Goal: Task Accomplishment & Management: Manage account settings

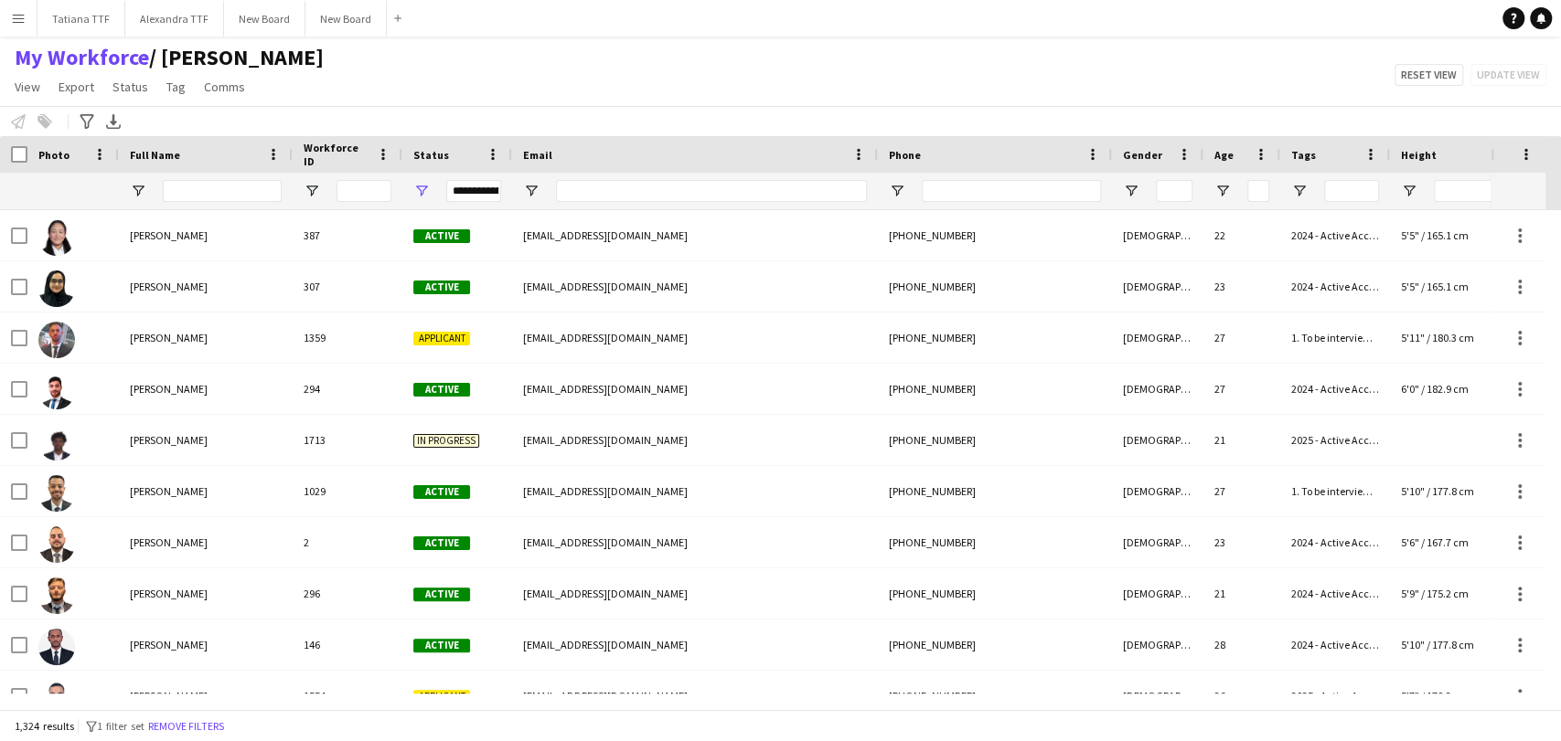
click at [177, 210] on div "[PERSON_NAME]" at bounding box center [206, 235] width 174 height 50
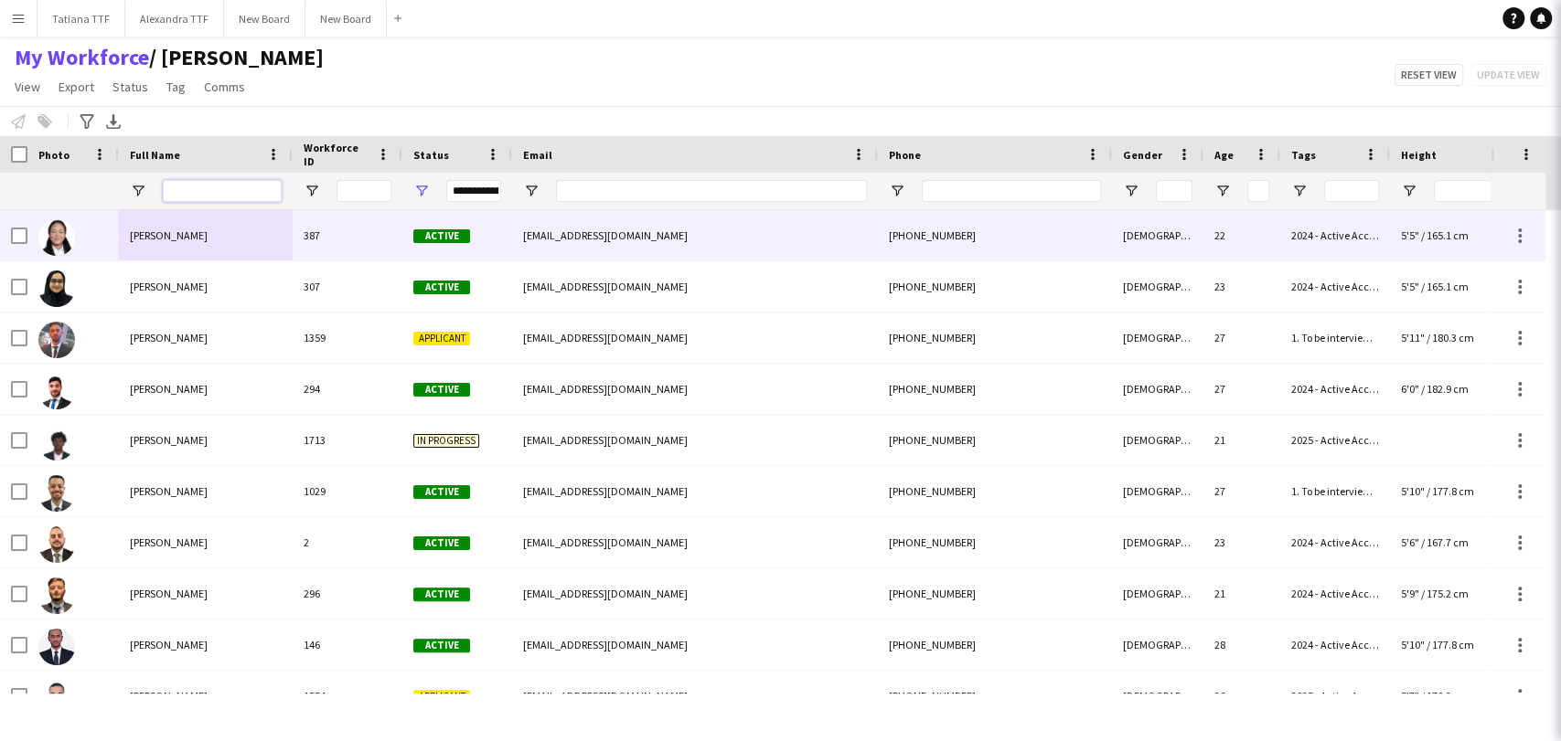
click at [179, 195] on input "Full Name Filter Input" at bounding box center [222, 191] width 119 height 22
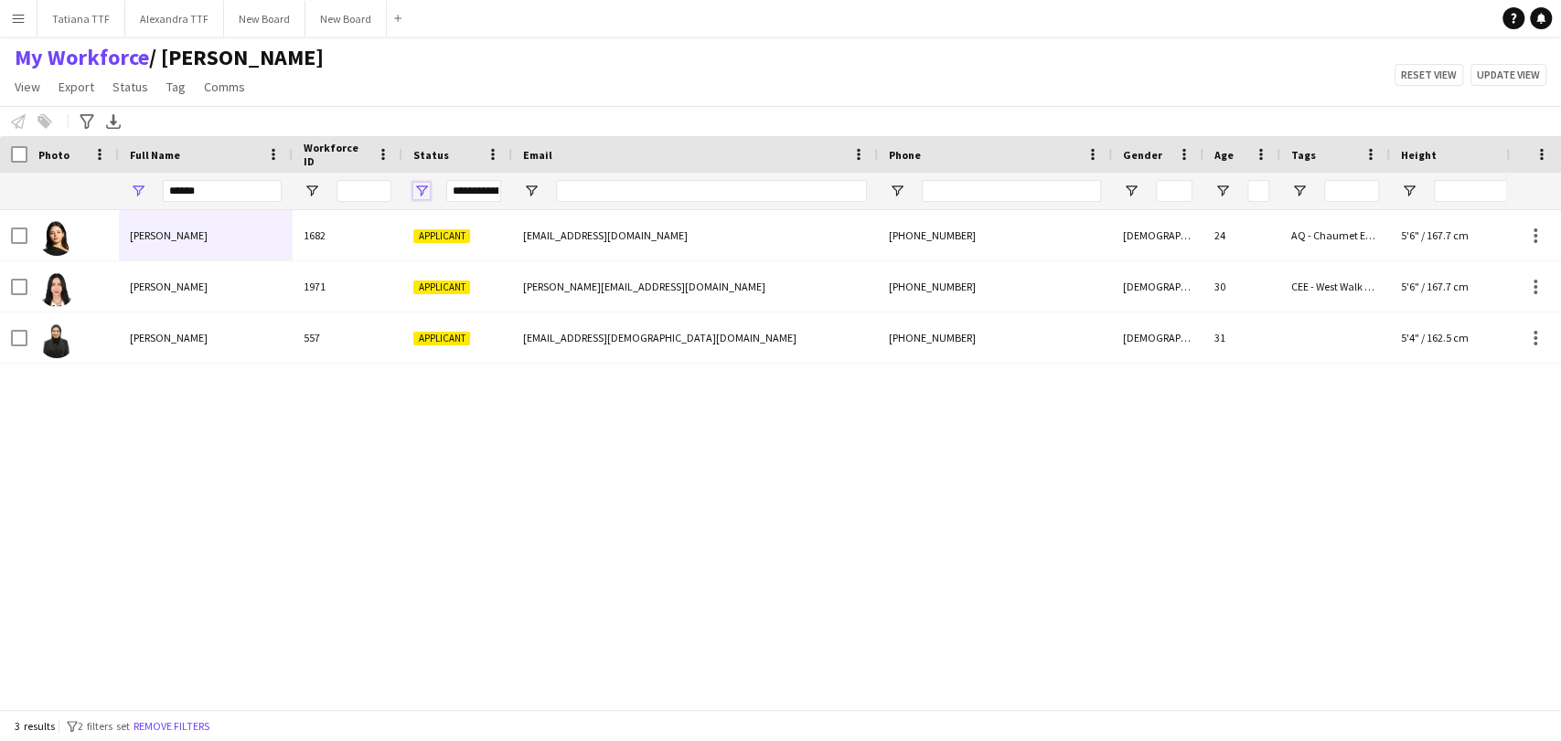
click at [428, 187] on span "Open Filter Menu" at bounding box center [421, 191] width 16 height 16
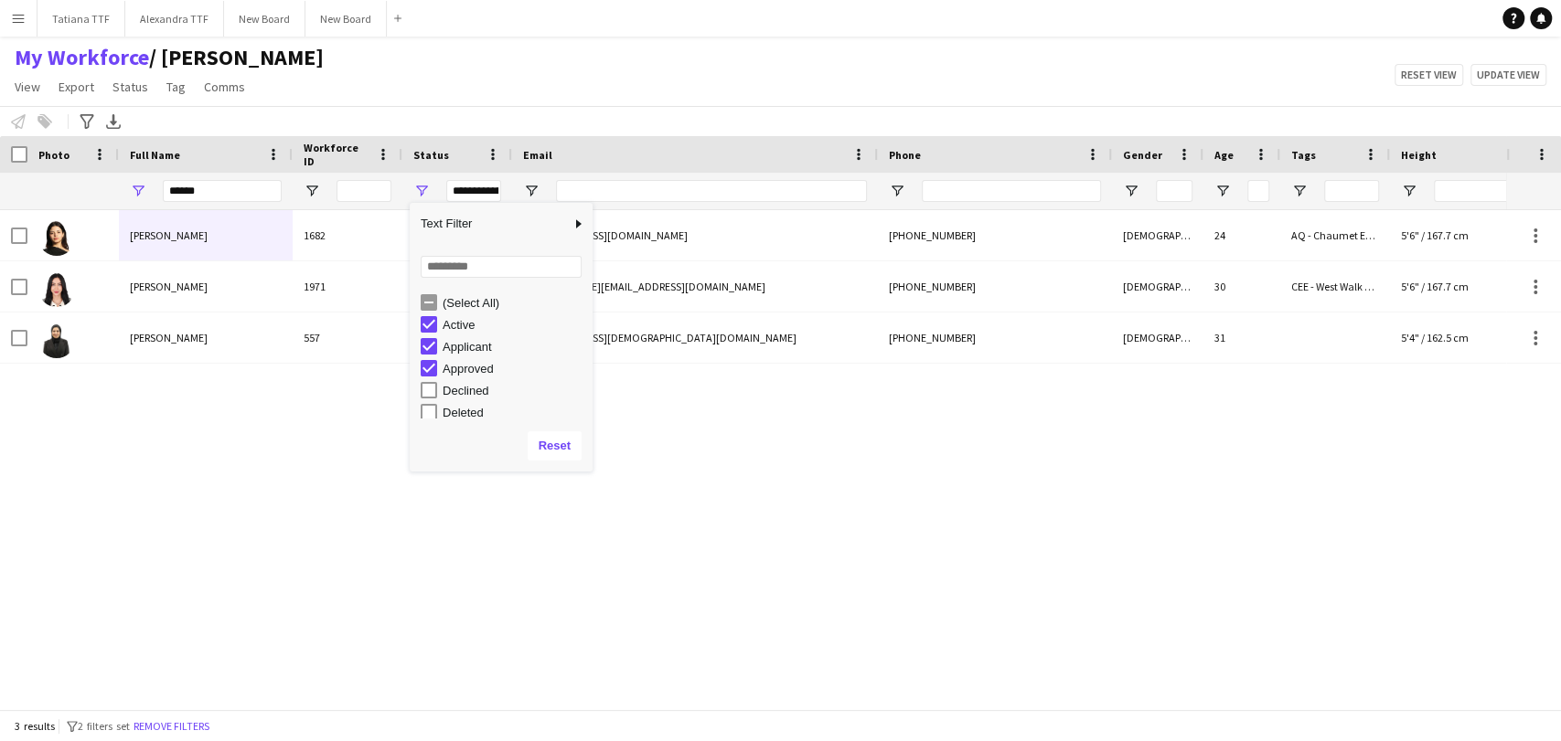
click at [439, 310] on div "(Select All)" at bounding box center [507, 303] width 172 height 22
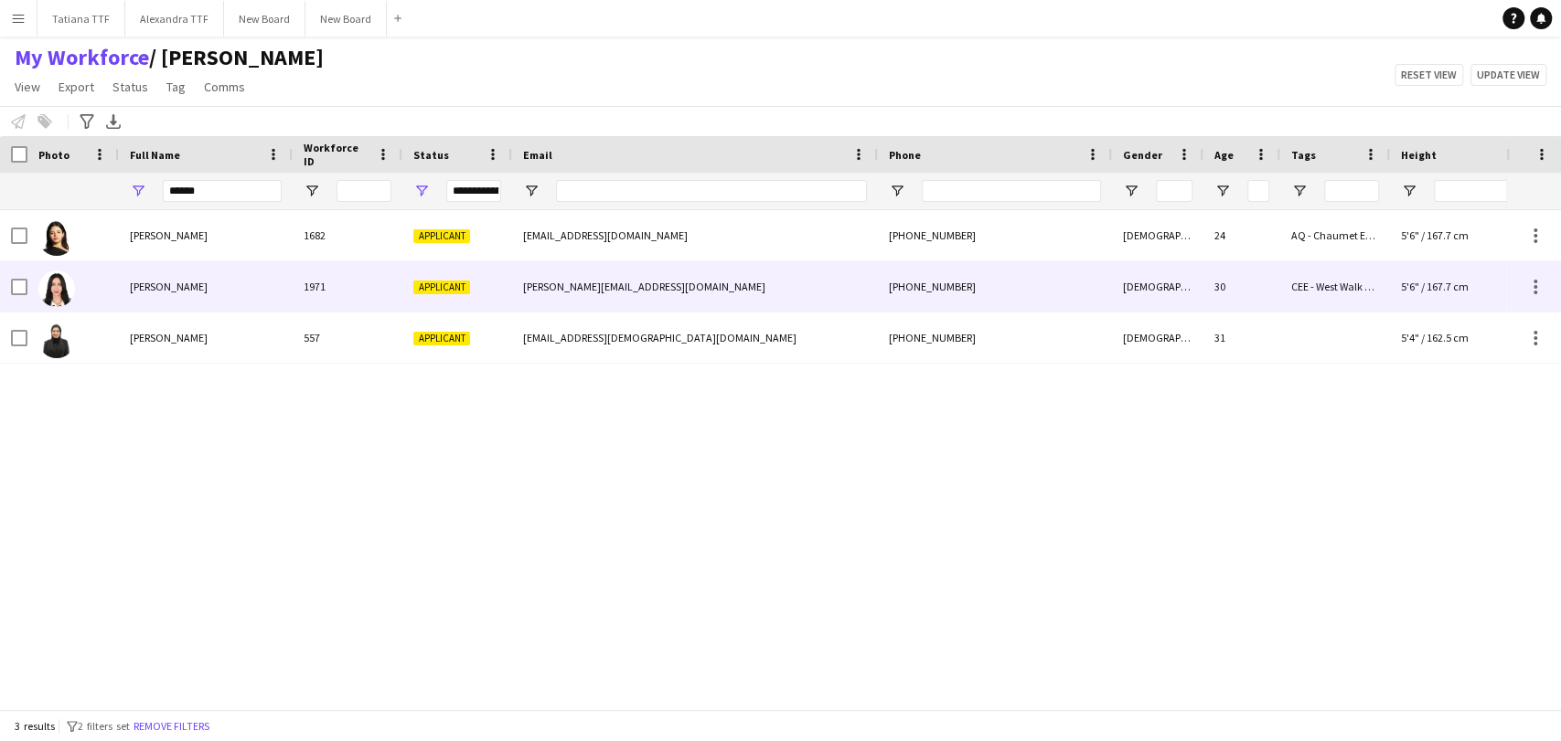
click at [205, 280] on div "[PERSON_NAME]" at bounding box center [206, 286] width 174 height 50
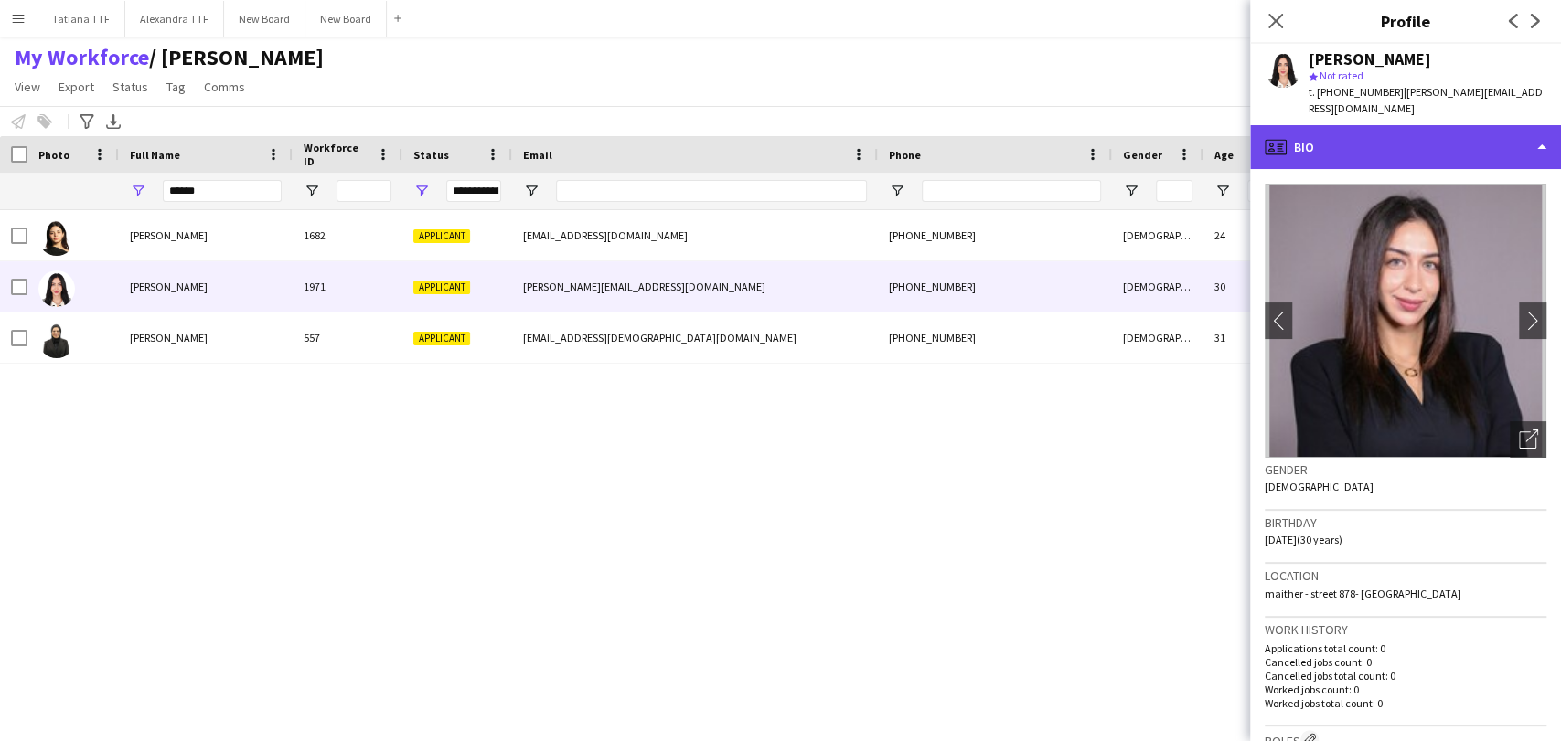
click at [1415, 133] on div "profile Bio" at bounding box center [1405, 147] width 311 height 44
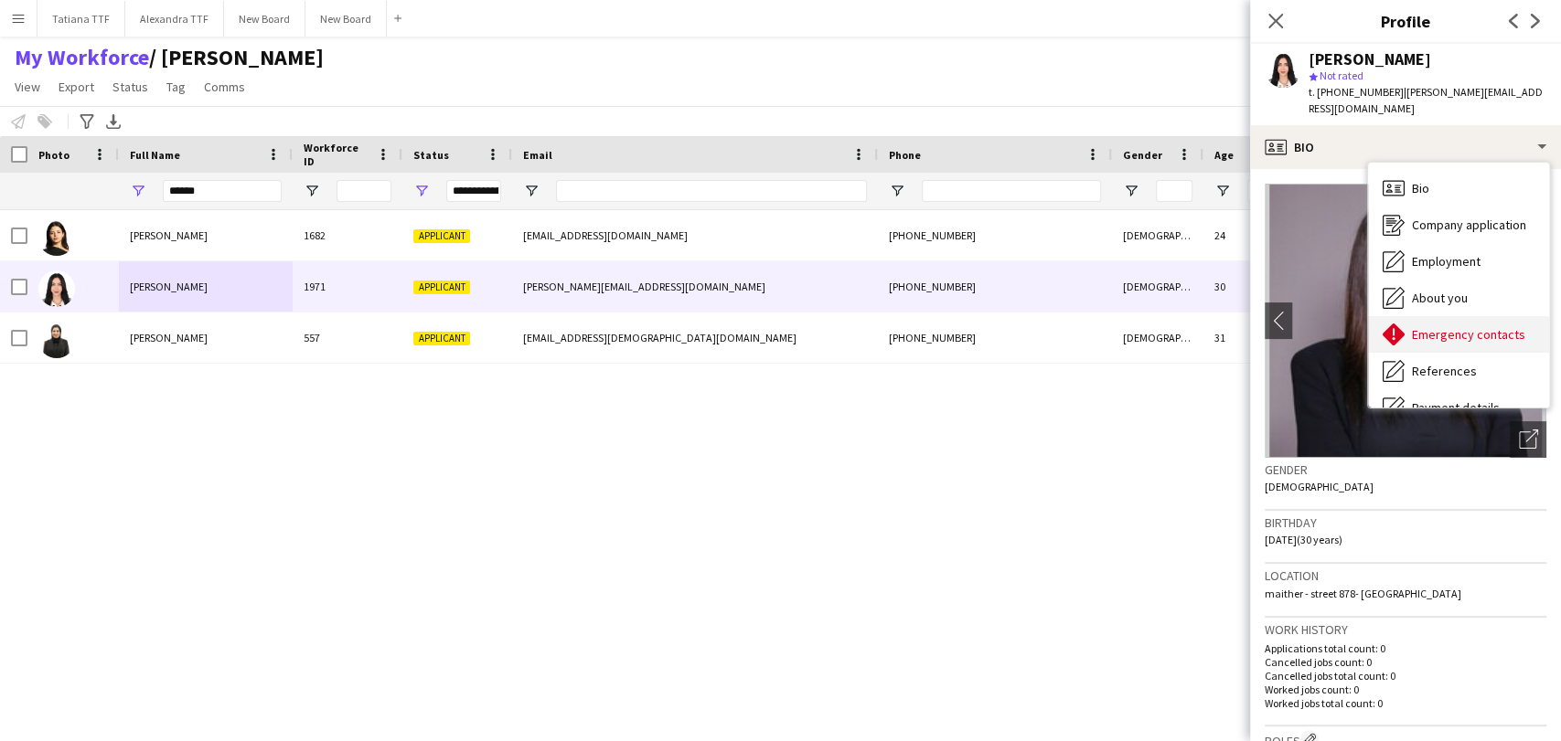
click at [1483, 326] on span "Emergency contacts" at bounding box center [1468, 334] width 113 height 16
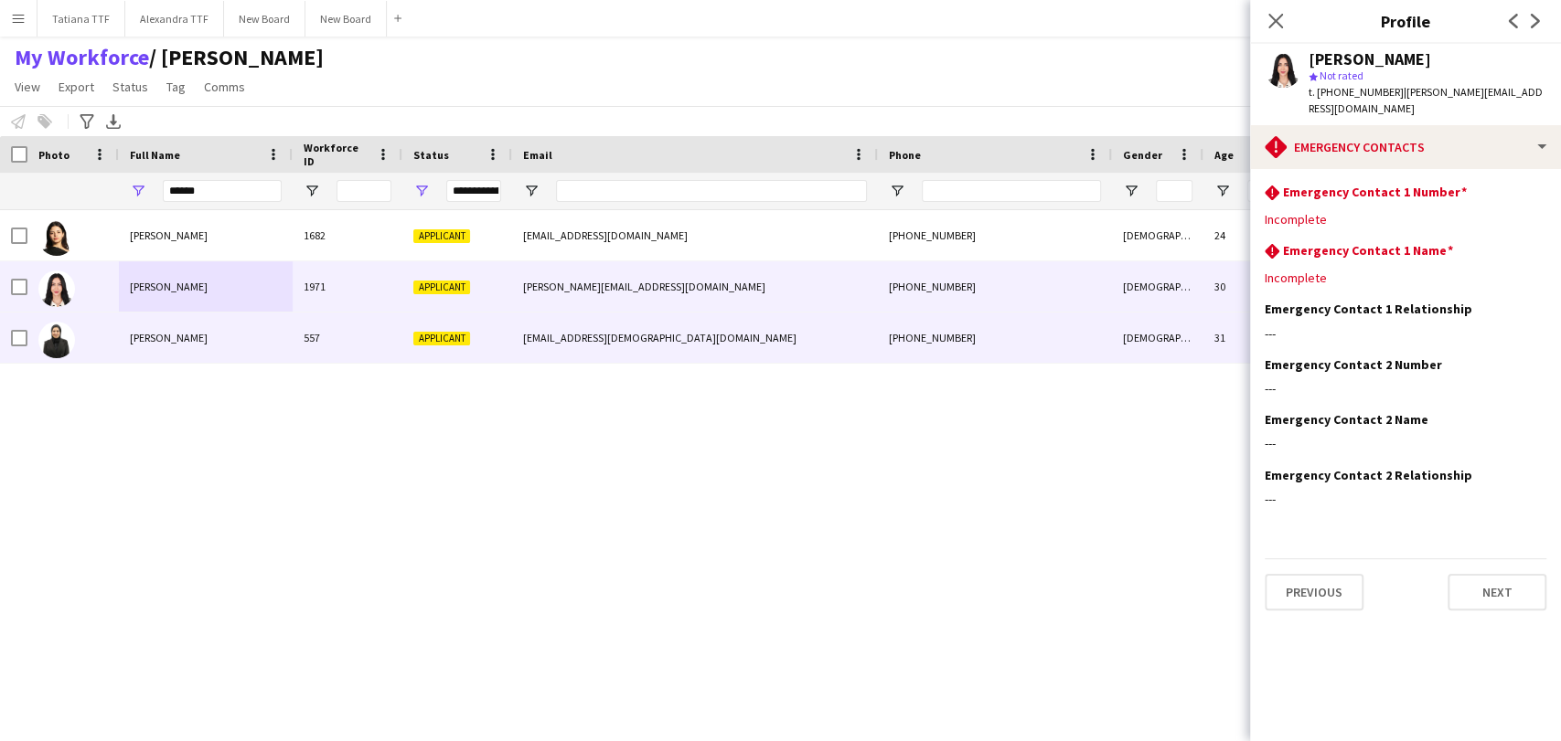
click at [658, 464] on div "[PERSON_NAME] 1682 Applicant [EMAIL_ADDRESS][DOMAIN_NAME] [PHONE_NUMBER] [DEMOG…" at bounding box center [753, 452] width 1506 height 484
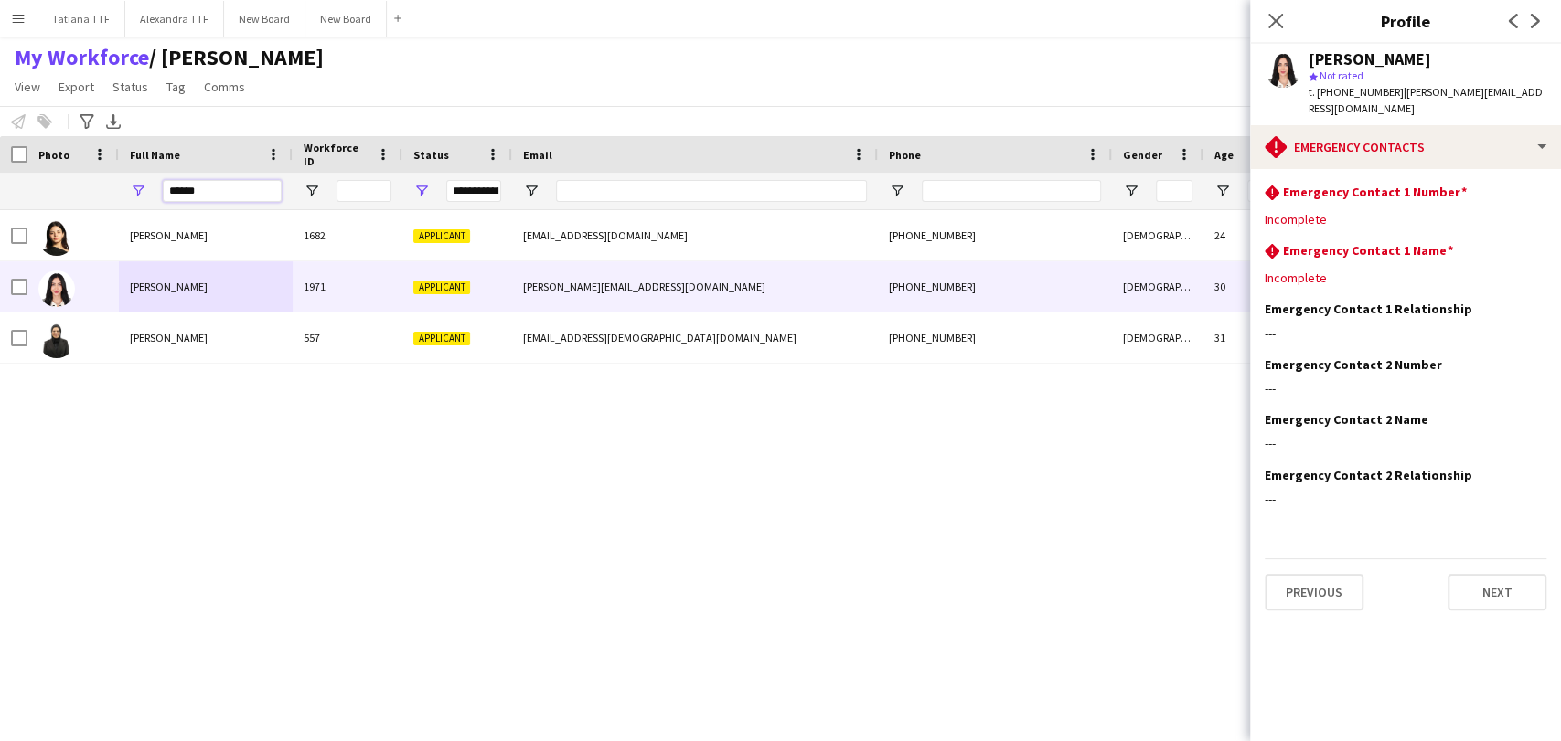
click at [196, 187] on input "******" at bounding box center [222, 191] width 119 height 22
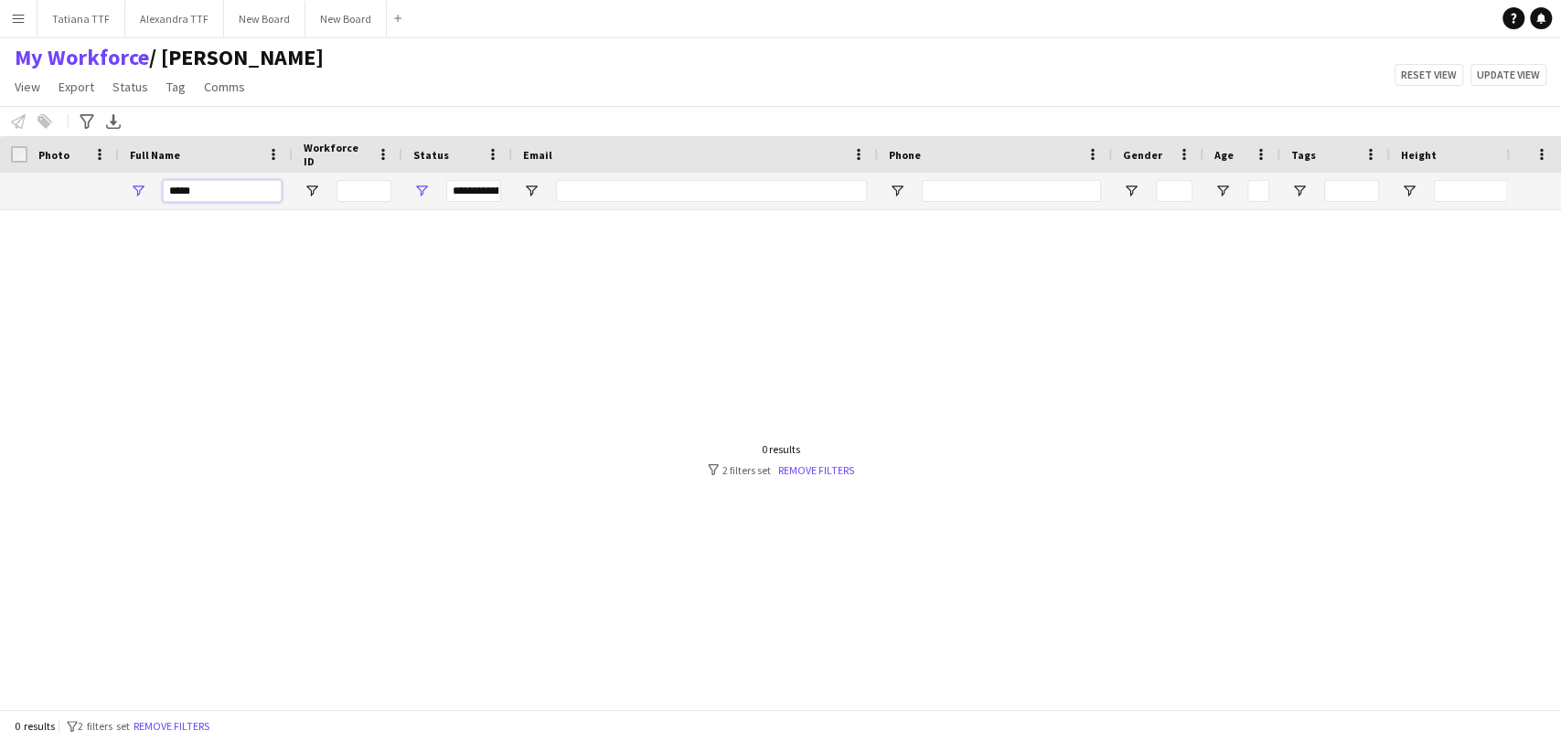
type input "*****"
click at [823, 470] on link "Remove filters" at bounding box center [816, 471] width 76 height 14
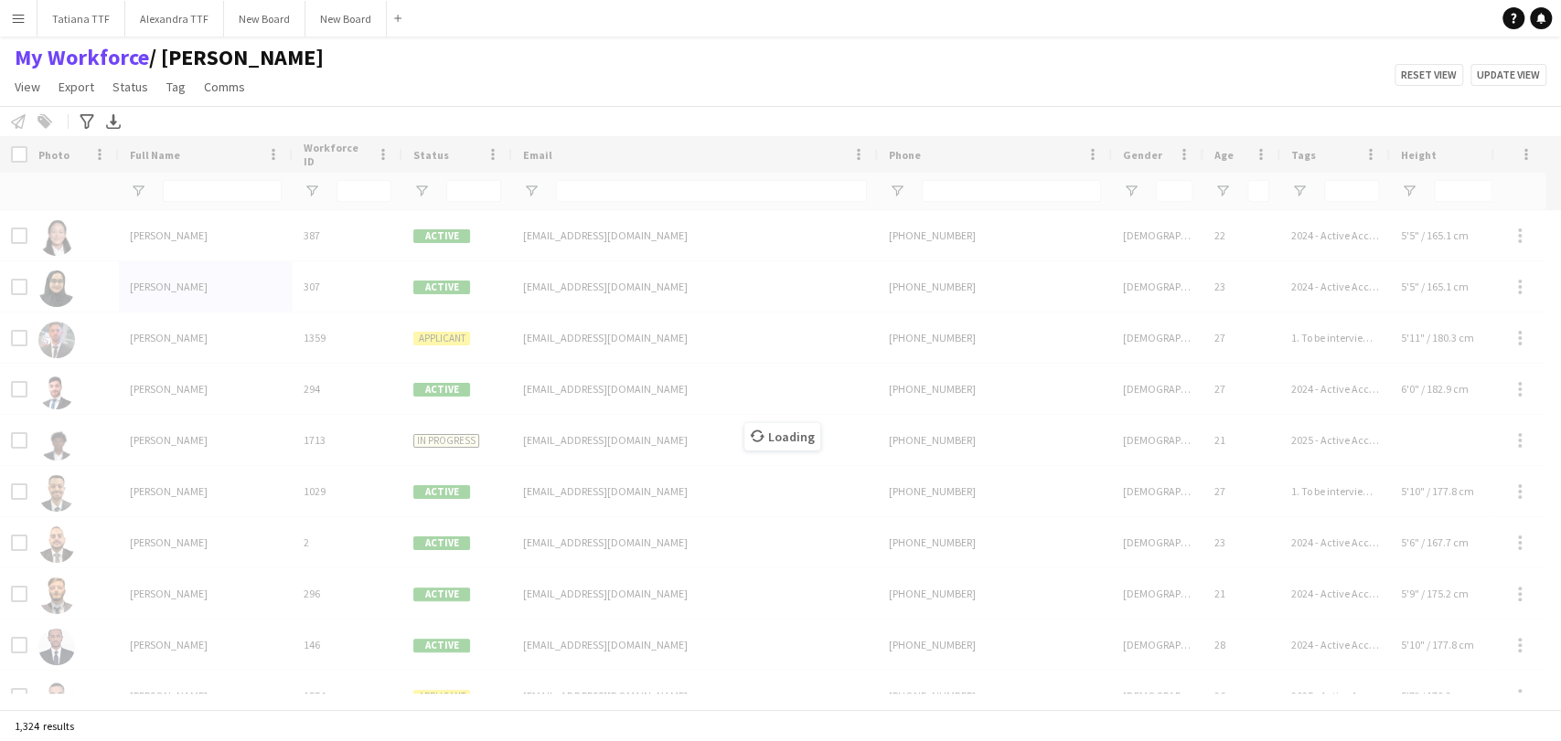
click at [420, 190] on div "Loading" at bounding box center [780, 422] width 1561 height 573
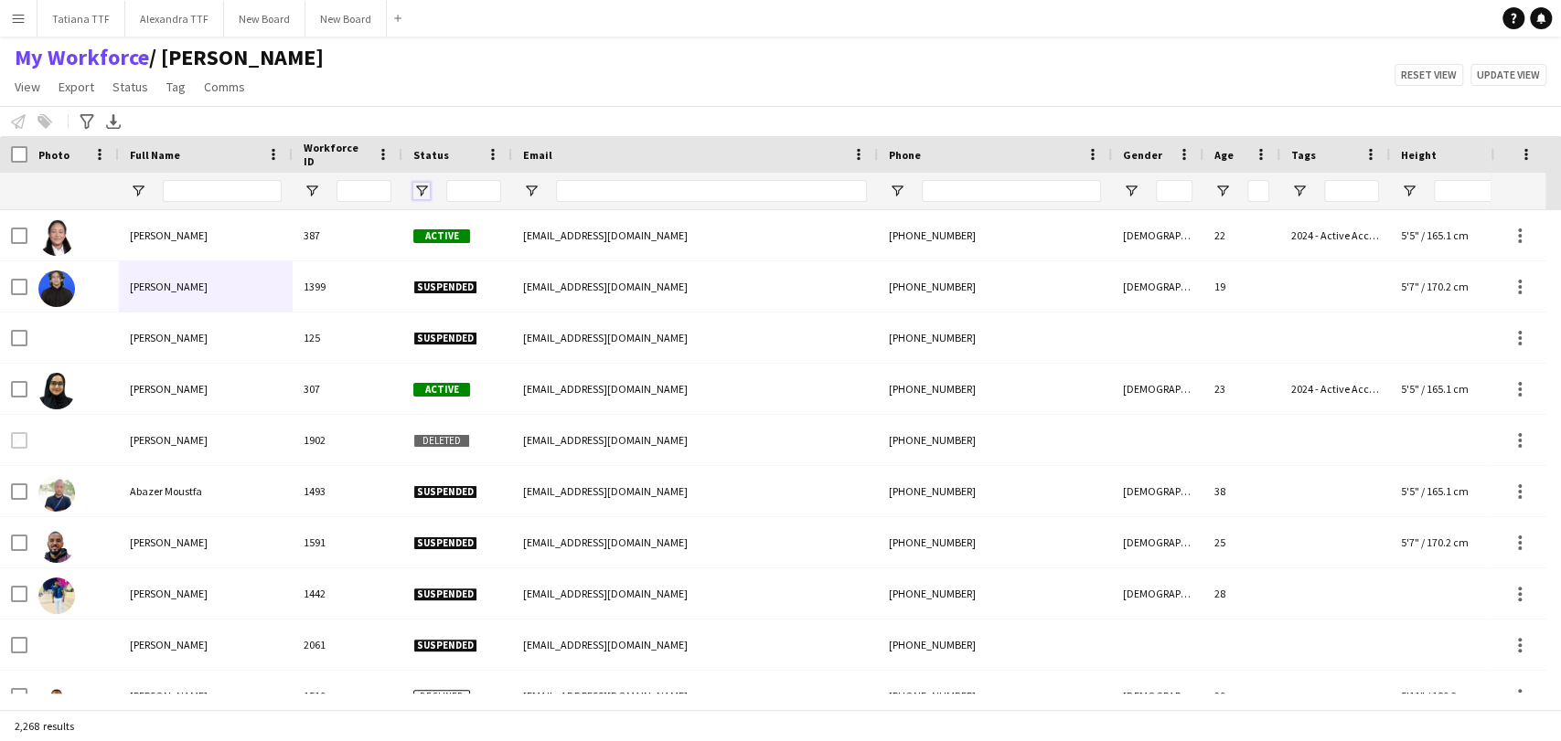
click at [424, 188] on span "Open Filter Menu" at bounding box center [421, 191] width 16 height 16
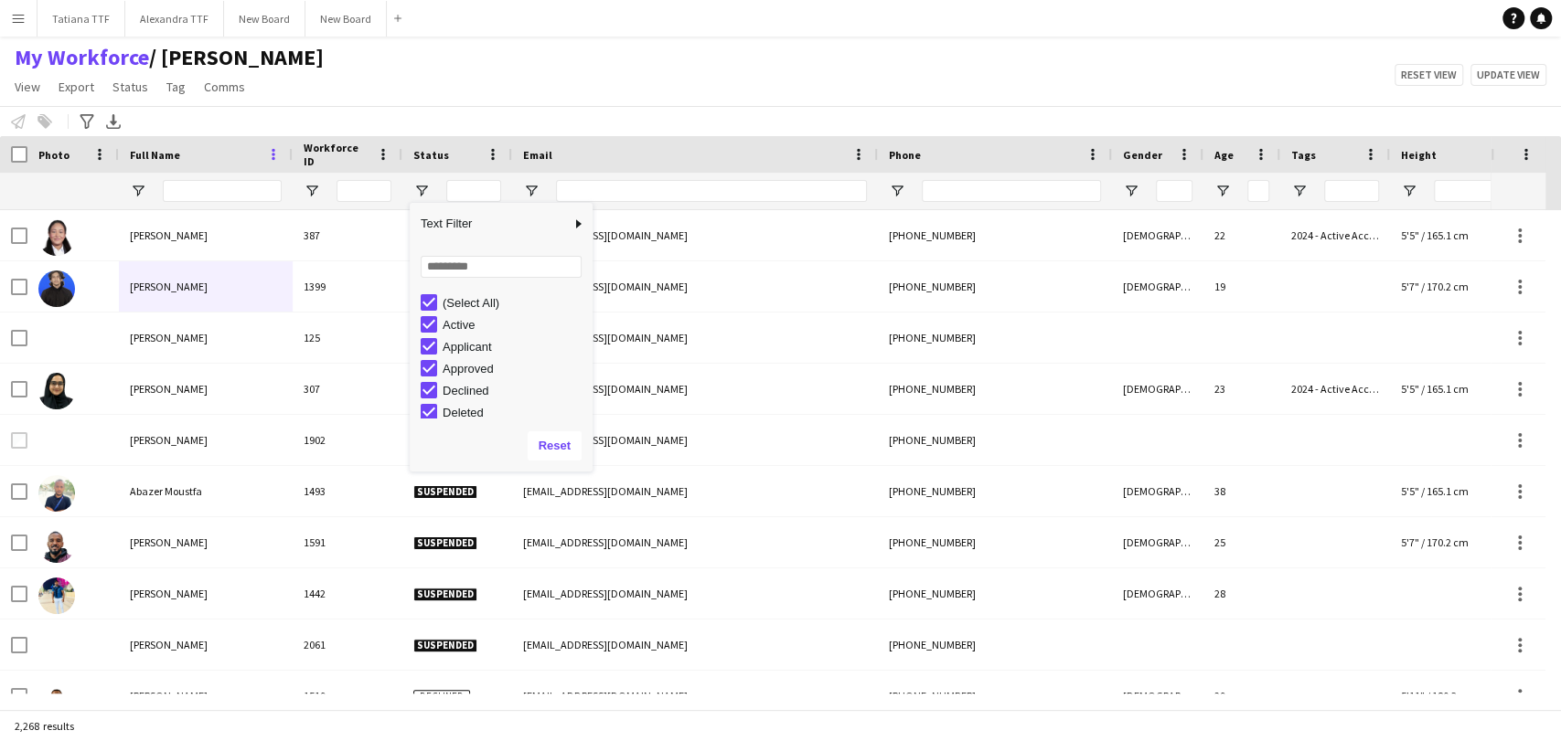
click at [271, 156] on span at bounding box center [273, 154] width 16 height 16
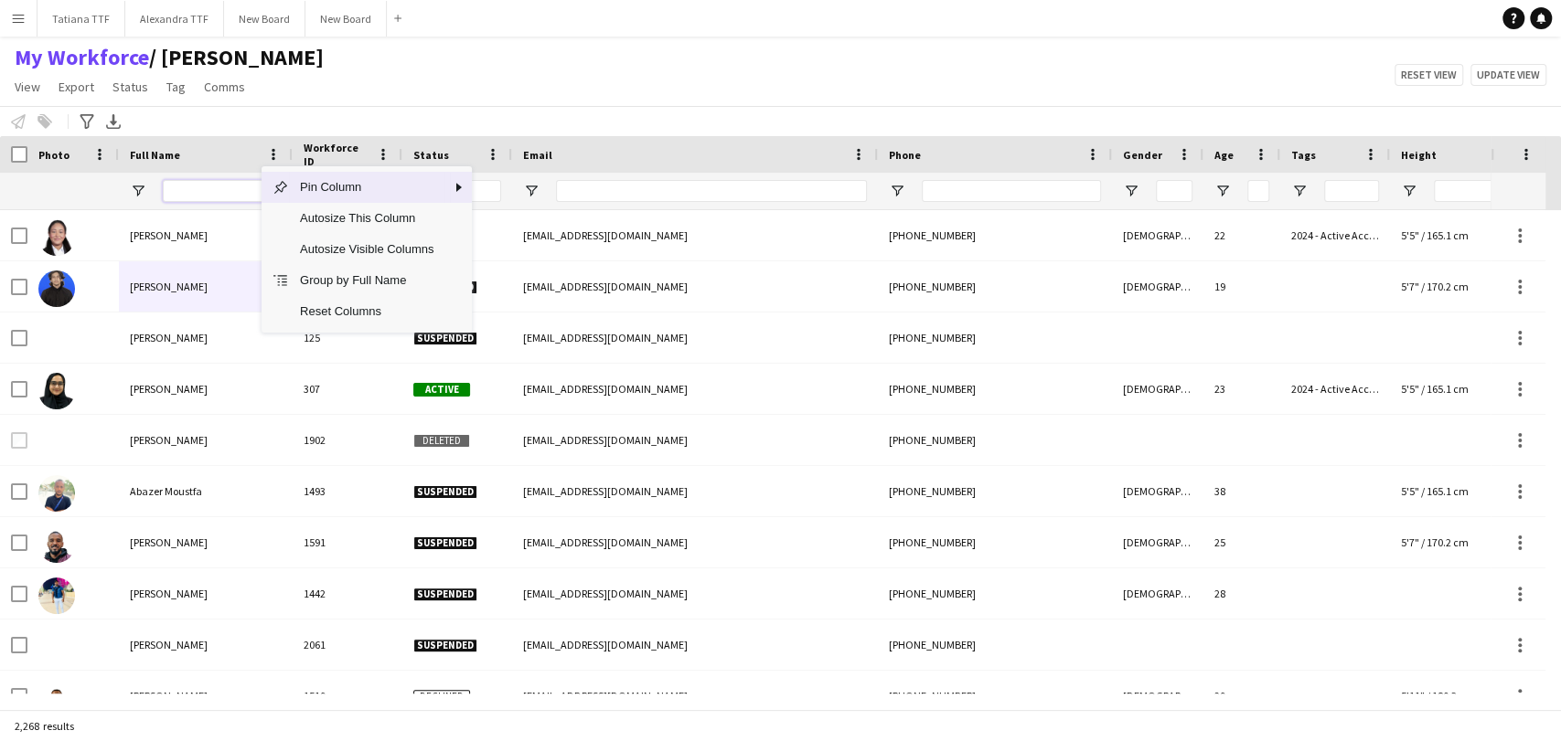
click at [213, 201] on input "Full Name Filter Input" at bounding box center [222, 191] width 119 height 22
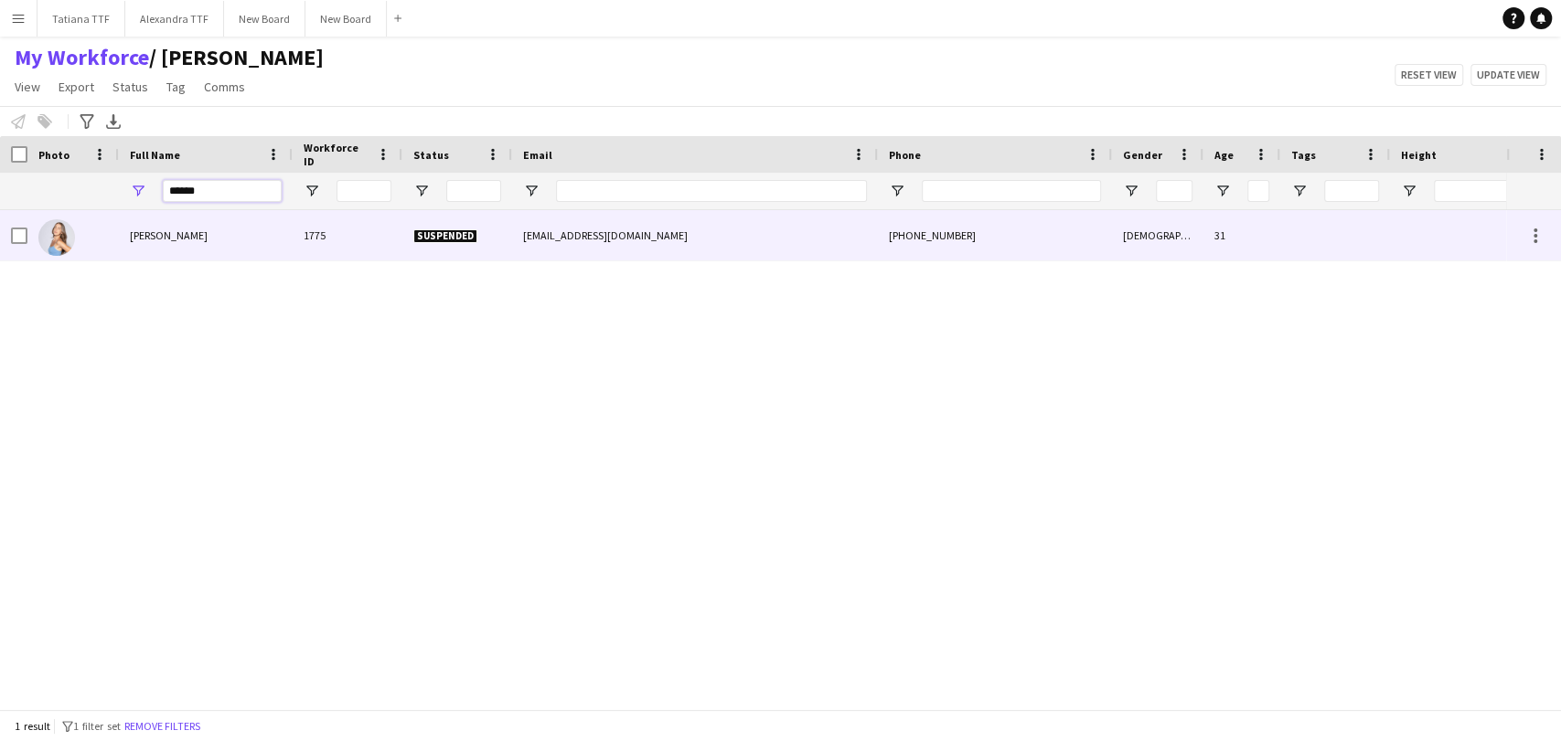
type input "******"
click at [165, 229] on span "[PERSON_NAME]" at bounding box center [169, 236] width 78 height 14
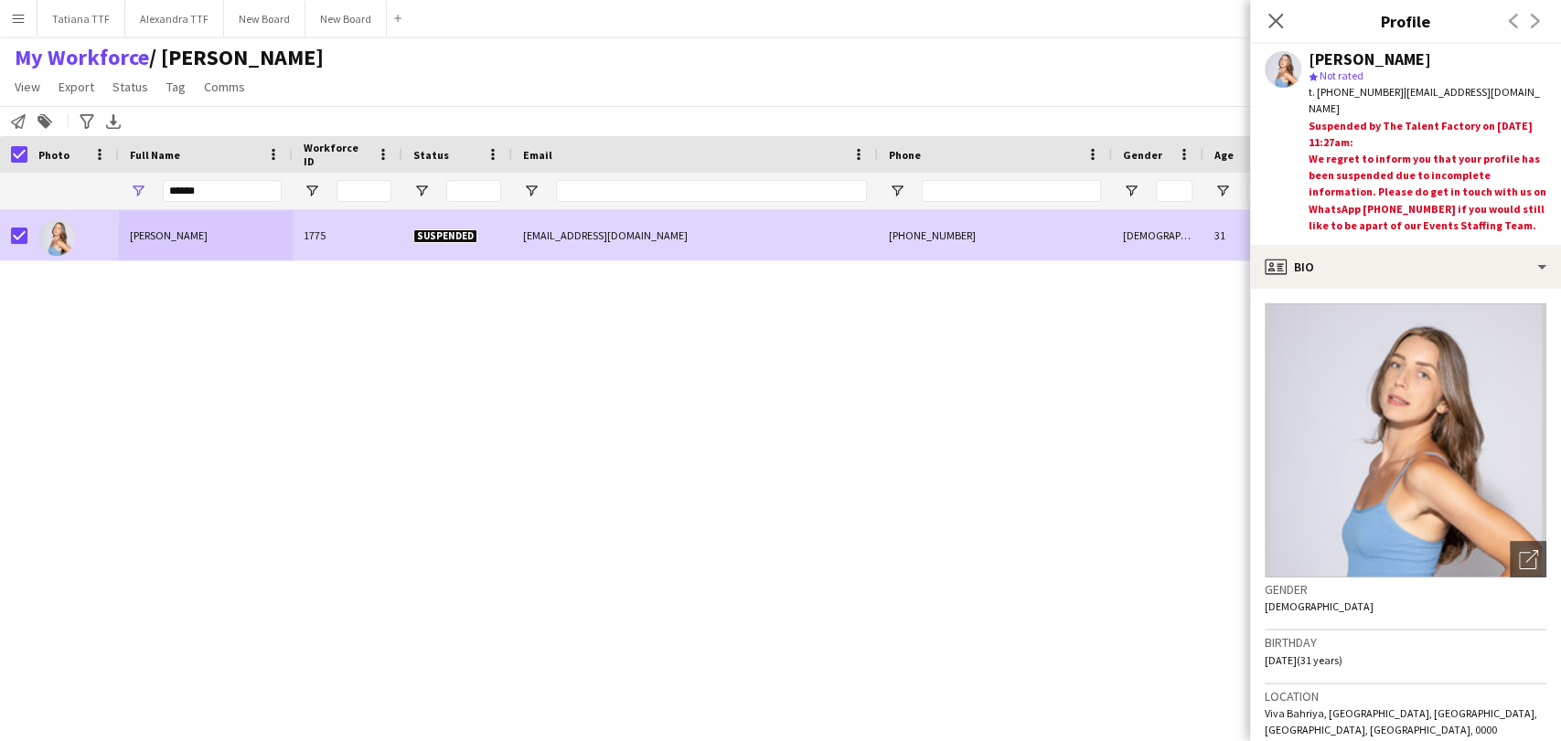
click at [176, 101] on app-page-menu "View Views Default view [PERSON_NAME] View April Live Force Tracking Sheet Mout…" at bounding box center [169, 88] width 338 height 35
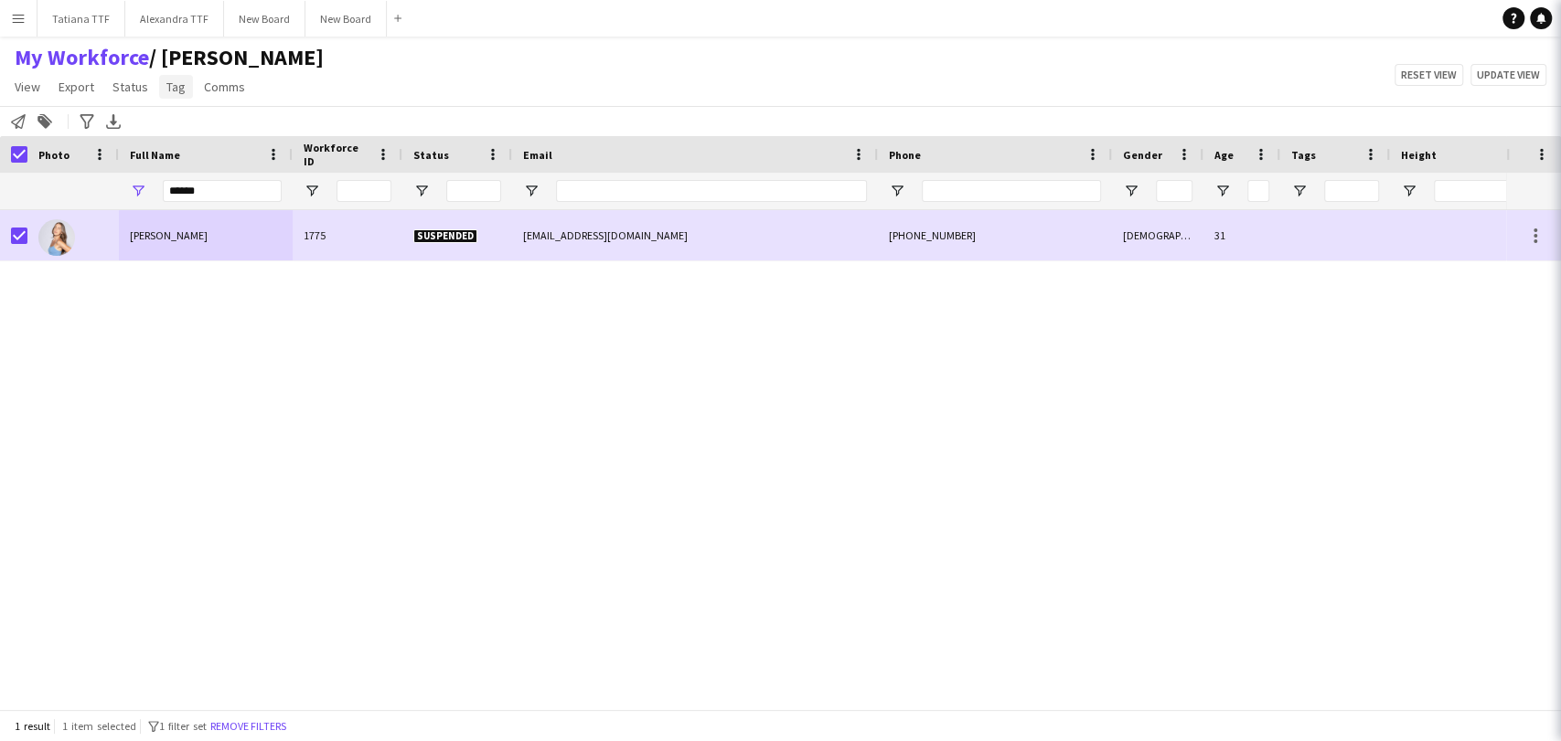
click at [168, 82] on span "Tag" at bounding box center [175, 87] width 19 height 16
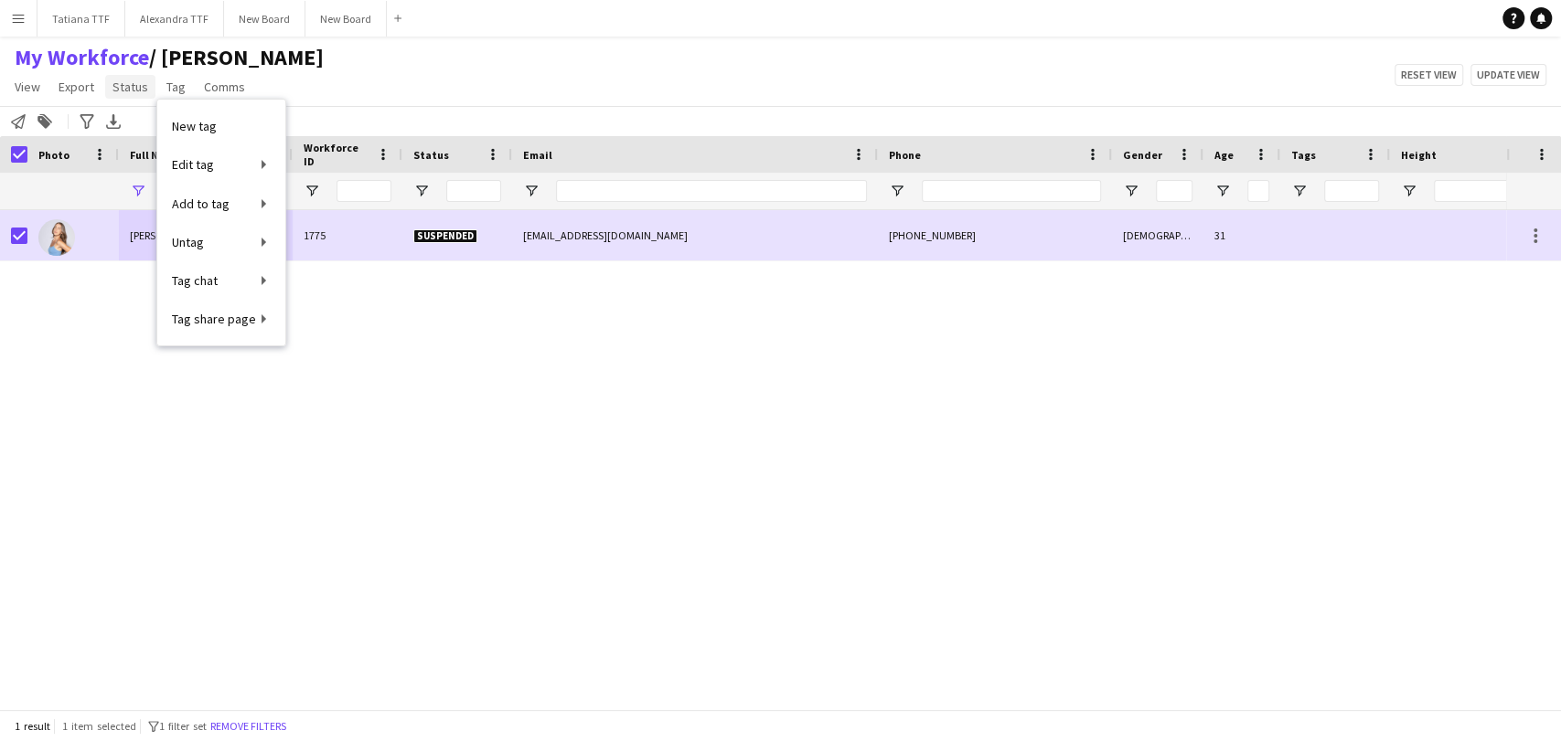
click at [134, 91] on span "Status" at bounding box center [130, 87] width 36 height 16
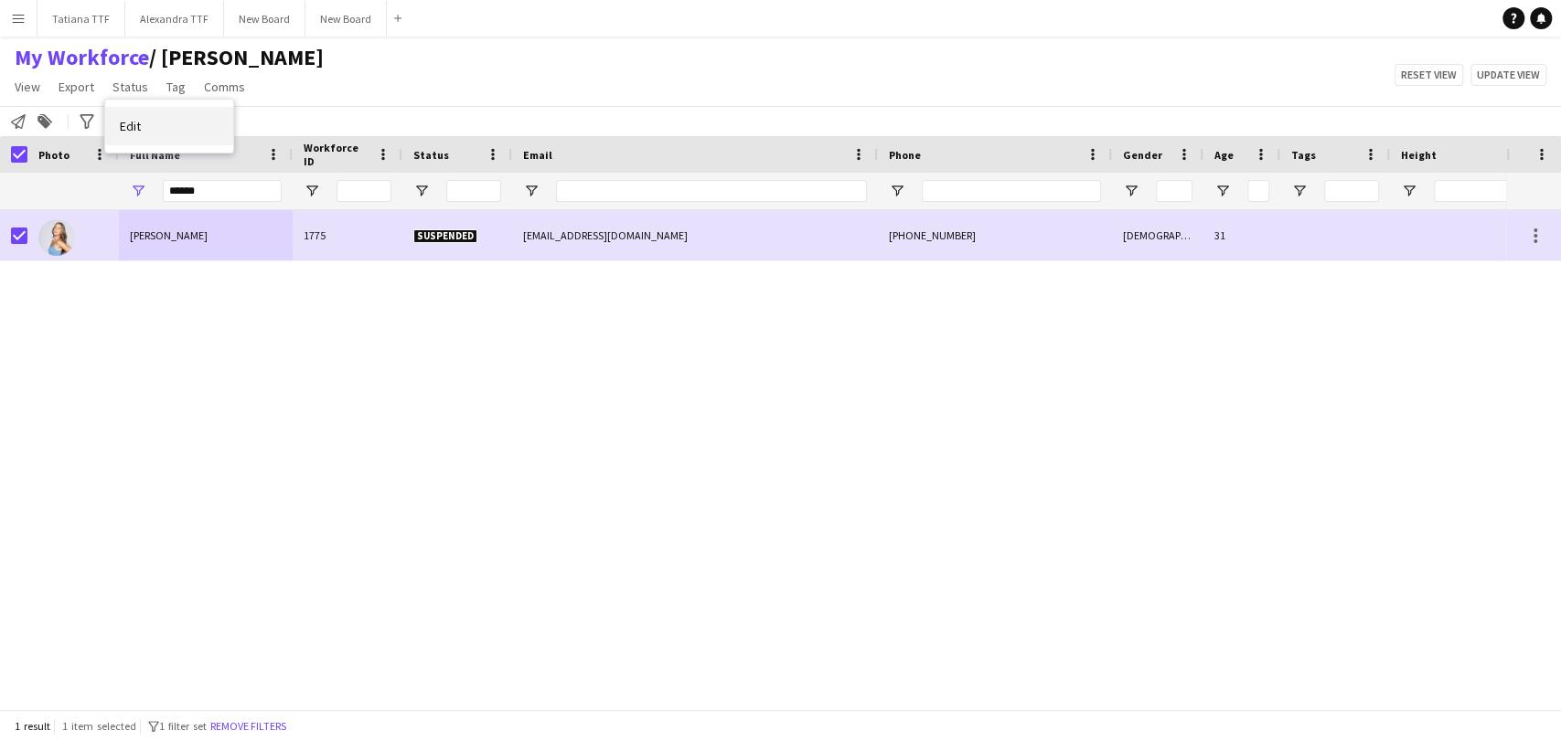
click at [138, 131] on span "Edit" at bounding box center [130, 126] width 21 height 16
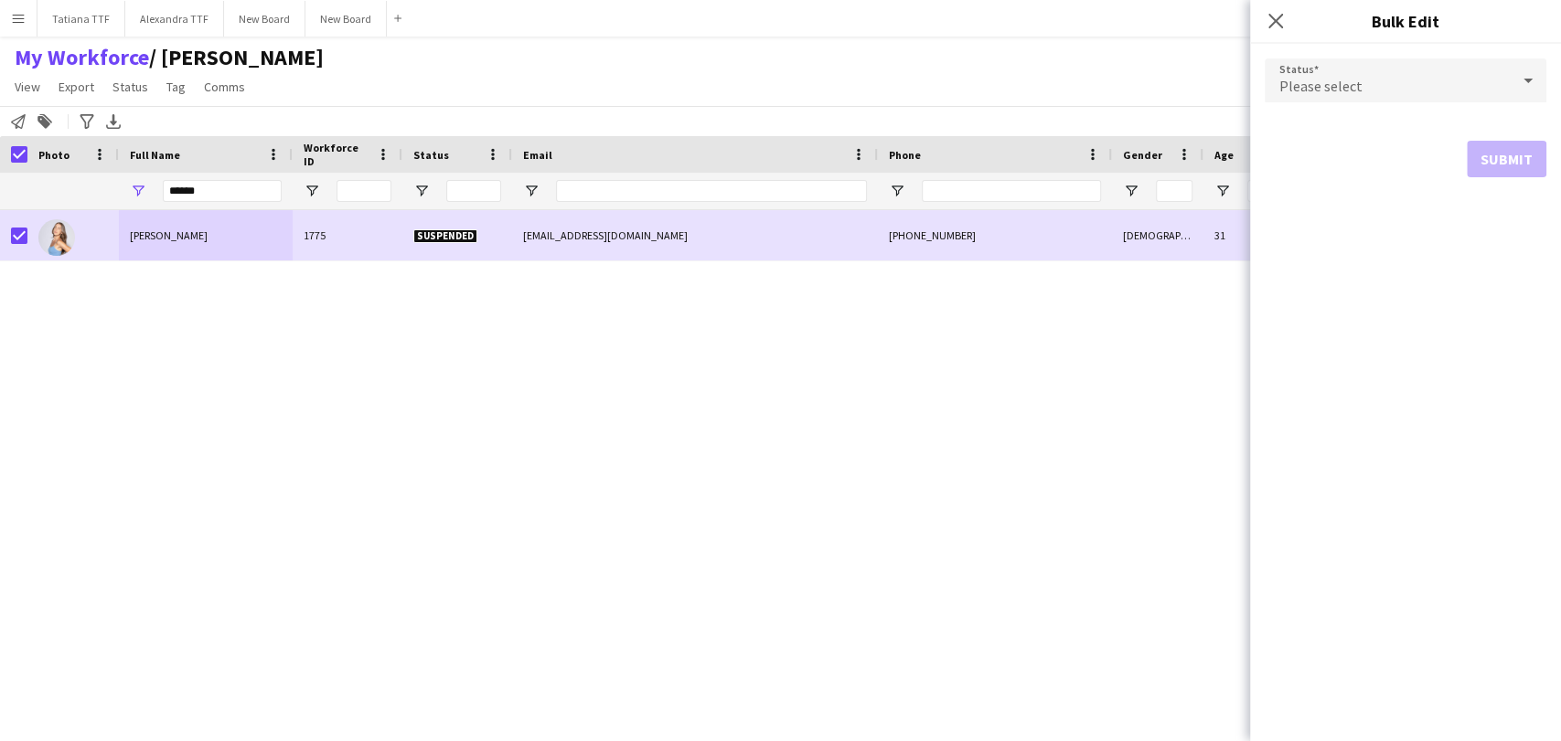
click at [1363, 83] on div "Please select" at bounding box center [1386, 81] width 245 height 44
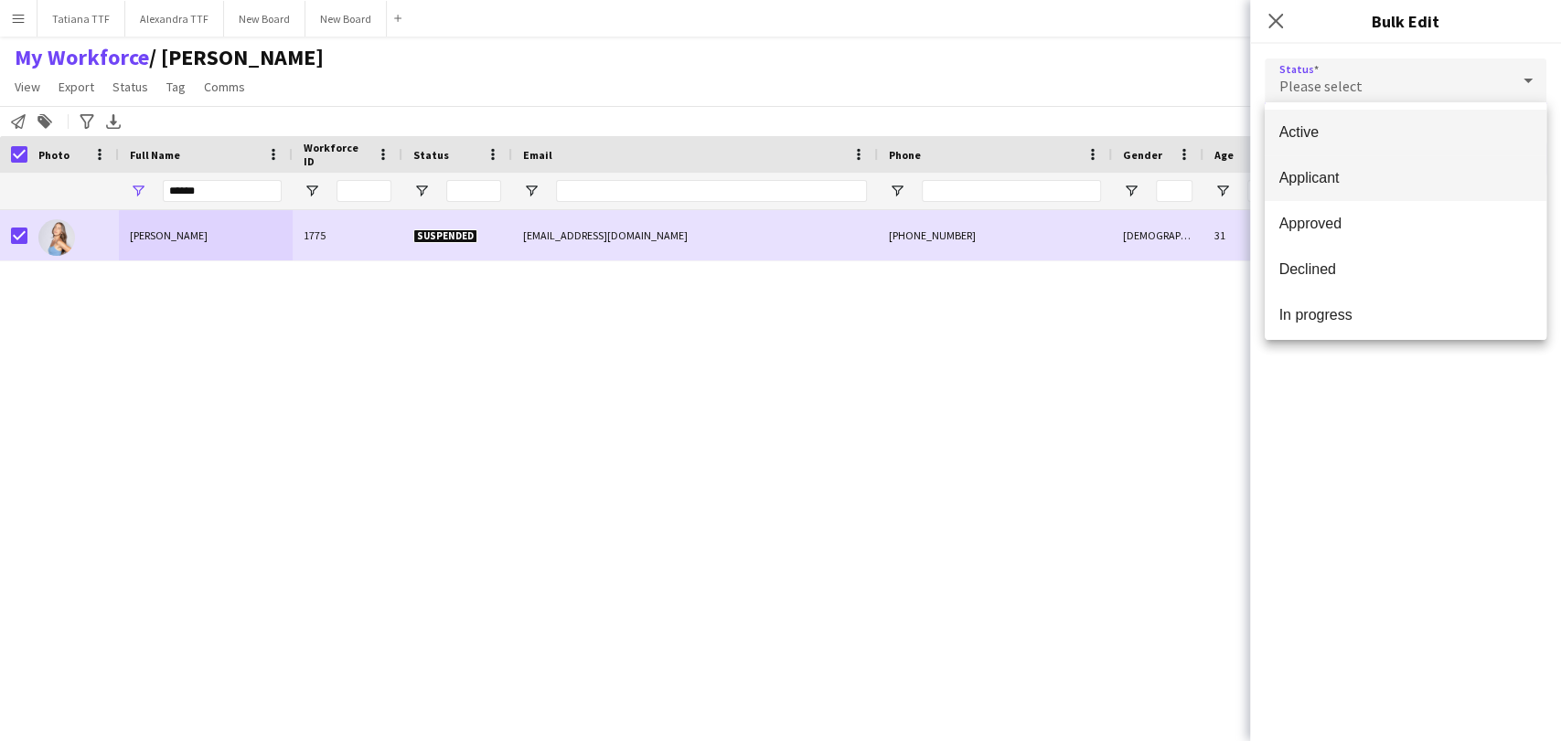
click at [1361, 178] on span "Applicant" at bounding box center [1405, 177] width 252 height 17
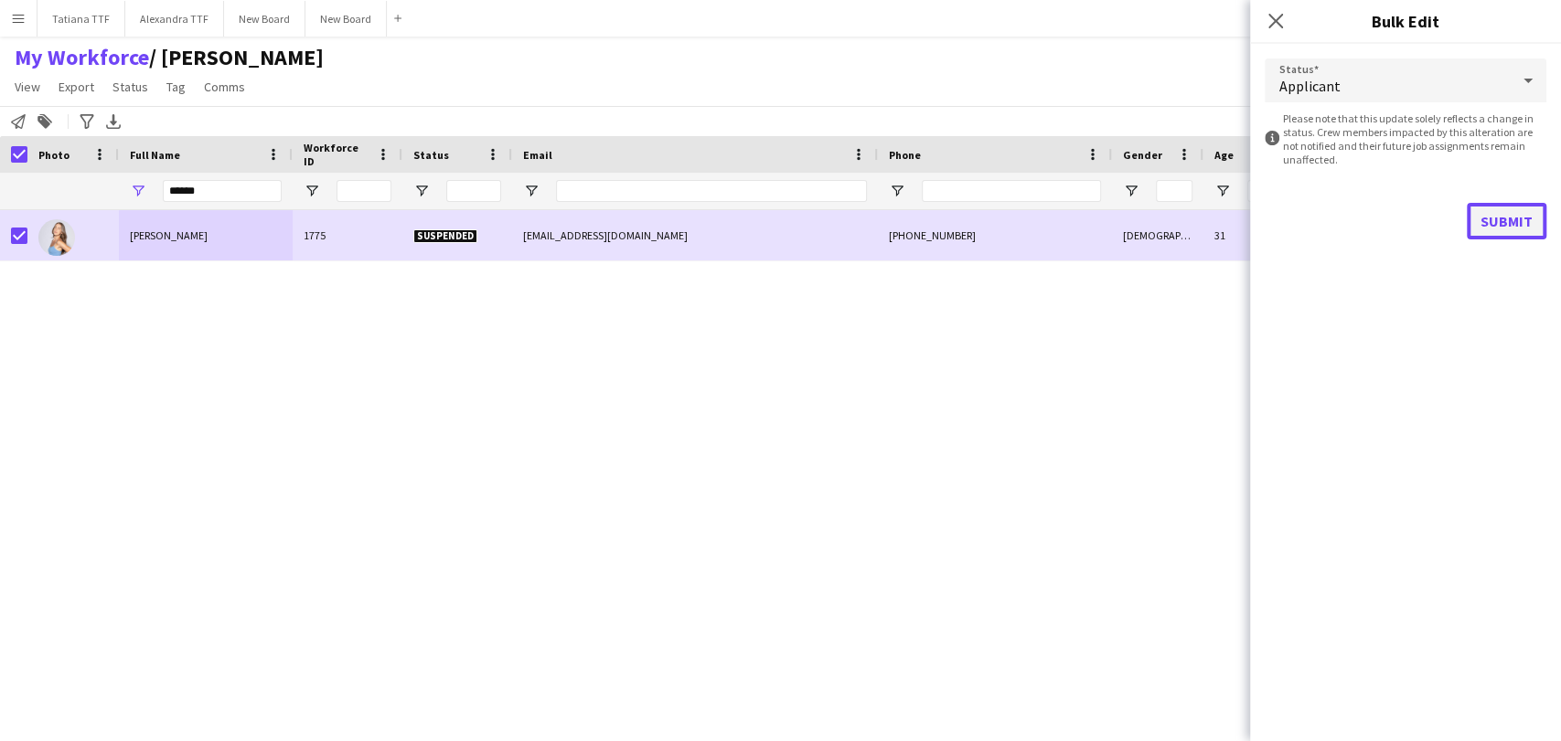
click at [1485, 229] on button "Submit" at bounding box center [1507, 221] width 80 height 37
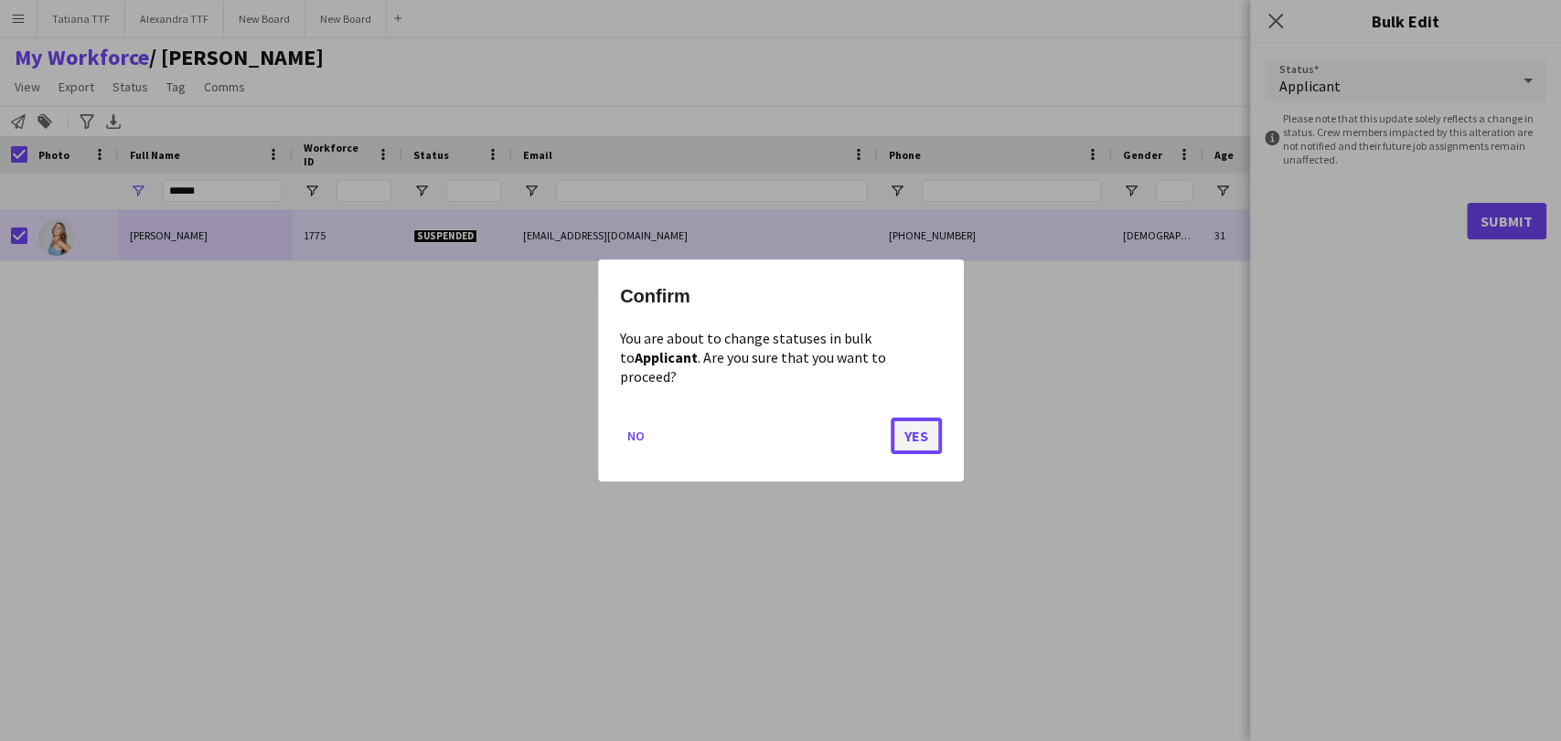
click at [923, 418] on button "Yes" at bounding box center [916, 436] width 51 height 37
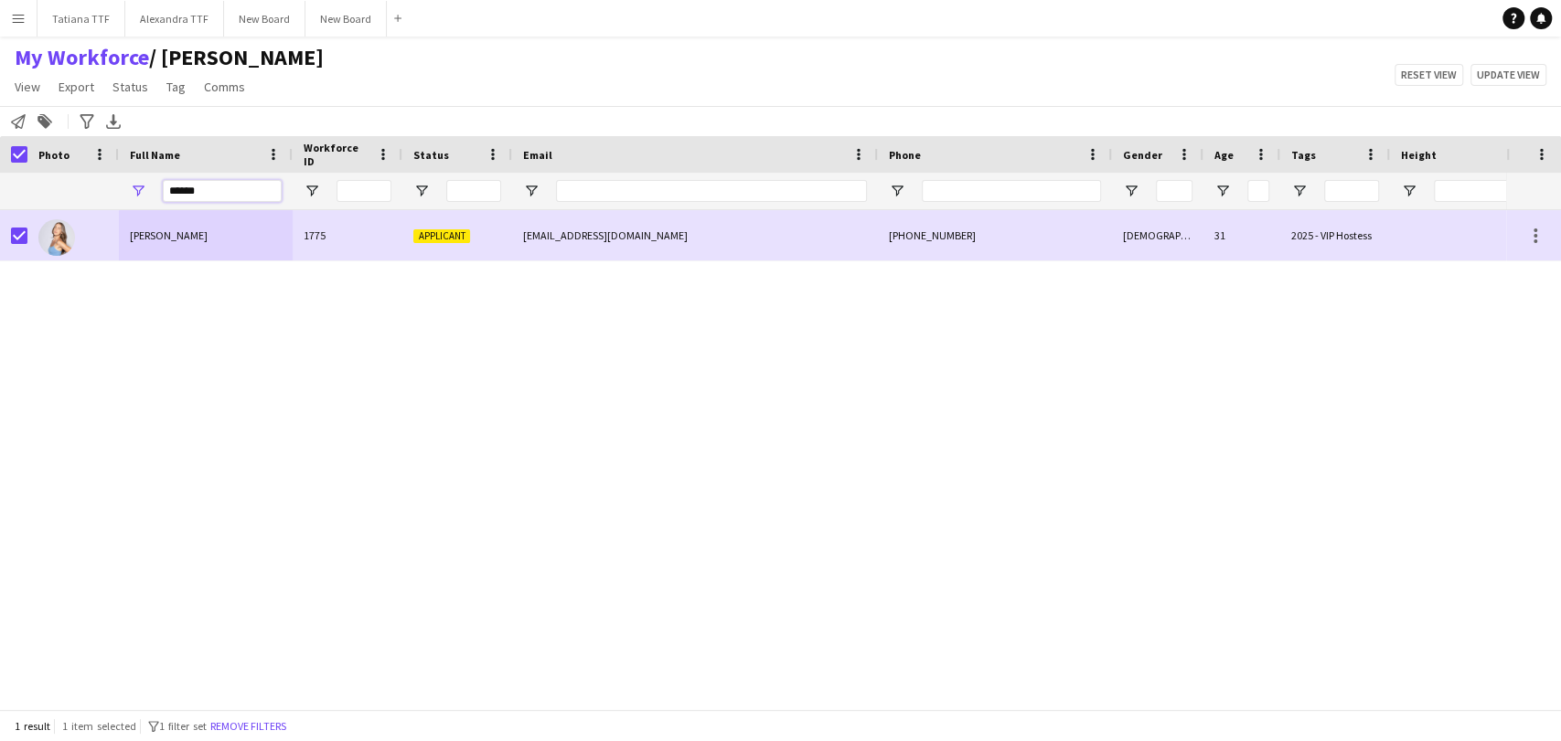
click at [215, 189] on input "******" at bounding box center [222, 191] width 119 height 22
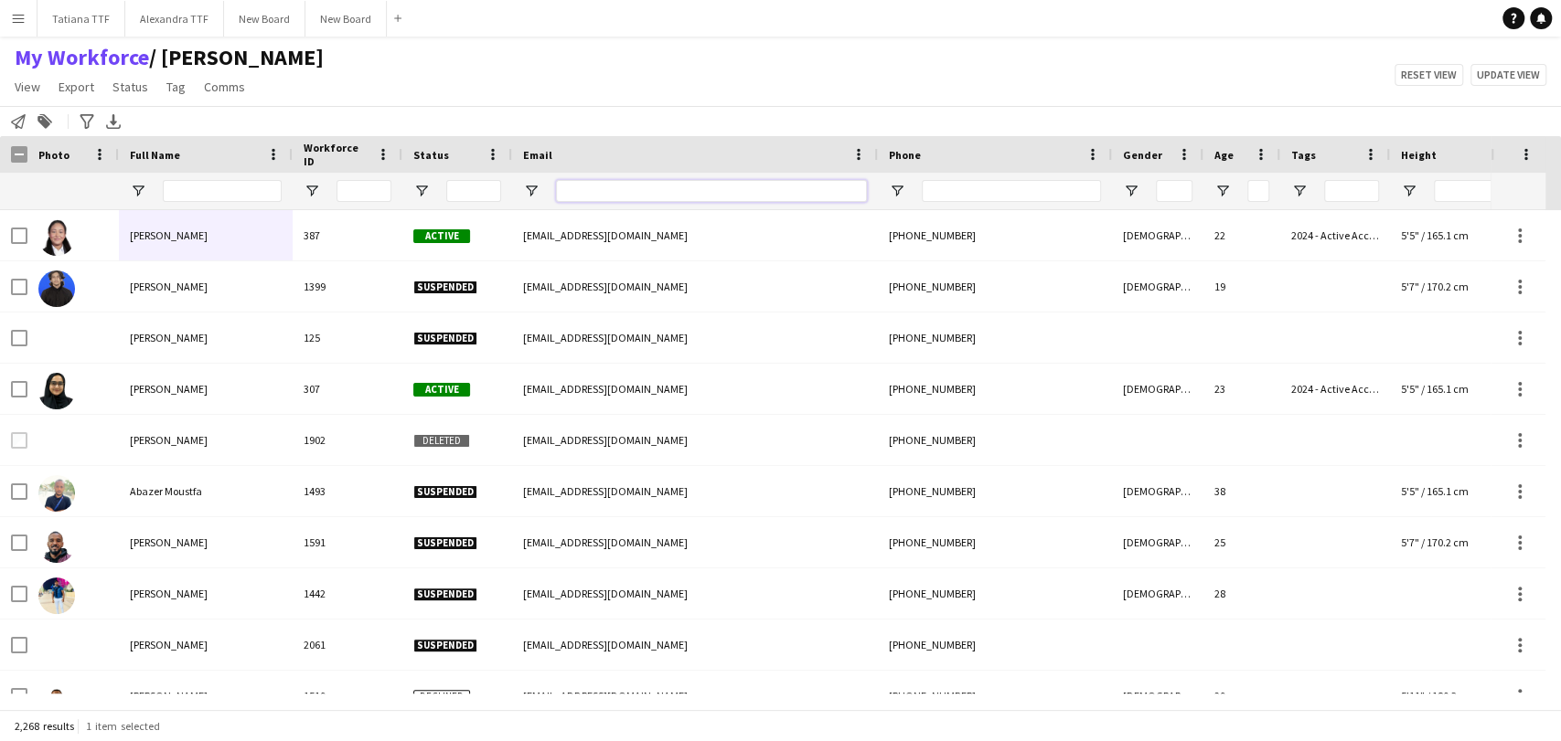
click at [772, 187] on input "Email Filter Input" at bounding box center [711, 191] width 311 height 22
paste input "**********"
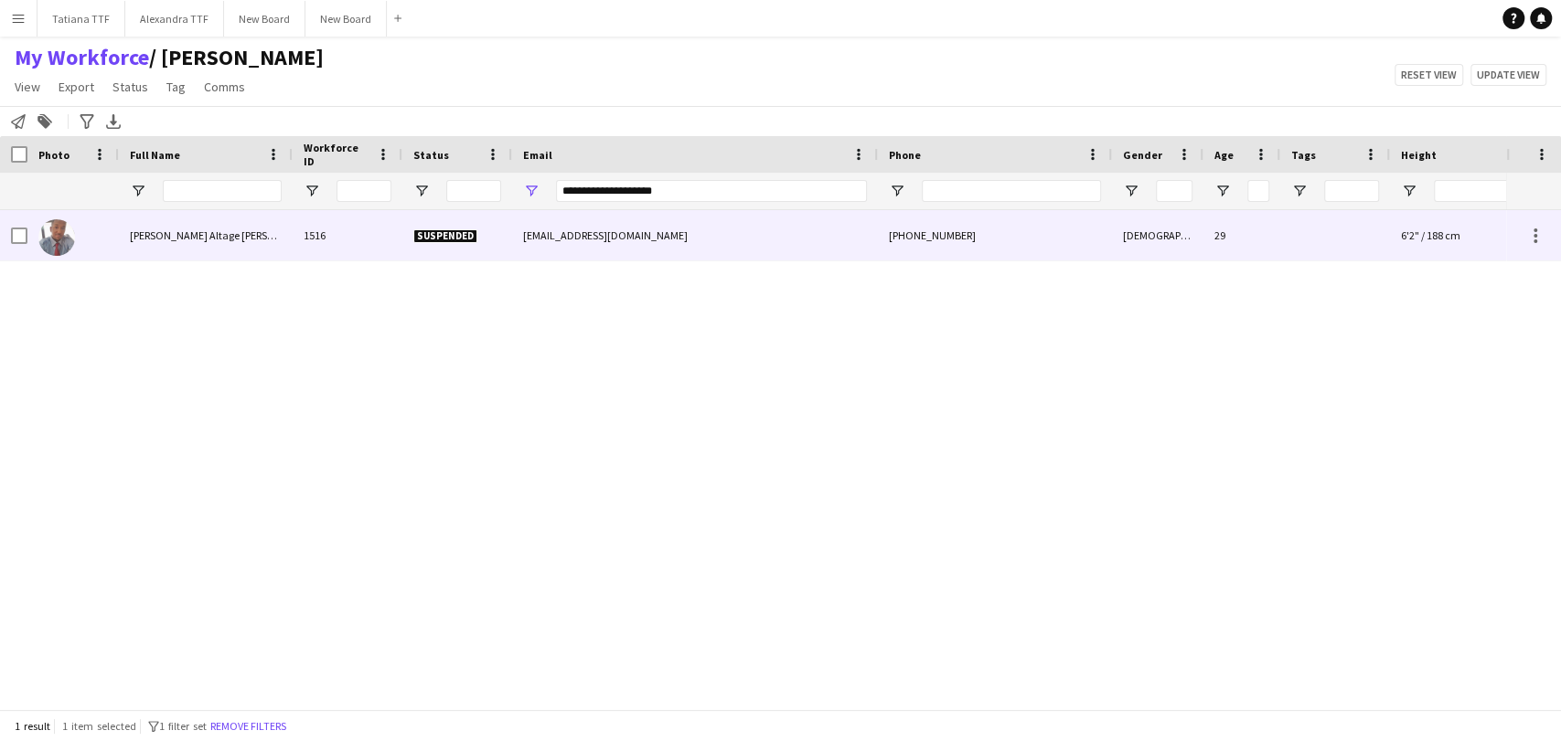
click at [167, 227] on div "[PERSON_NAME] Altage [PERSON_NAME]" at bounding box center [206, 235] width 174 height 50
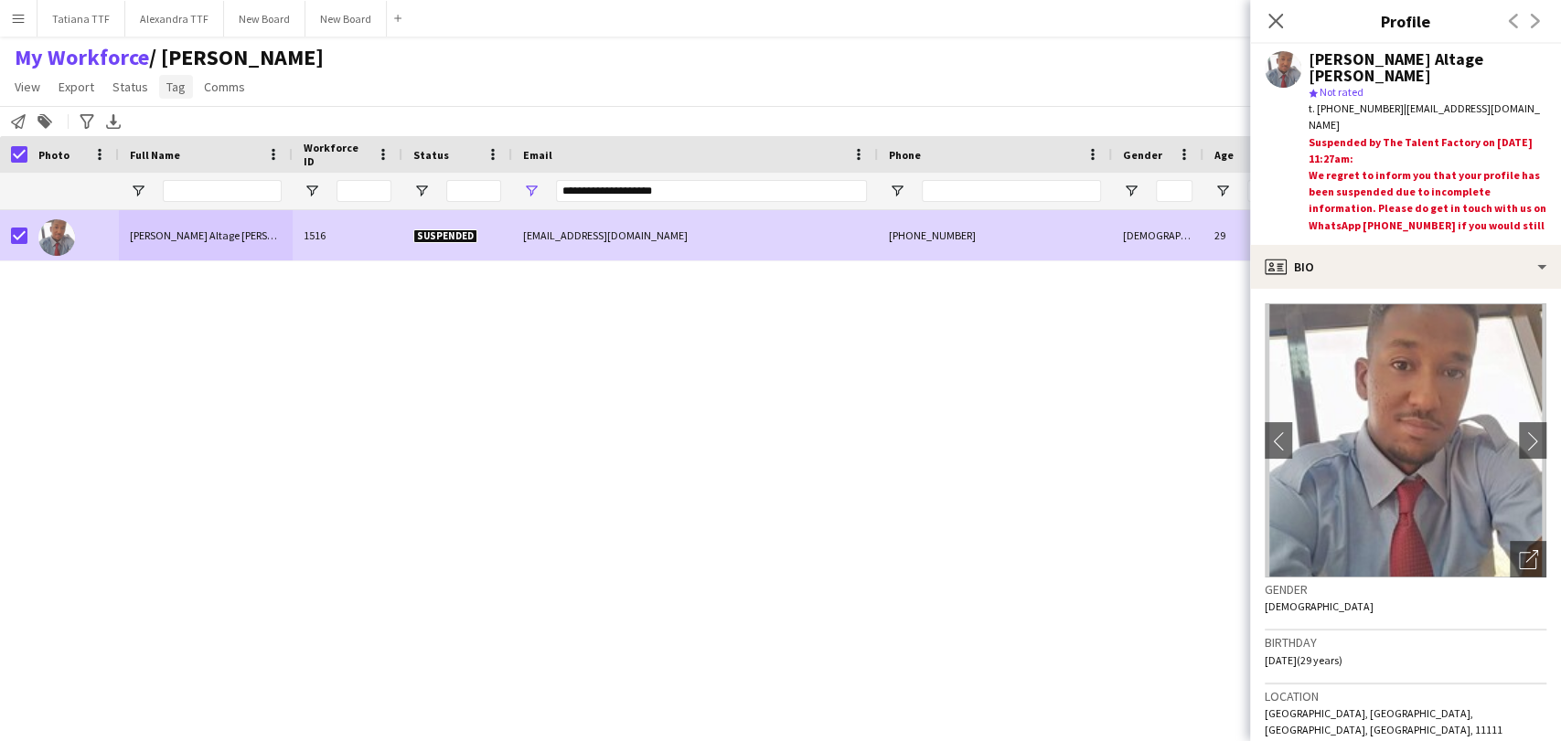
click at [176, 90] on span "Tag" at bounding box center [175, 87] width 19 height 16
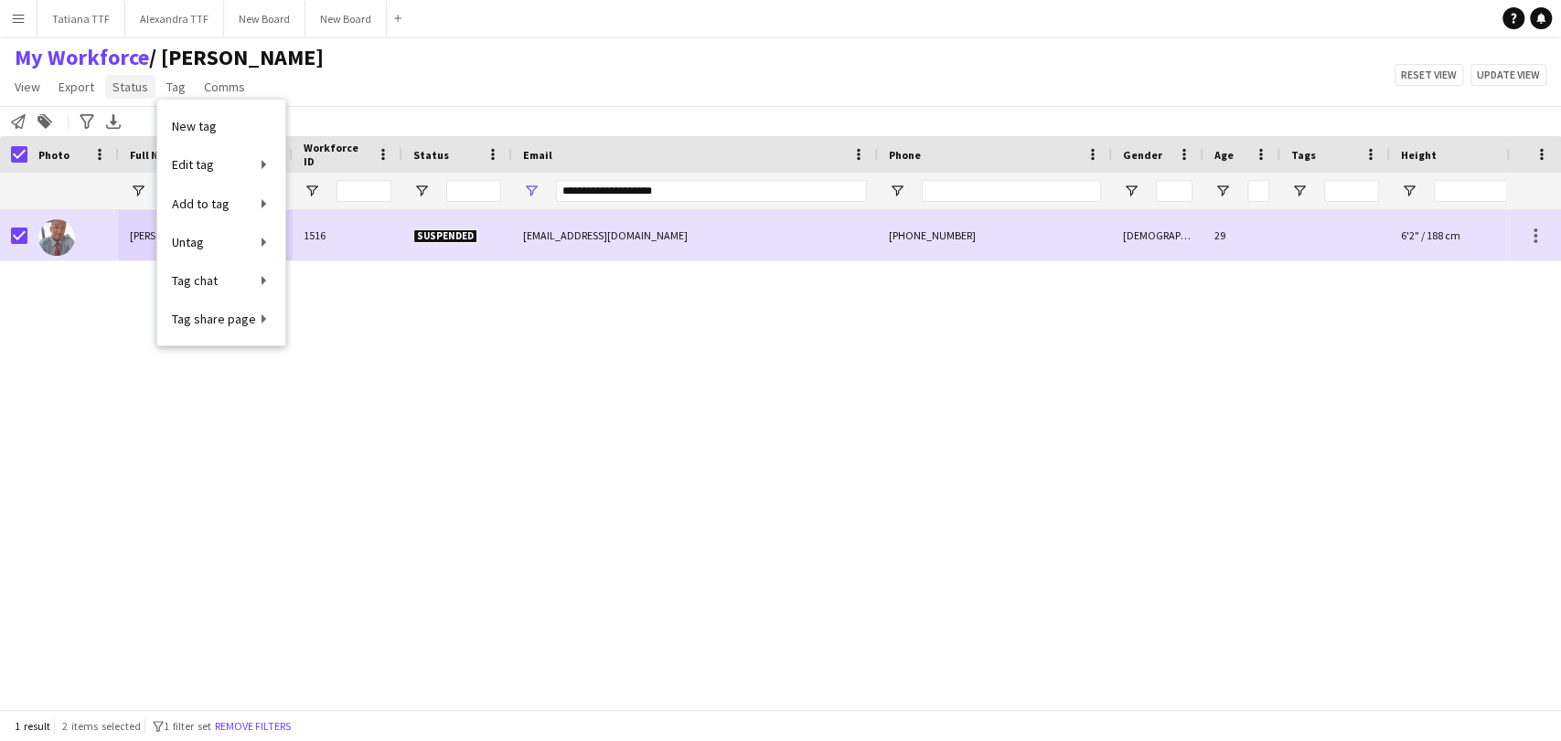
click at [127, 75] on link "Status" at bounding box center [130, 87] width 50 height 24
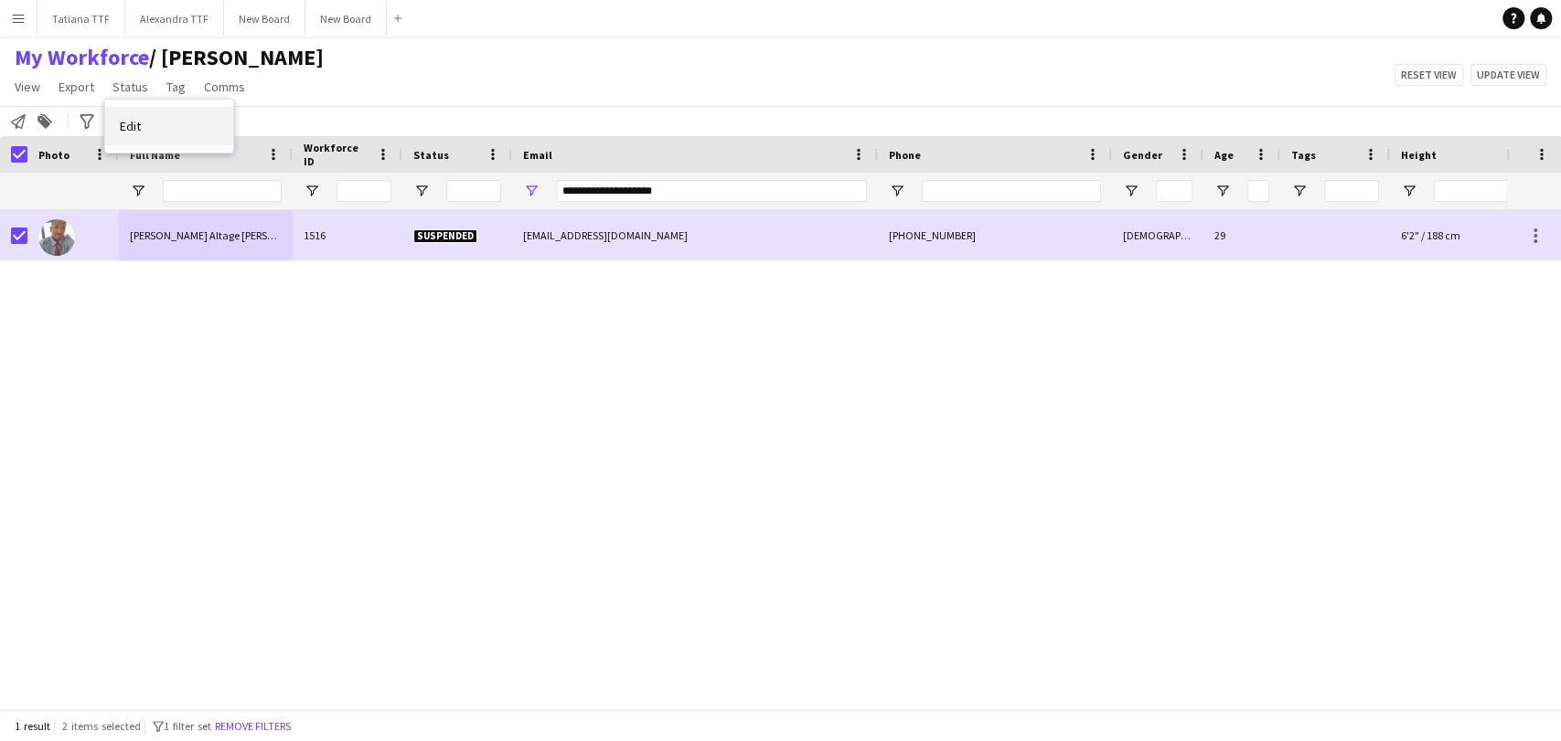
click at [148, 141] on link "Edit" at bounding box center [169, 126] width 128 height 38
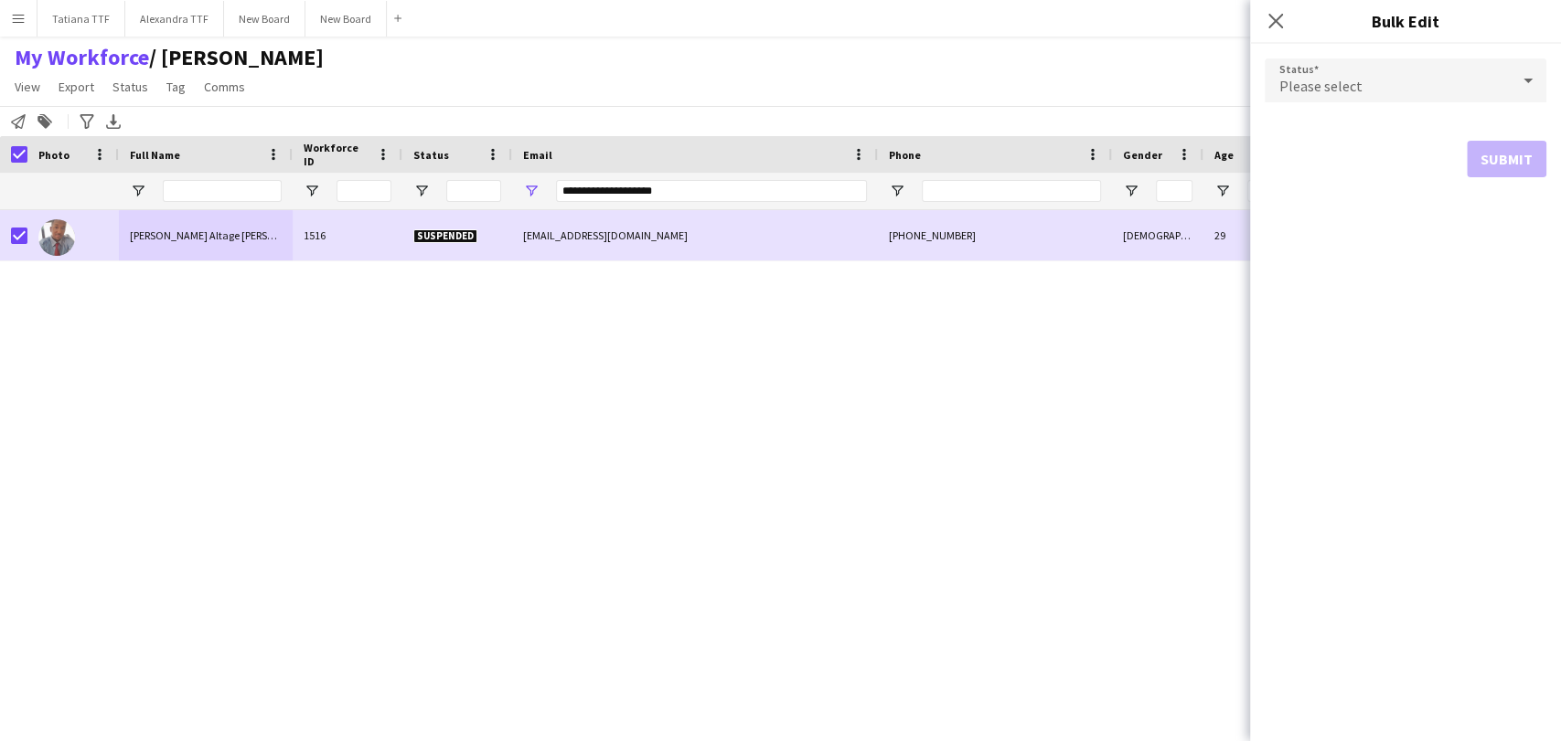
click at [1381, 99] on div "Please select" at bounding box center [1386, 81] width 245 height 44
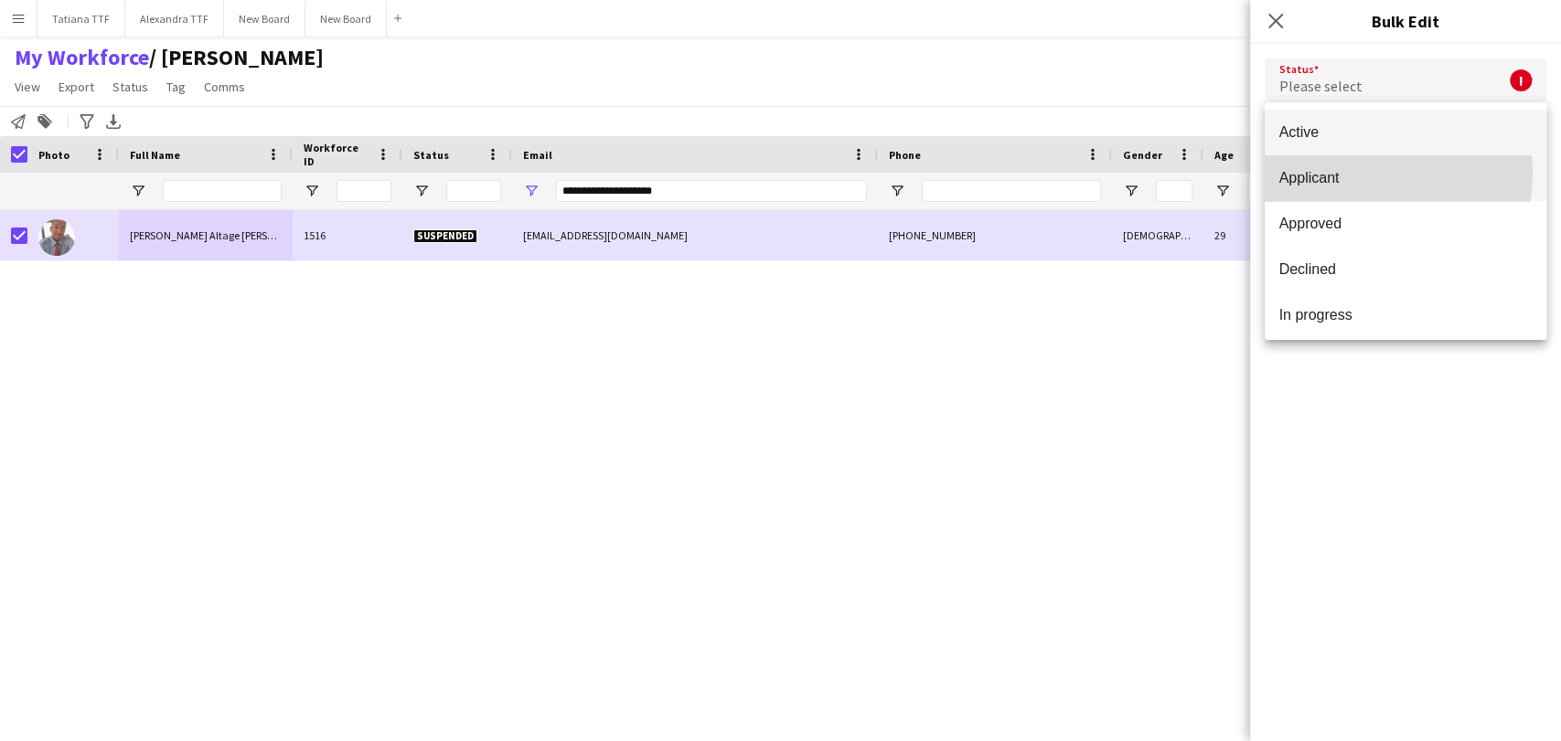
click at [1339, 171] on span "Applicant" at bounding box center [1405, 177] width 252 height 17
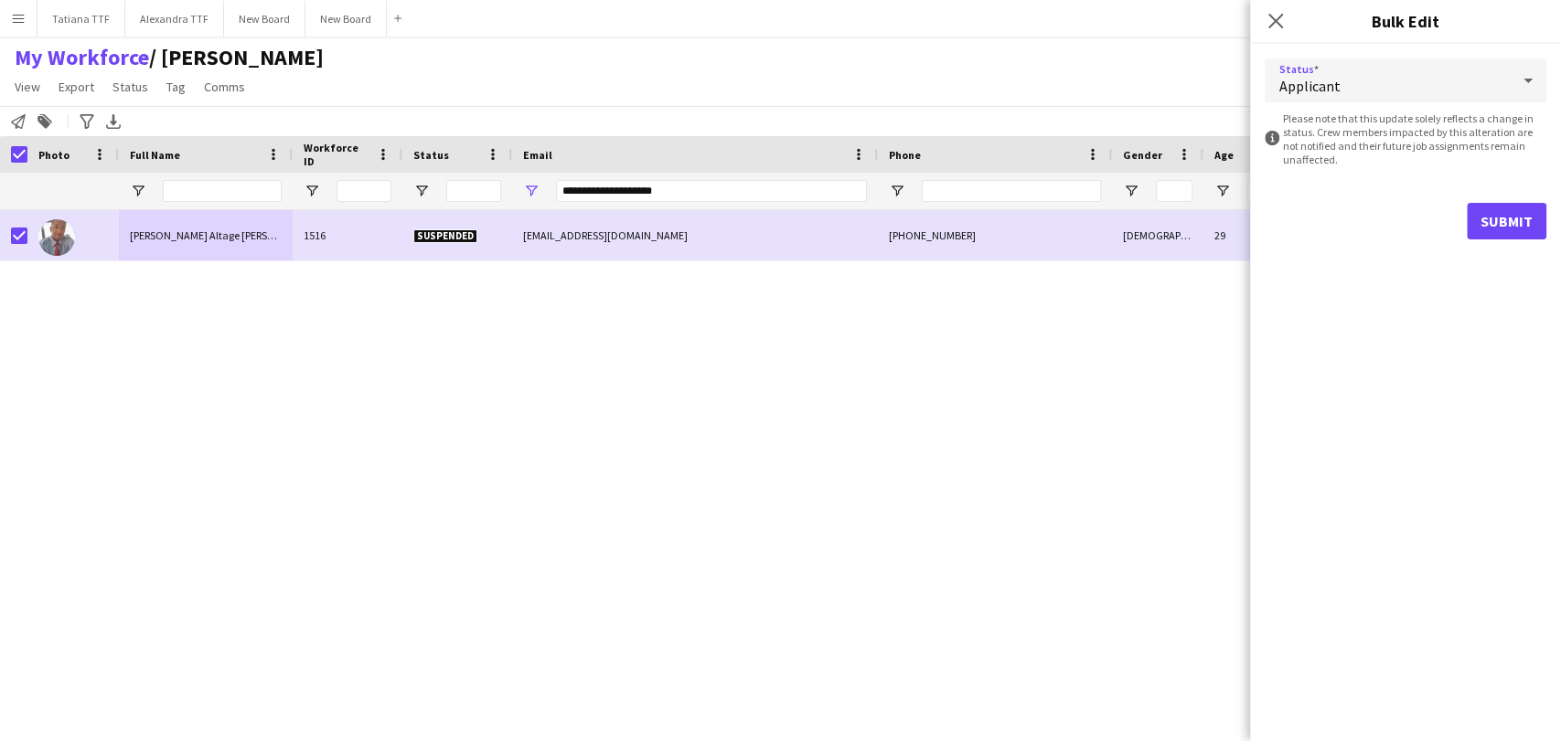
click at [1300, 68] on div "Applicant" at bounding box center [1386, 81] width 245 height 44
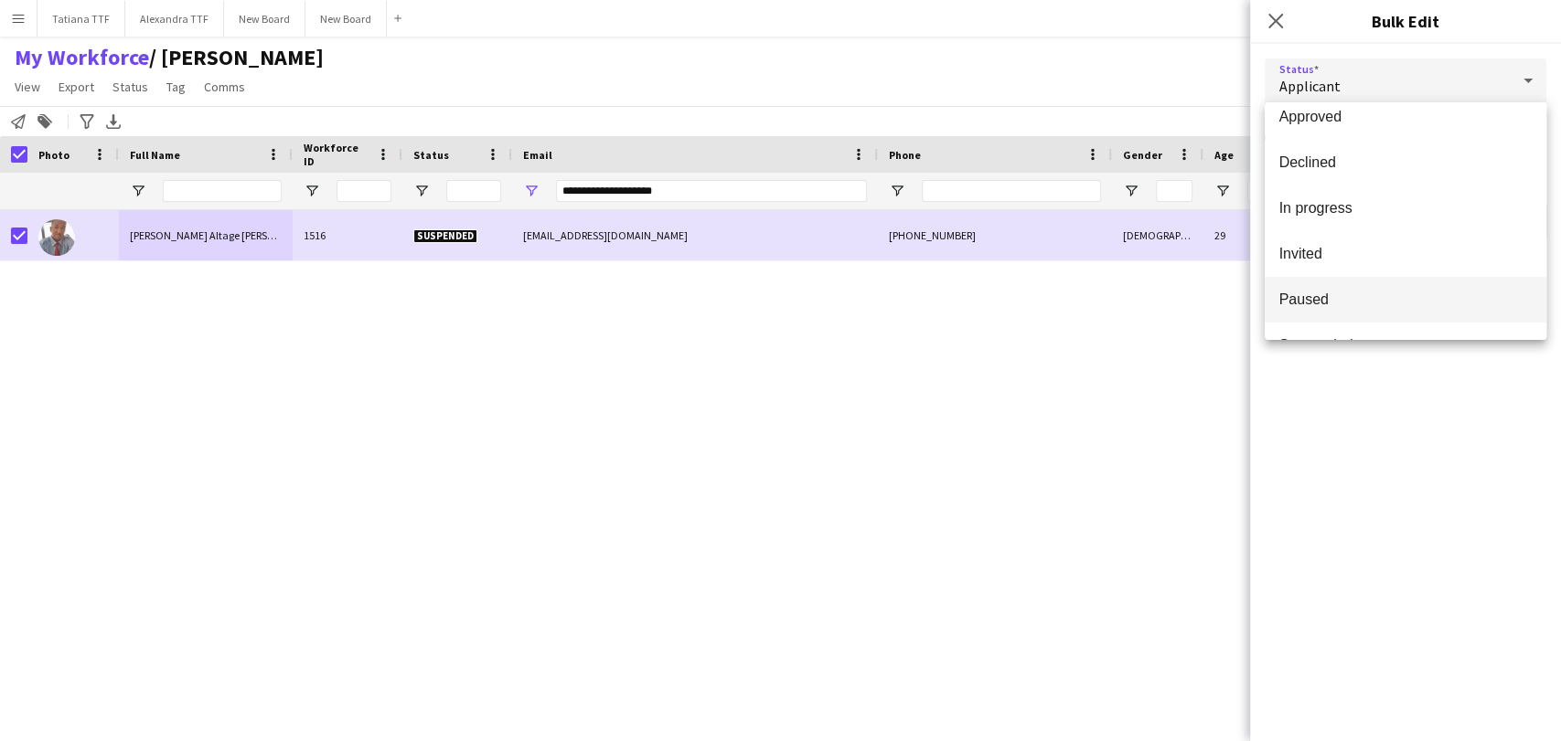
scroll to position [187, 0]
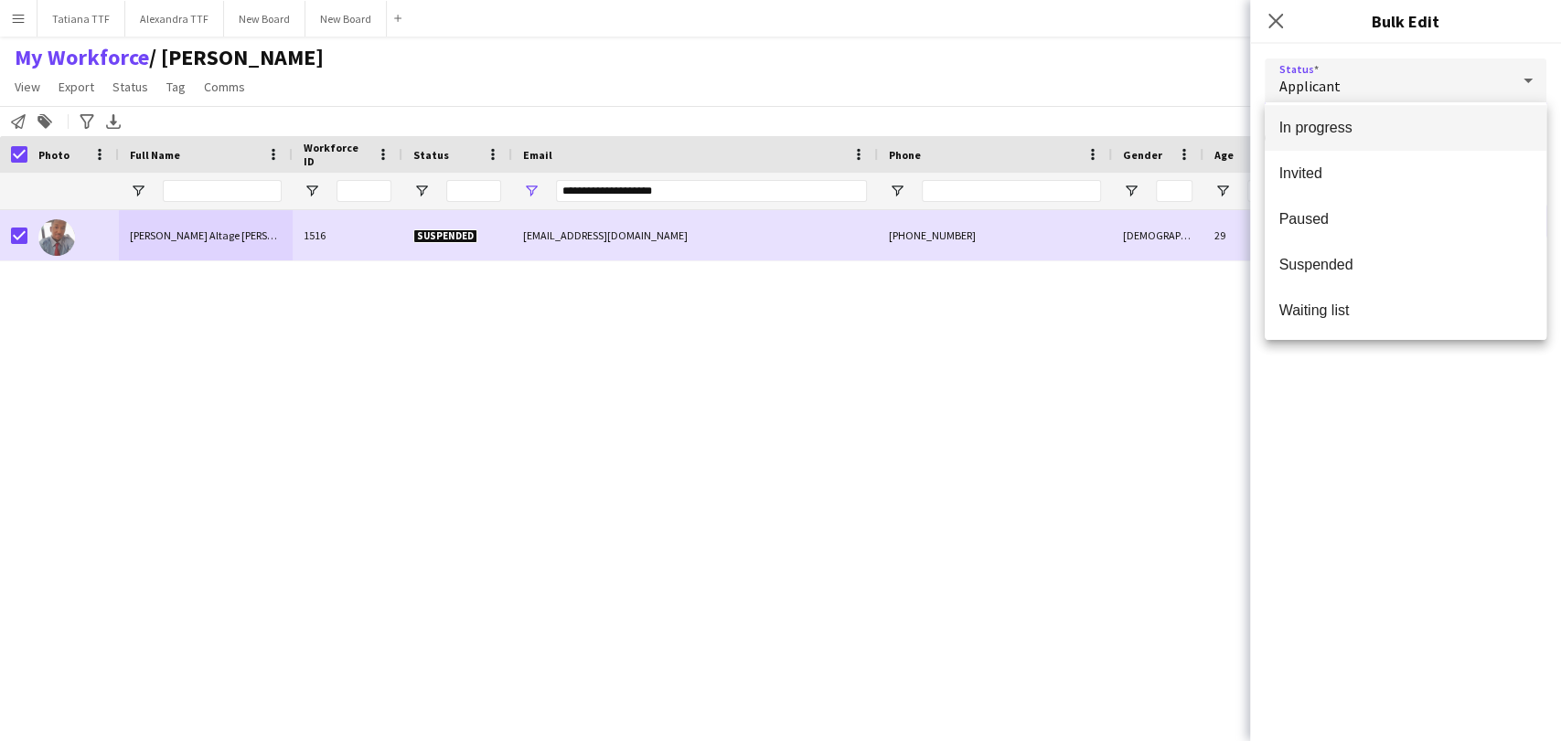
click at [1310, 126] on span "In progress" at bounding box center [1405, 127] width 252 height 17
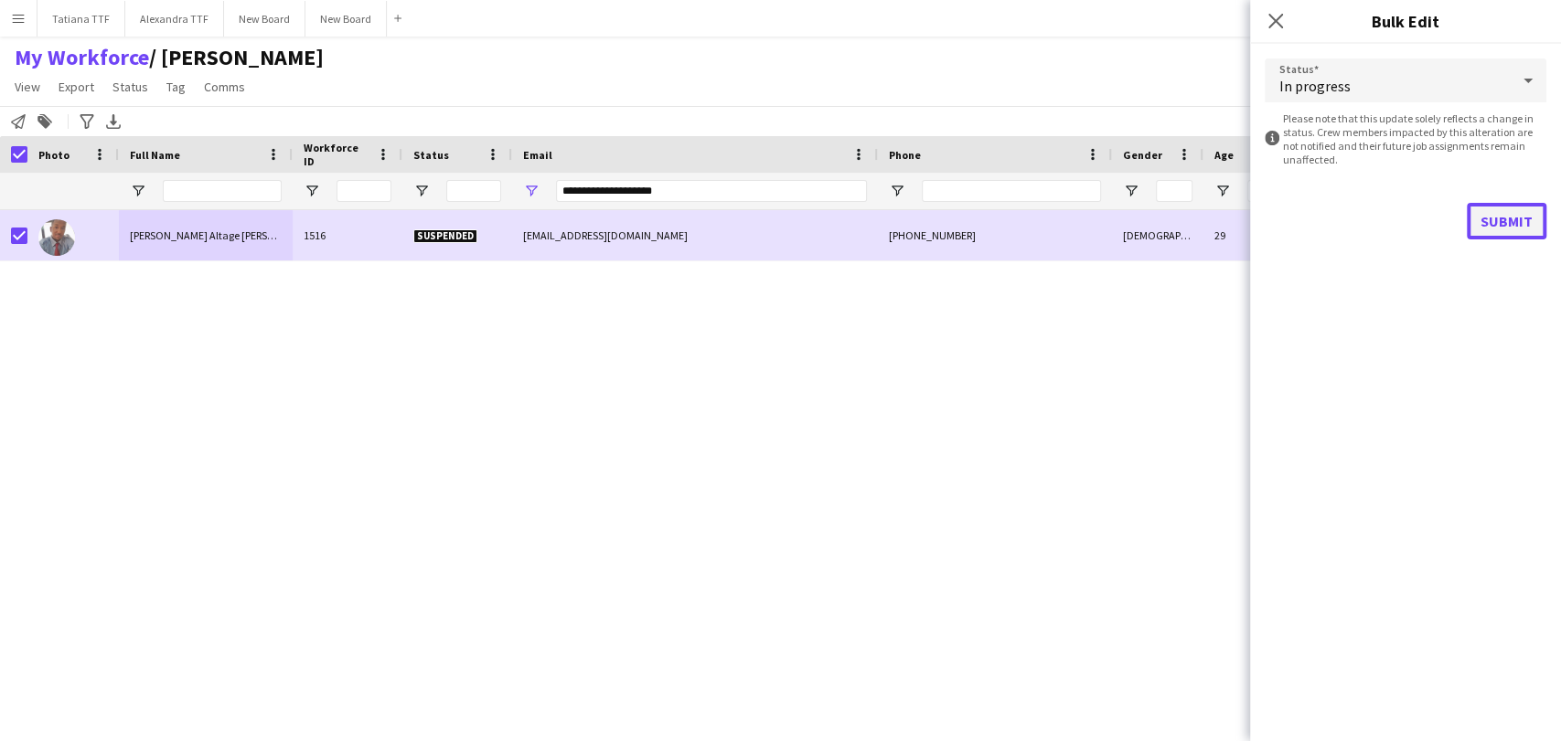
click at [1494, 226] on button "Submit" at bounding box center [1507, 221] width 80 height 37
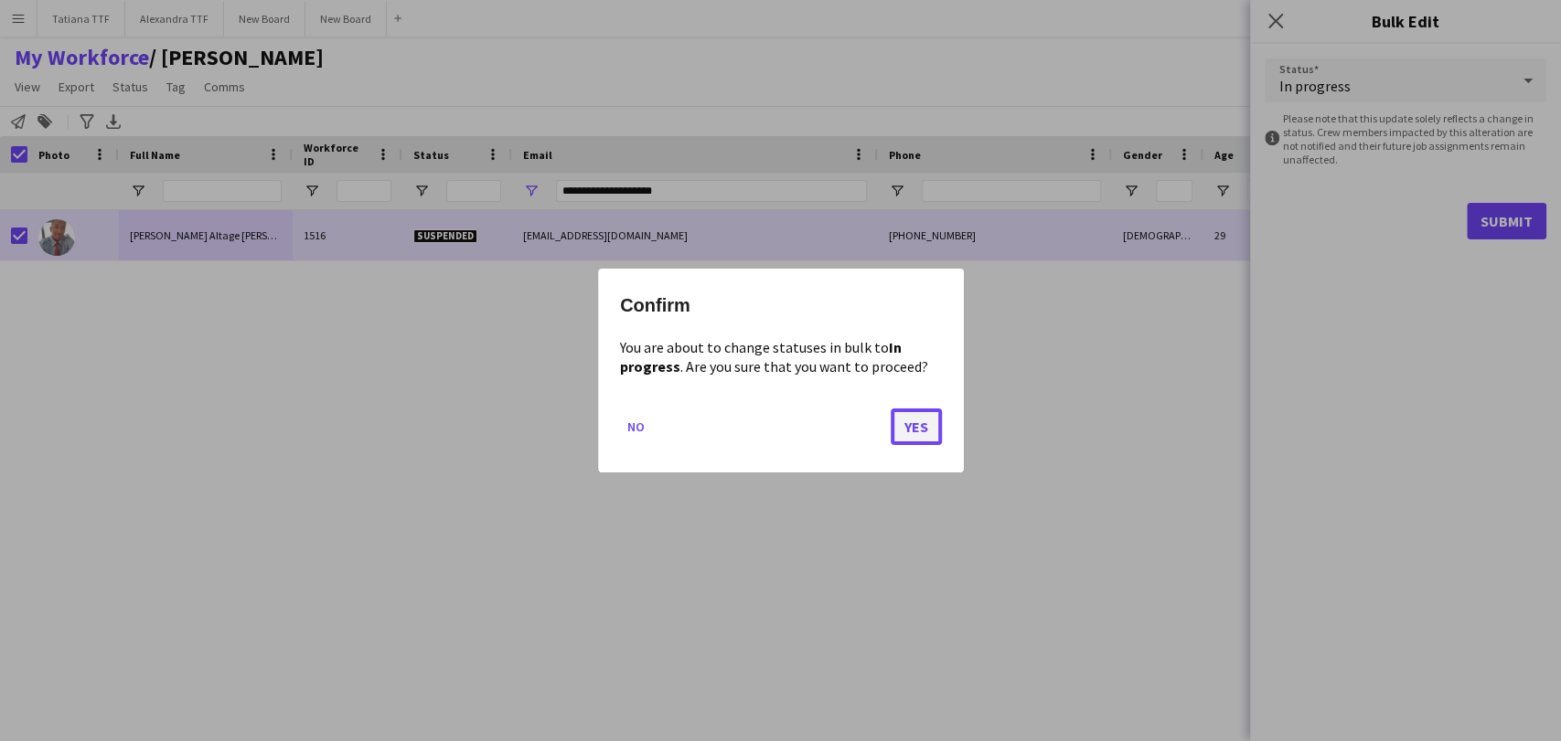
click at [902, 421] on button "Yes" at bounding box center [916, 427] width 51 height 37
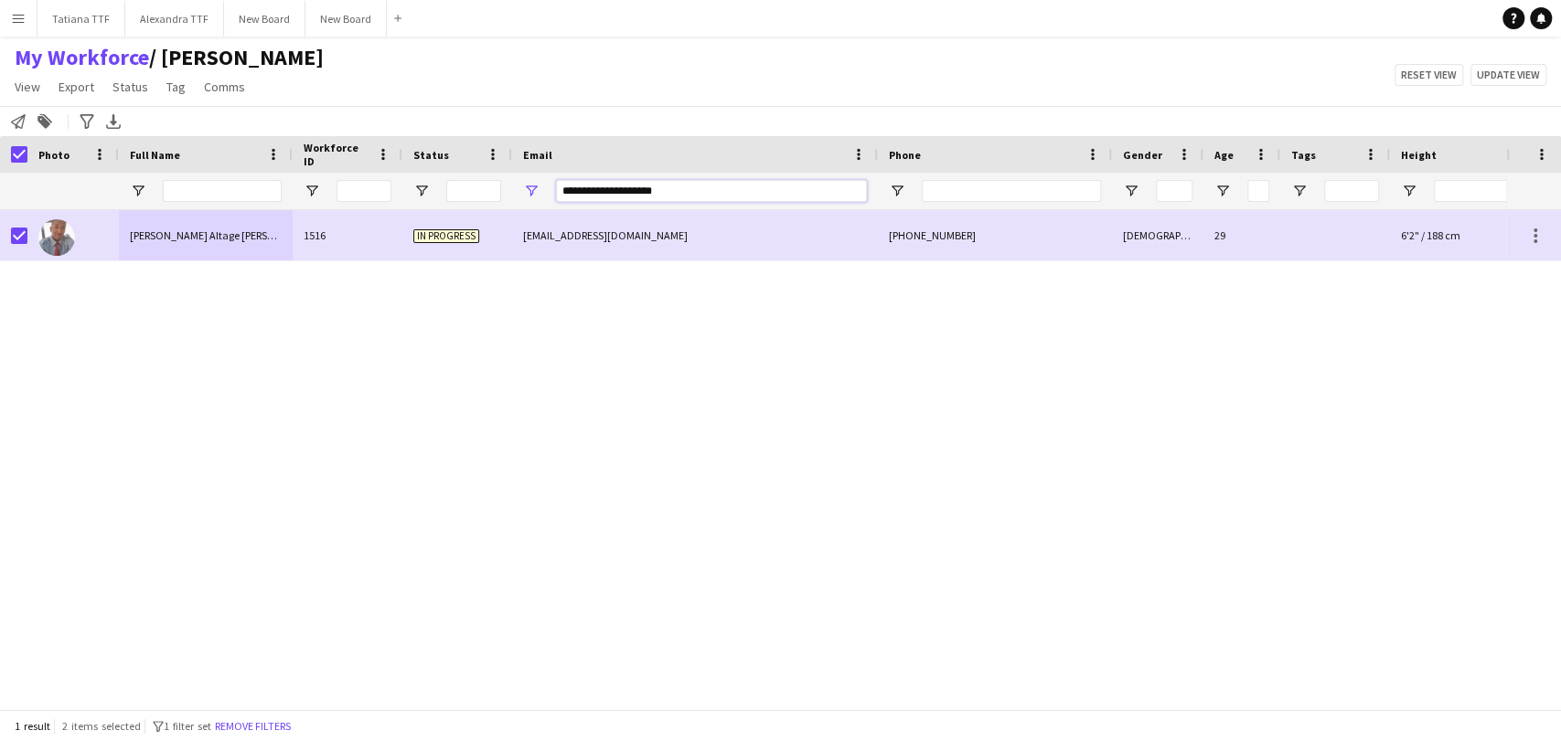
click at [592, 200] on input "**********" at bounding box center [711, 191] width 311 height 22
paste input "*****"
click at [105, 94] on link "Status" at bounding box center [130, 87] width 50 height 24
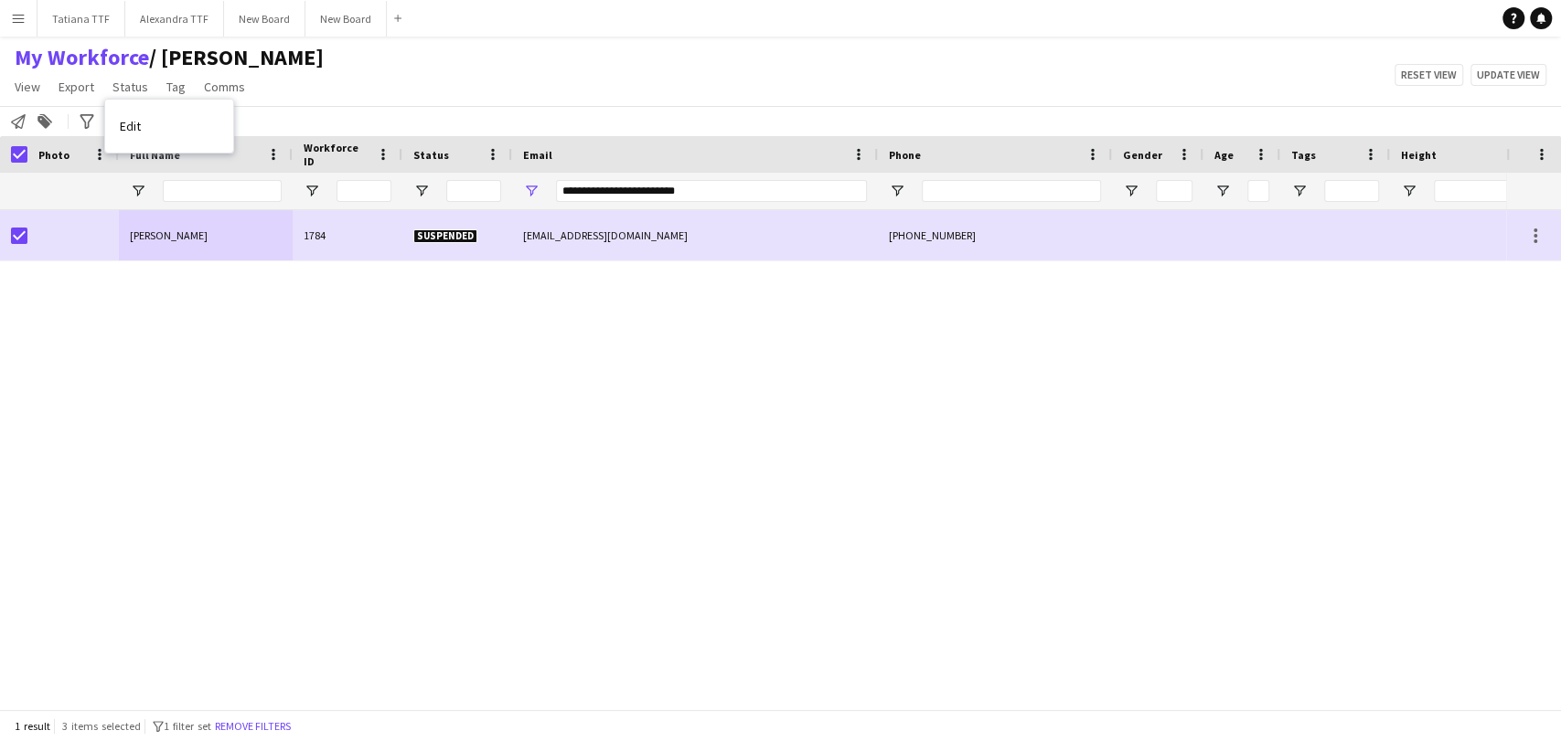
click at [188, 147] on div "Edit" at bounding box center [169, 126] width 128 height 53
click at [187, 133] on link "Edit" at bounding box center [169, 126] width 128 height 38
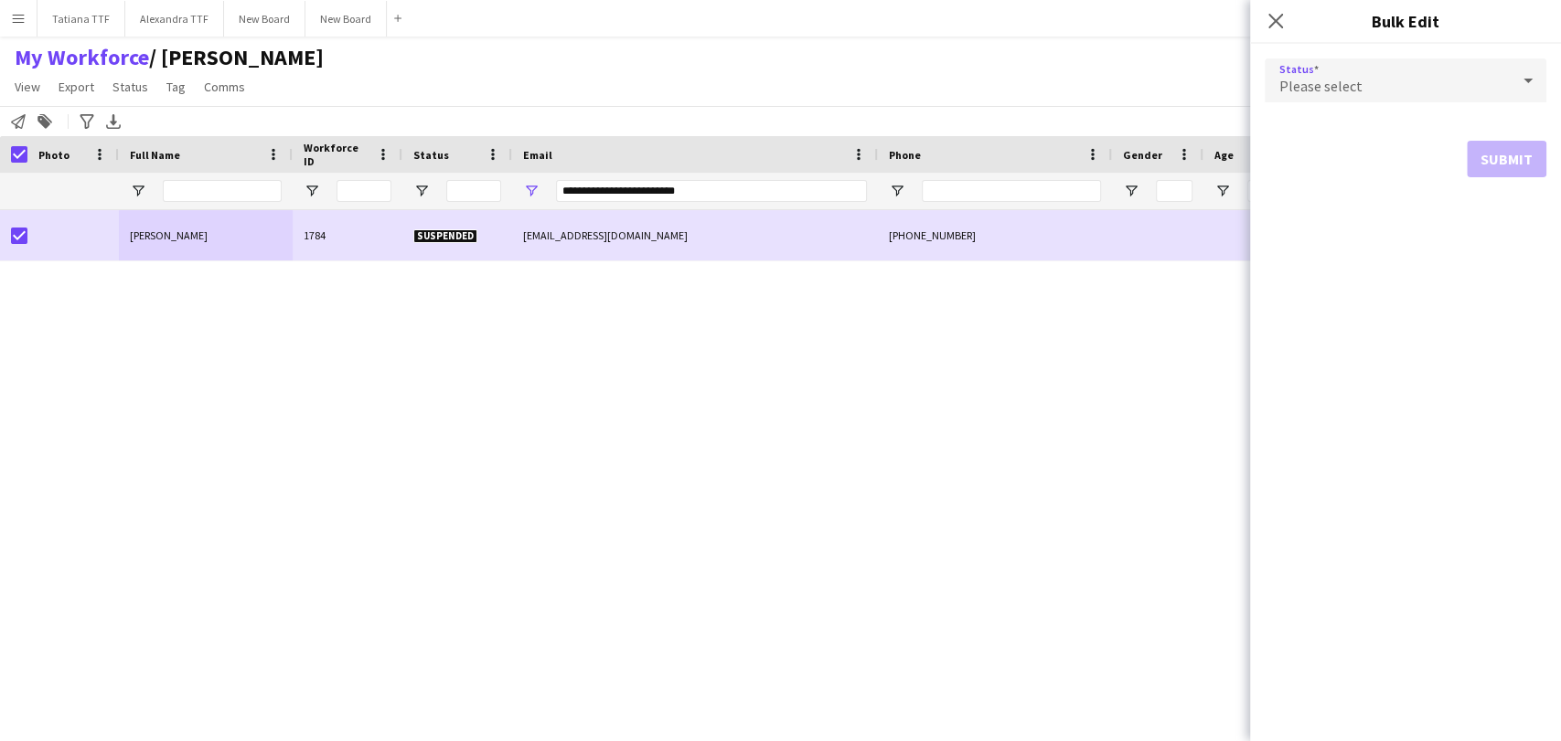
click at [1433, 88] on div "Please select" at bounding box center [1386, 81] width 245 height 44
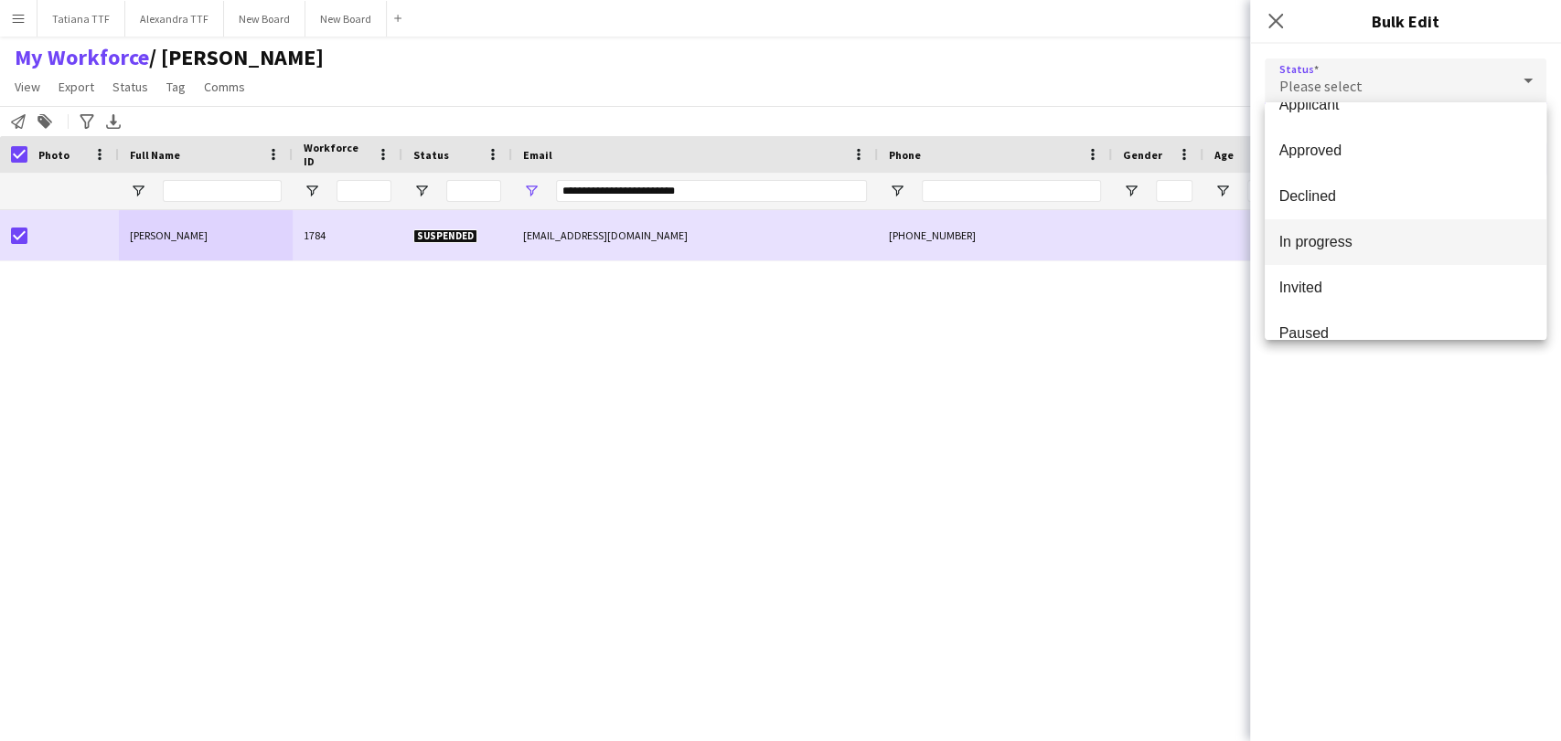
scroll to position [101, 0]
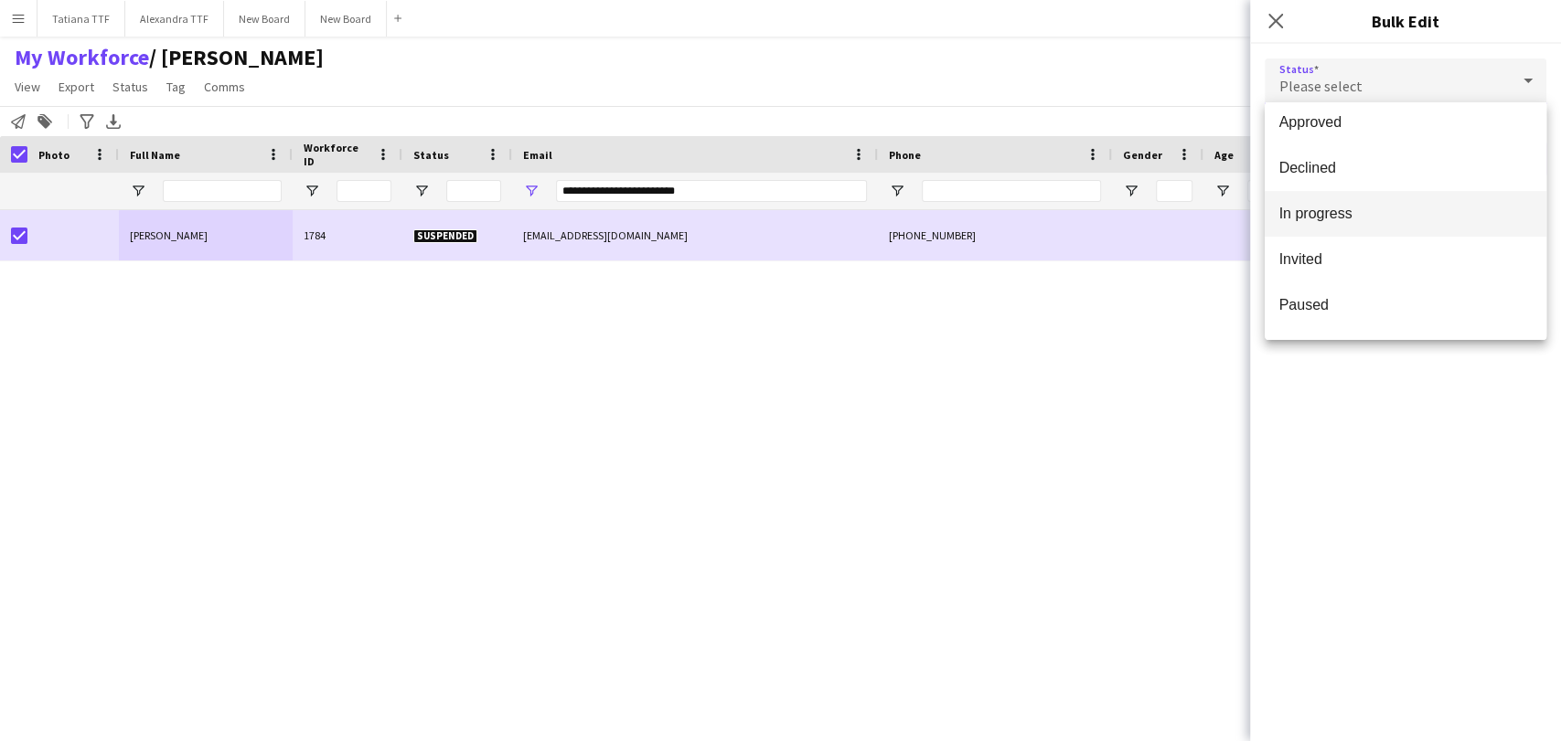
click at [1318, 208] on span "In progress" at bounding box center [1405, 213] width 252 height 17
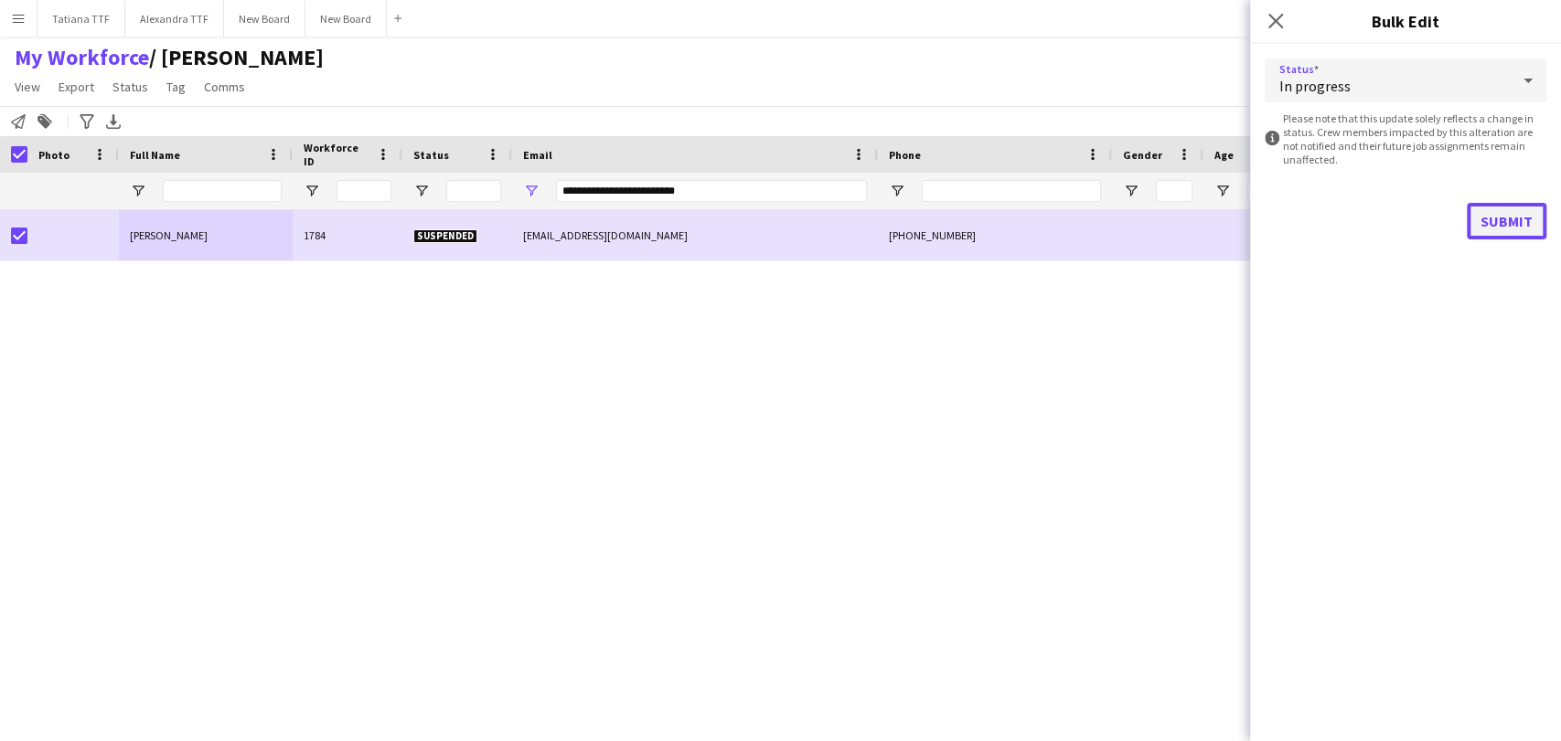
click at [1509, 218] on button "Submit" at bounding box center [1507, 221] width 80 height 37
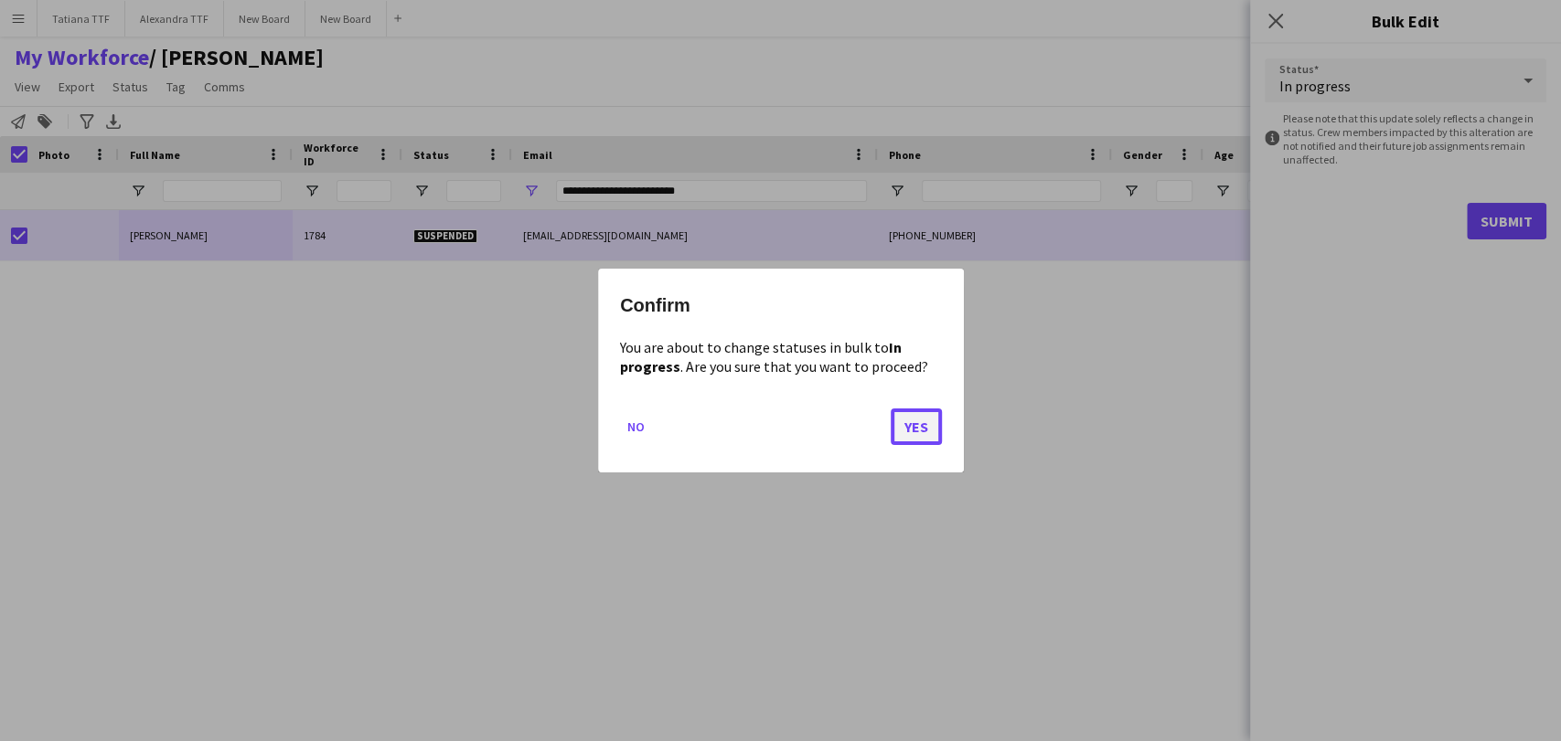
click at [893, 434] on button "Yes" at bounding box center [916, 427] width 51 height 37
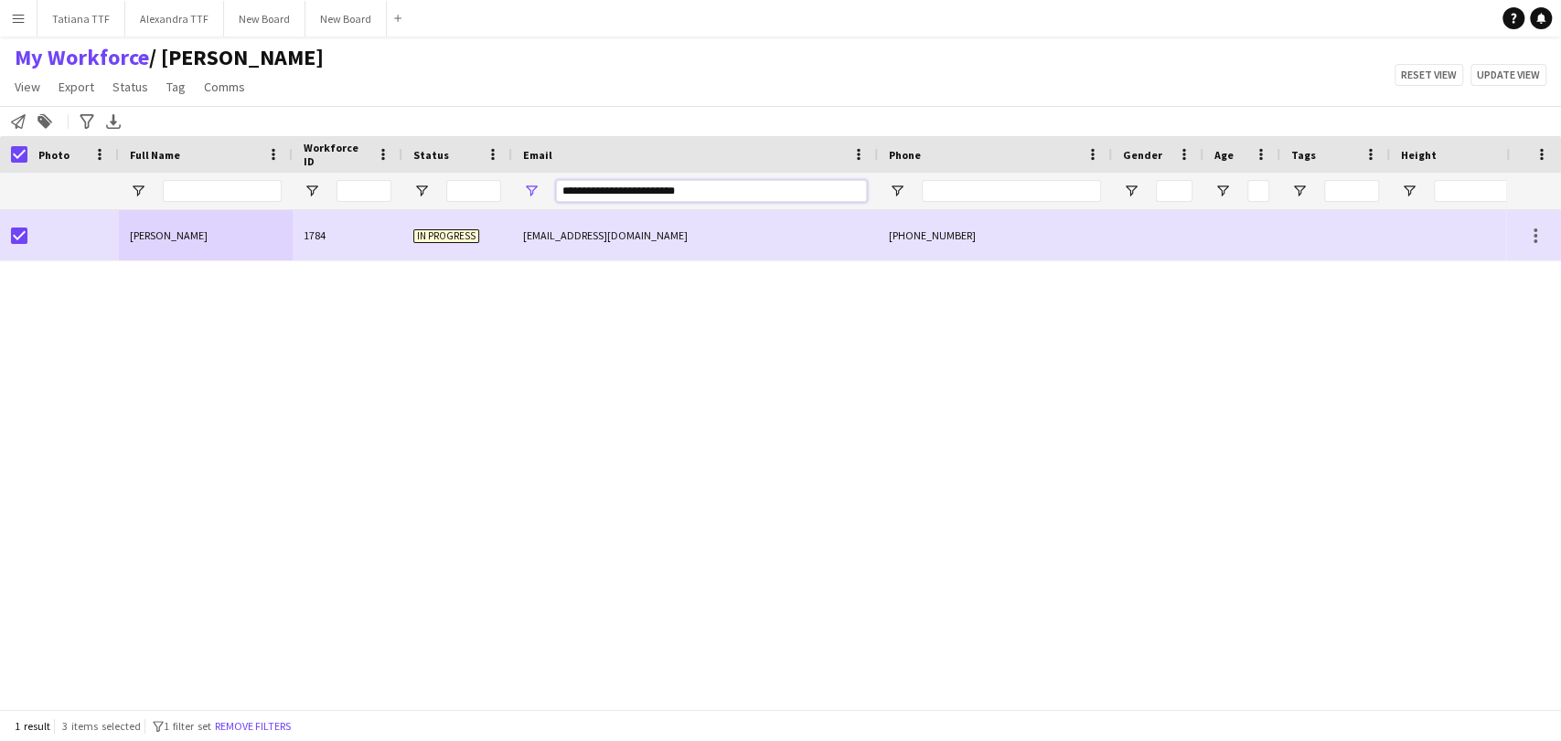
click at [592, 199] on input "**********" at bounding box center [711, 191] width 311 height 22
paste input "Email Filter Input"
click at [133, 89] on span "Status" at bounding box center [130, 87] width 36 height 16
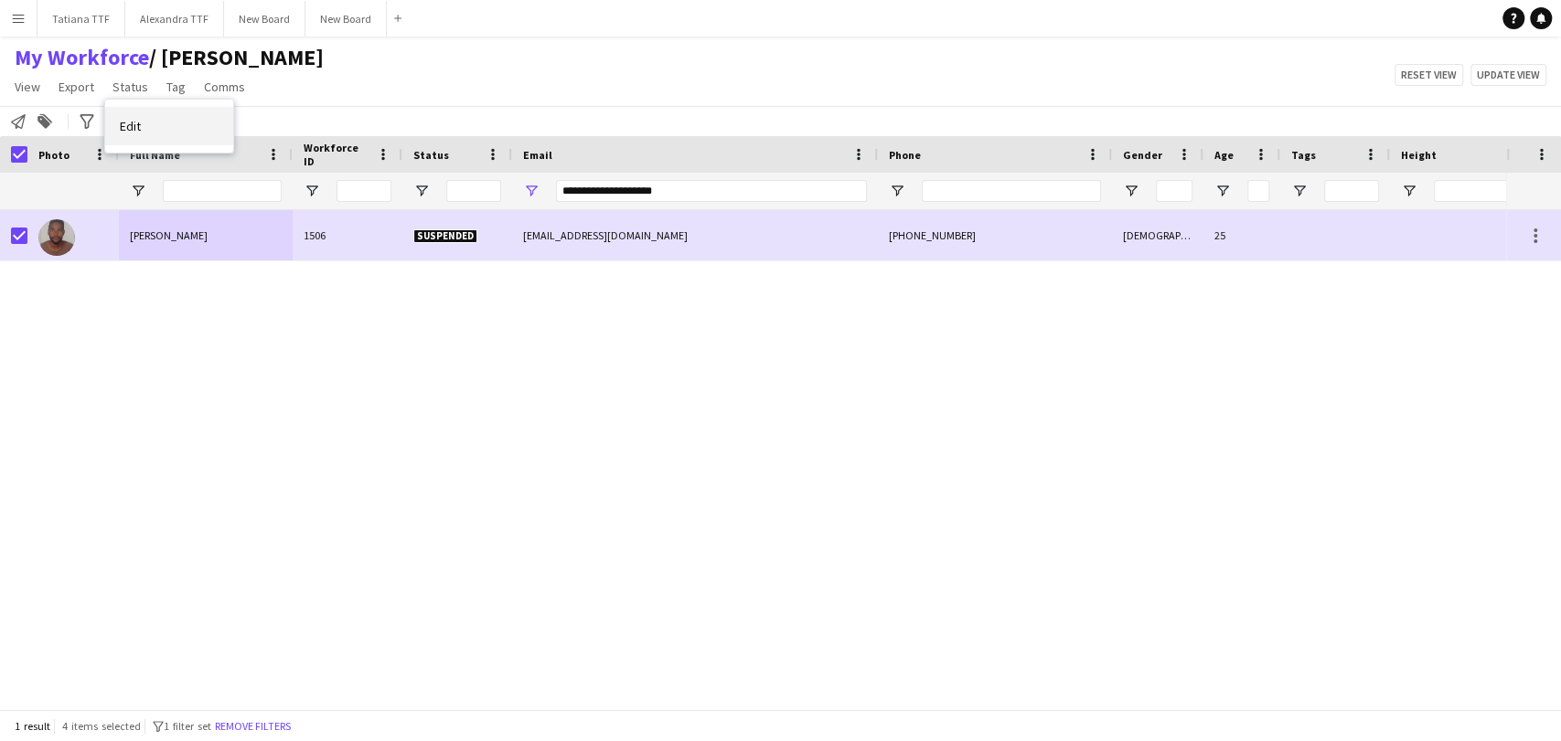
click at [133, 123] on span "Edit" at bounding box center [130, 126] width 21 height 16
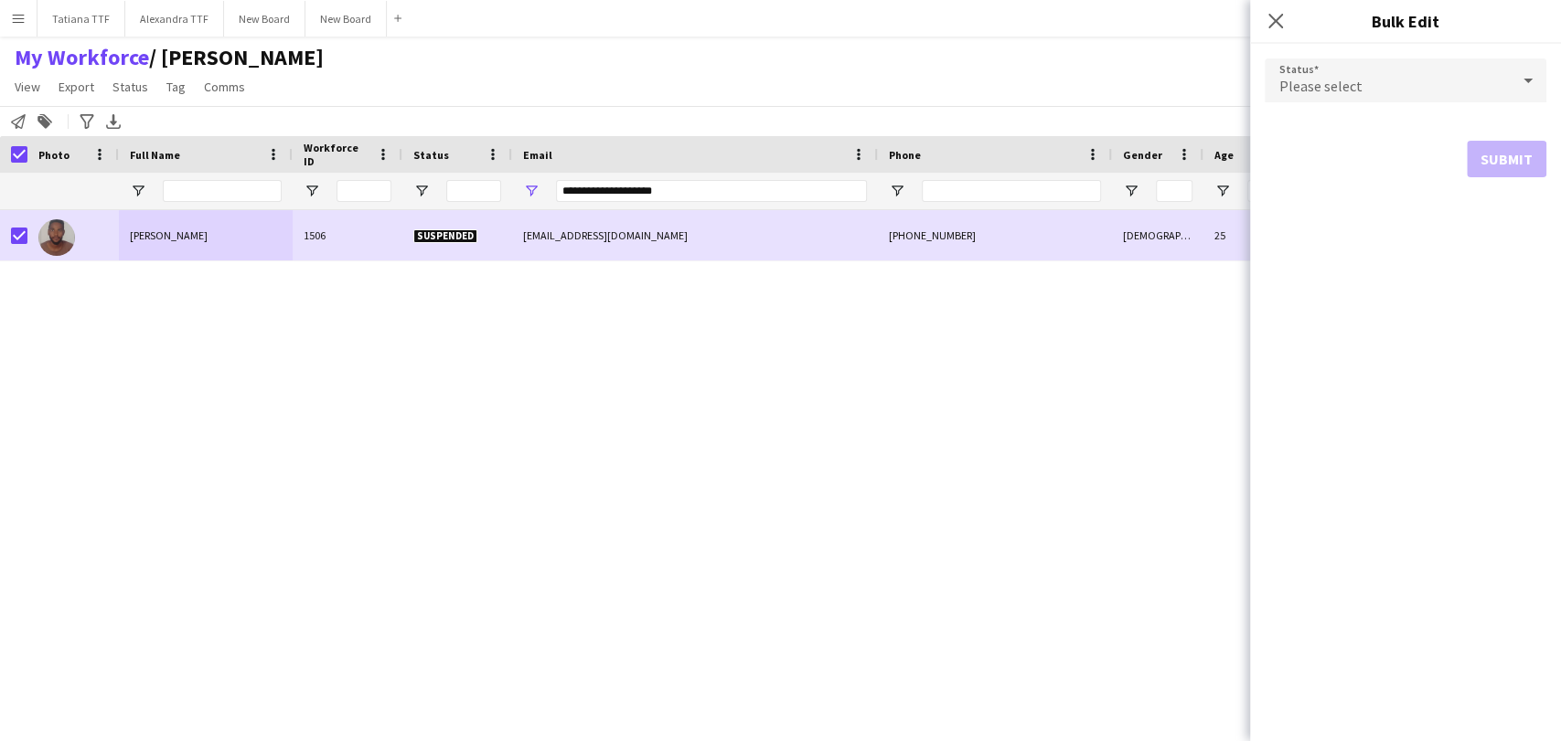
click at [1385, 69] on div "Please select" at bounding box center [1386, 81] width 245 height 44
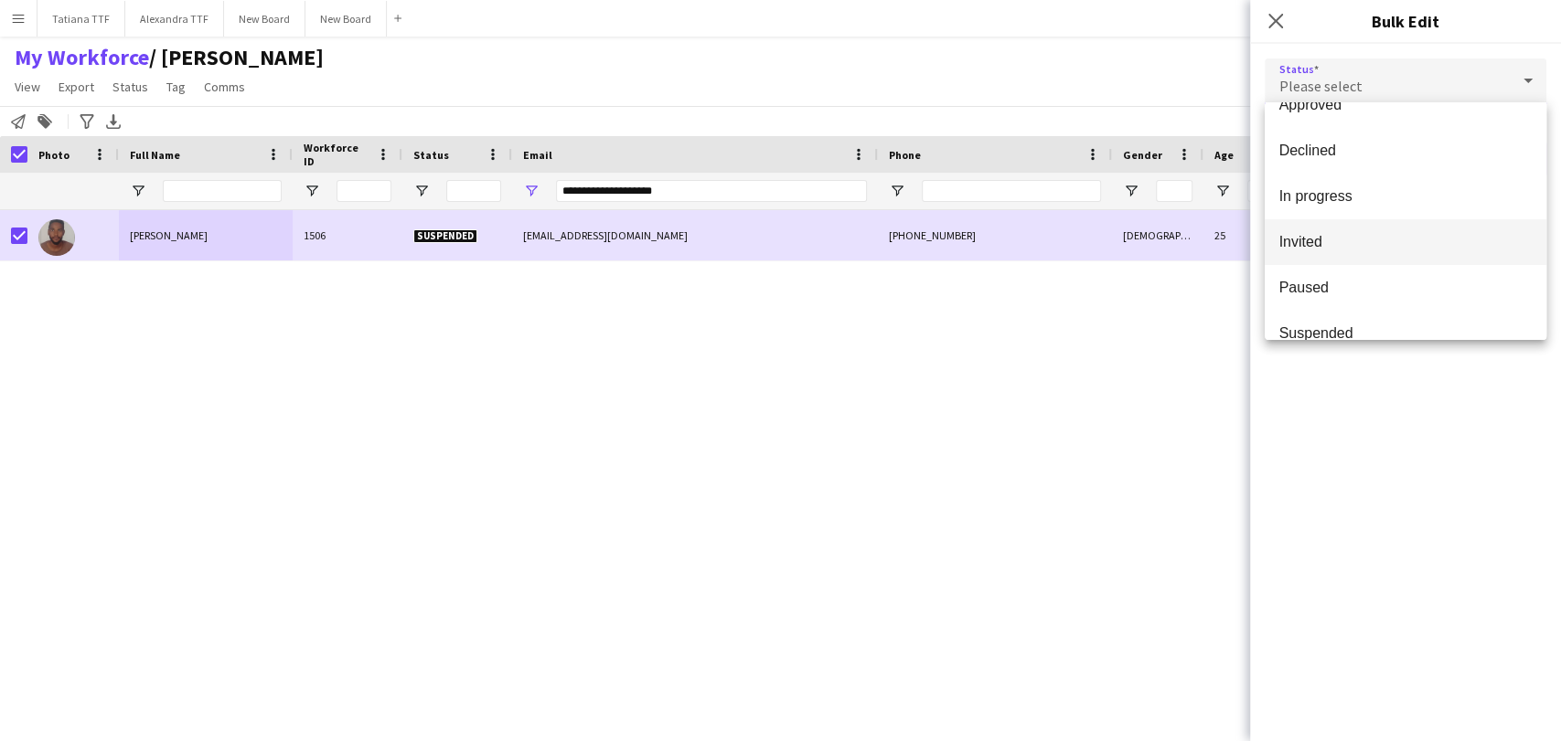
scroll to position [86, 0]
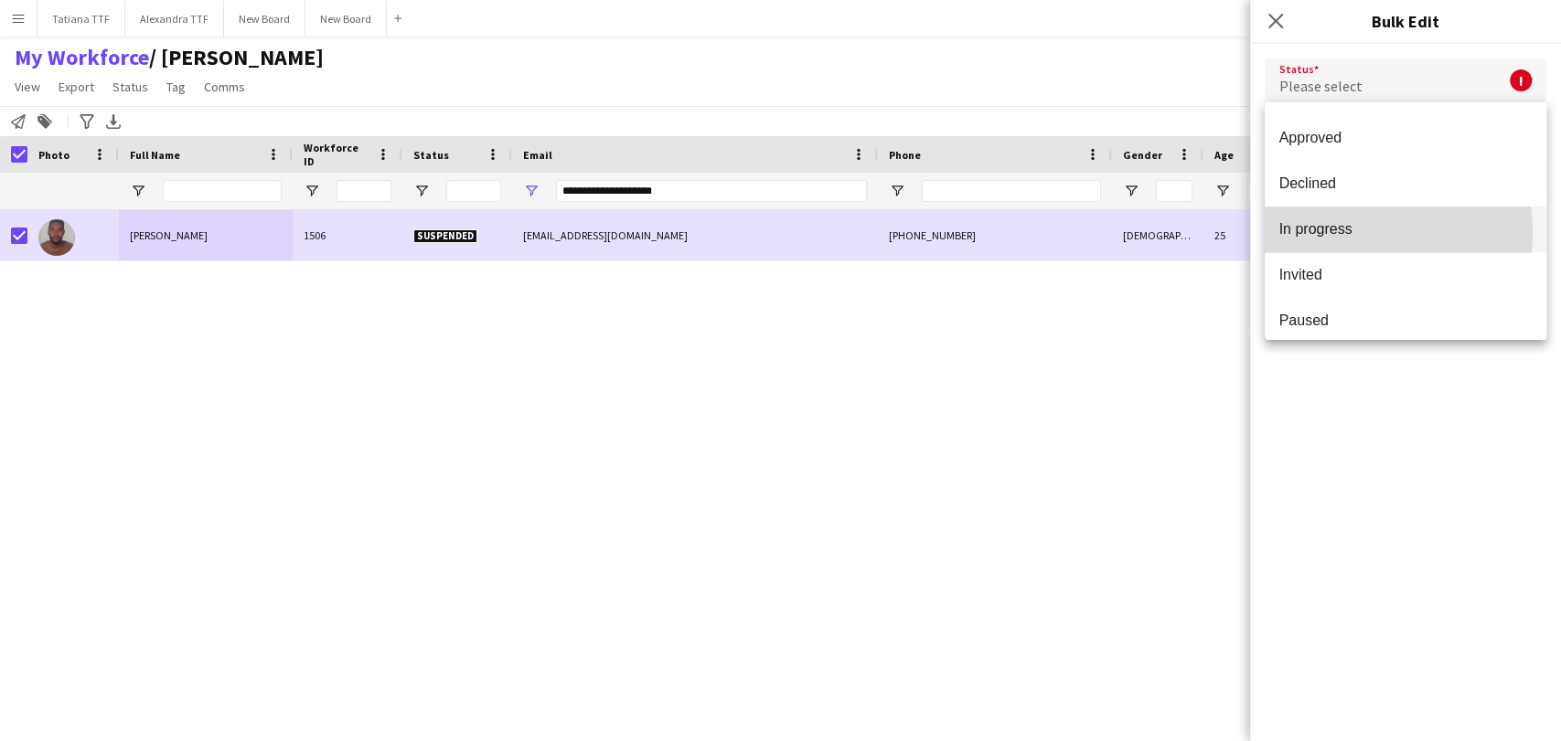
click at [1330, 234] on span "In progress" at bounding box center [1405, 228] width 252 height 17
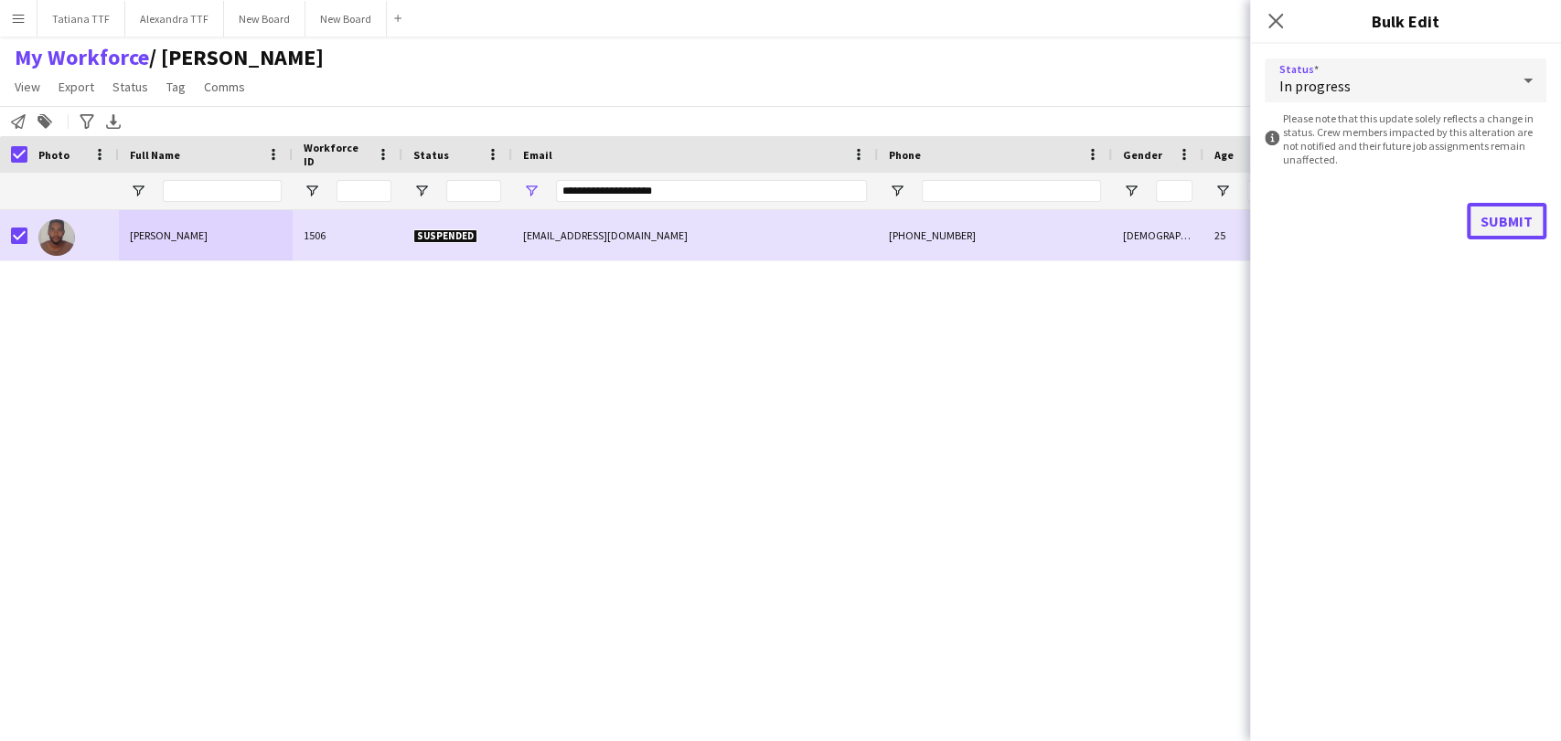
click at [1520, 212] on button "Submit" at bounding box center [1507, 221] width 80 height 37
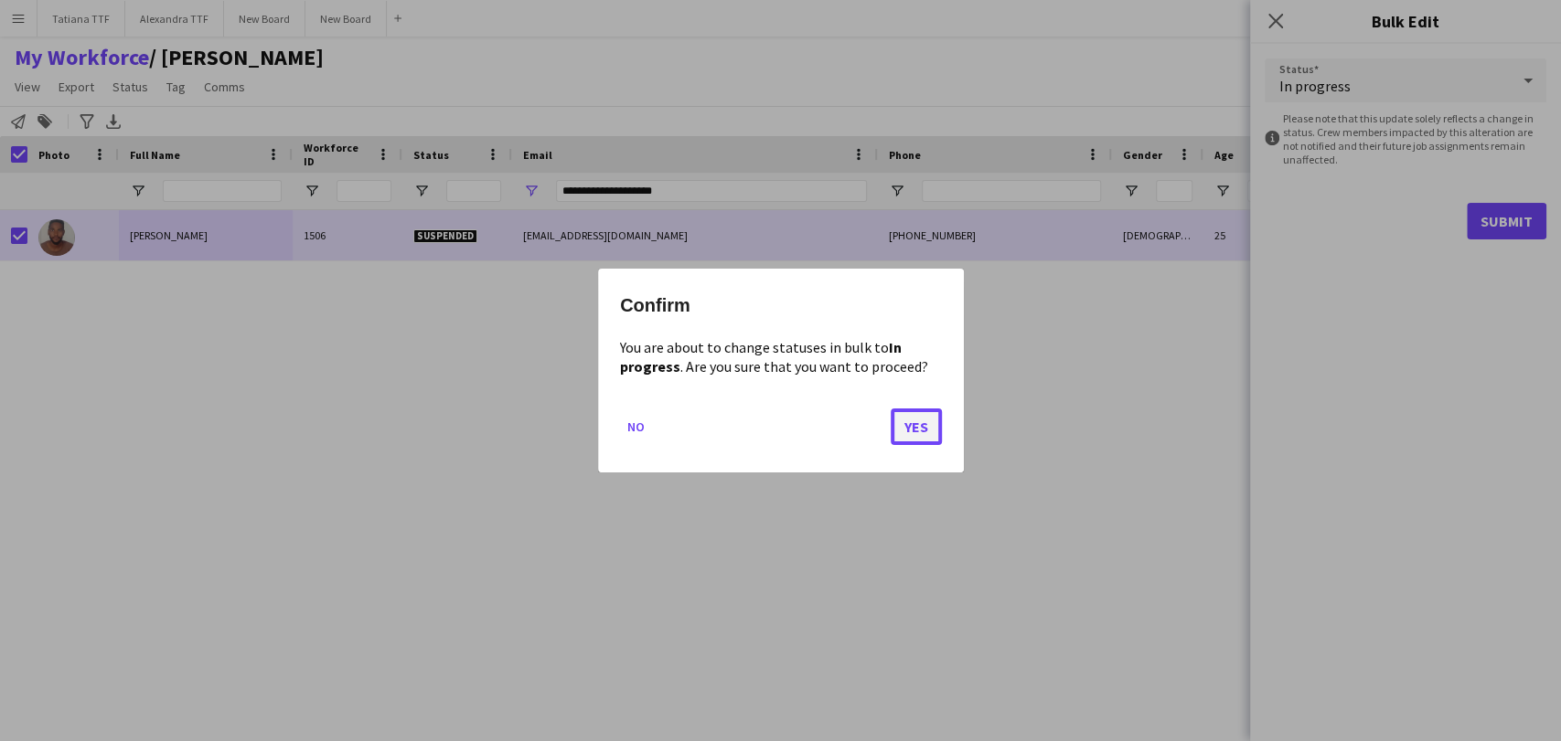
click at [930, 427] on button "Yes" at bounding box center [916, 427] width 51 height 37
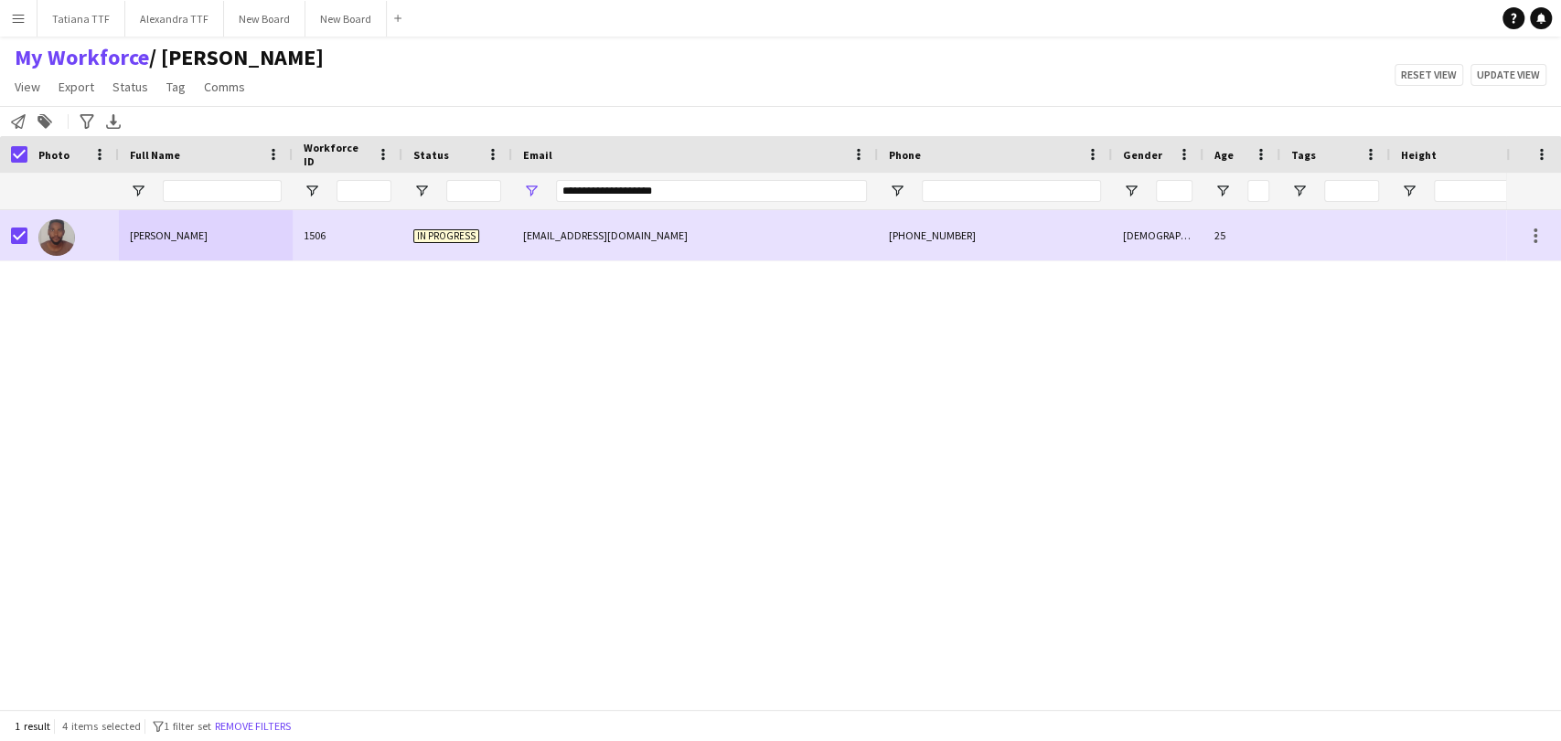
click at [688, 207] on div "**********" at bounding box center [711, 191] width 311 height 37
click at [688, 195] on input "**********" at bounding box center [711, 191] width 311 height 22
paste input "*****"
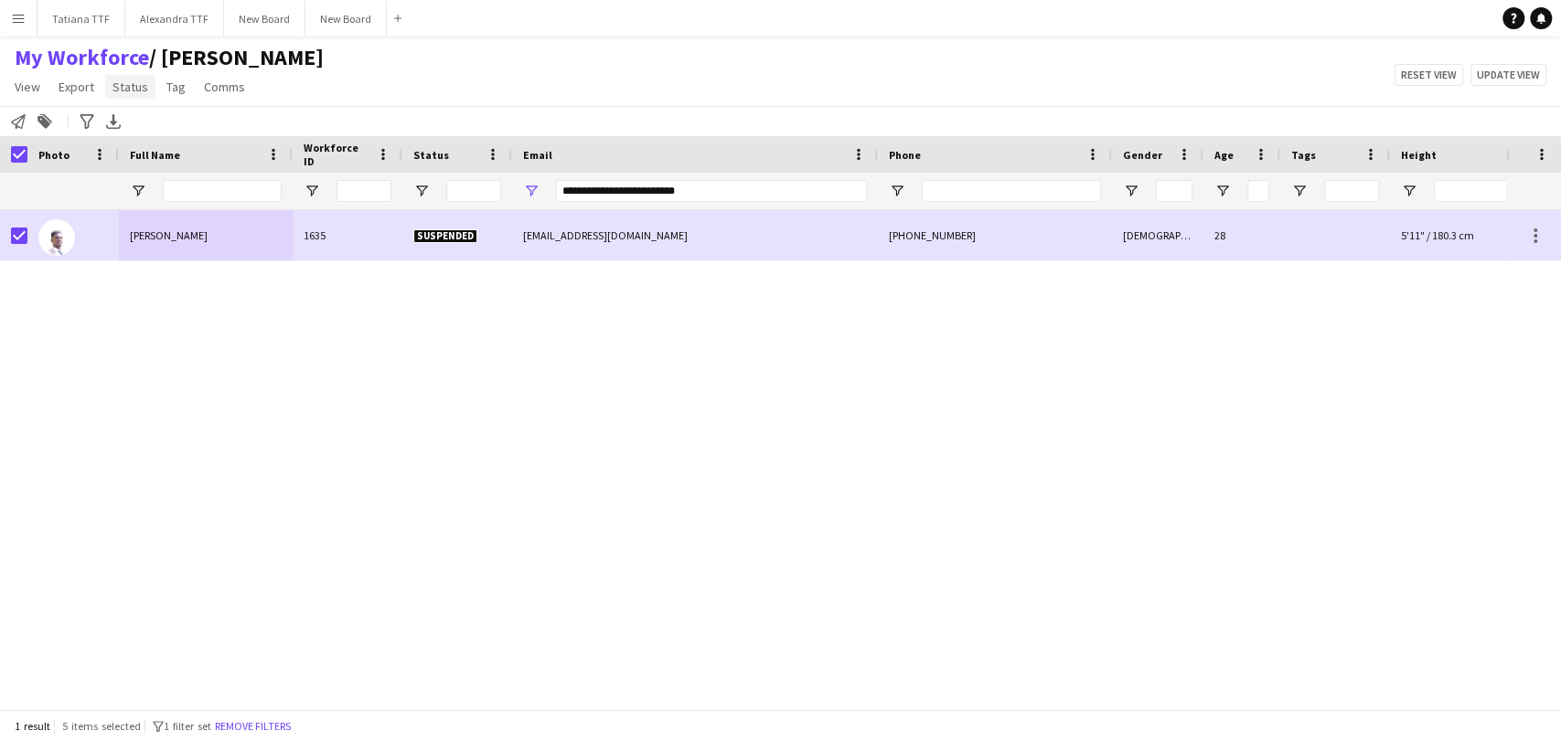
click at [128, 89] on span "Status" at bounding box center [130, 87] width 36 height 16
click at [133, 123] on span "Edit" at bounding box center [130, 126] width 21 height 16
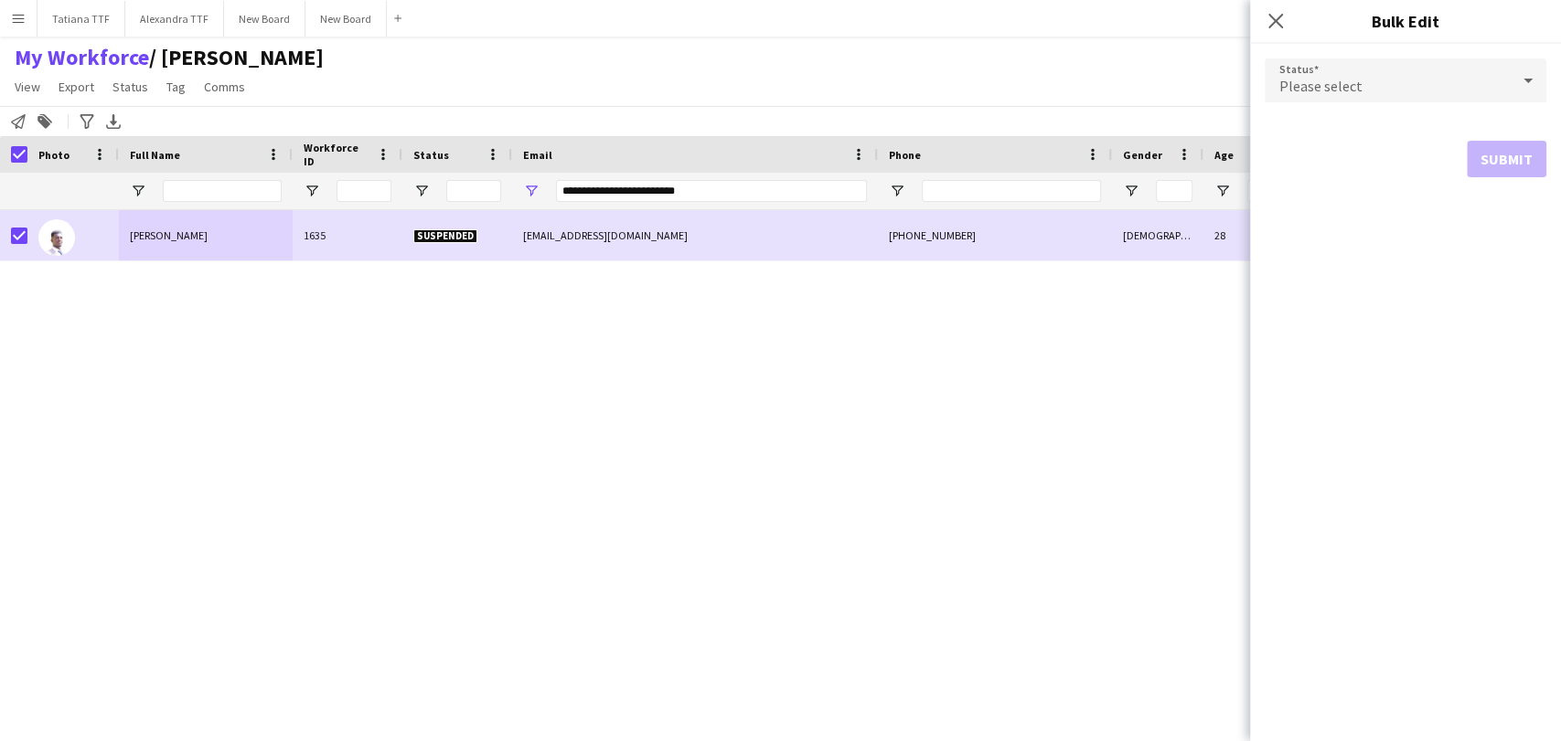
click at [1371, 87] on div "Please select" at bounding box center [1386, 81] width 245 height 44
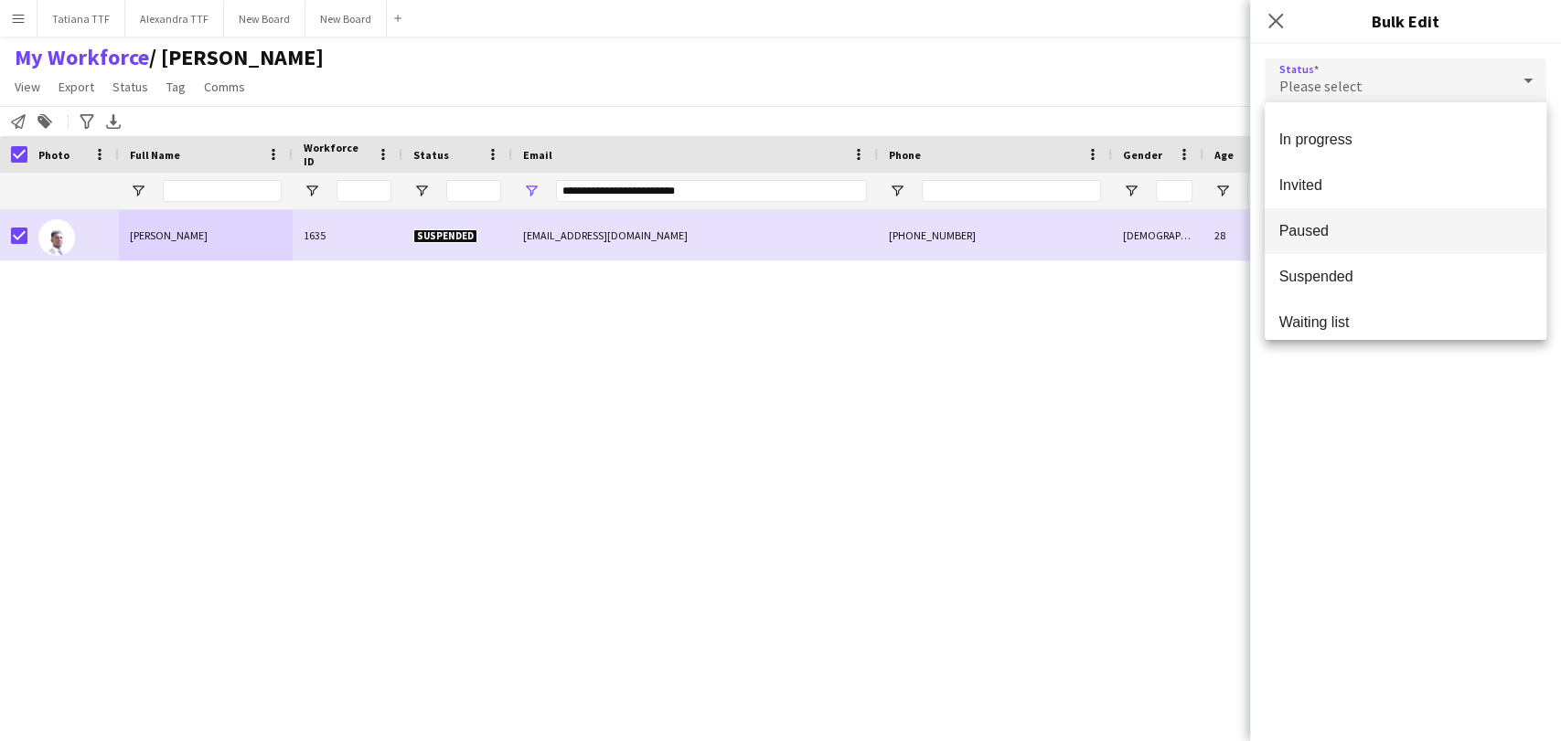
scroll to position [187, 0]
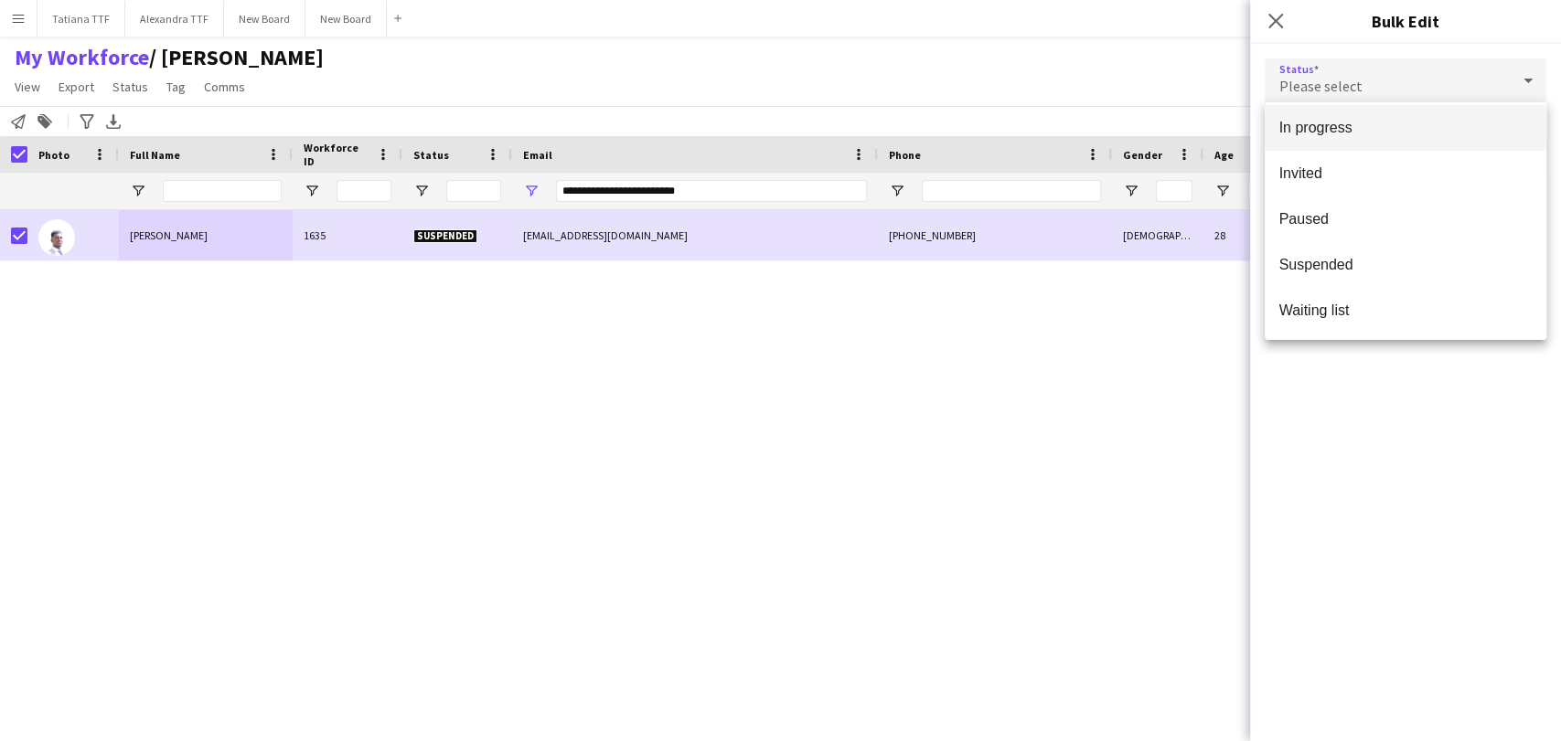
click at [1309, 140] on mat-option "In progress" at bounding box center [1405, 128] width 282 height 46
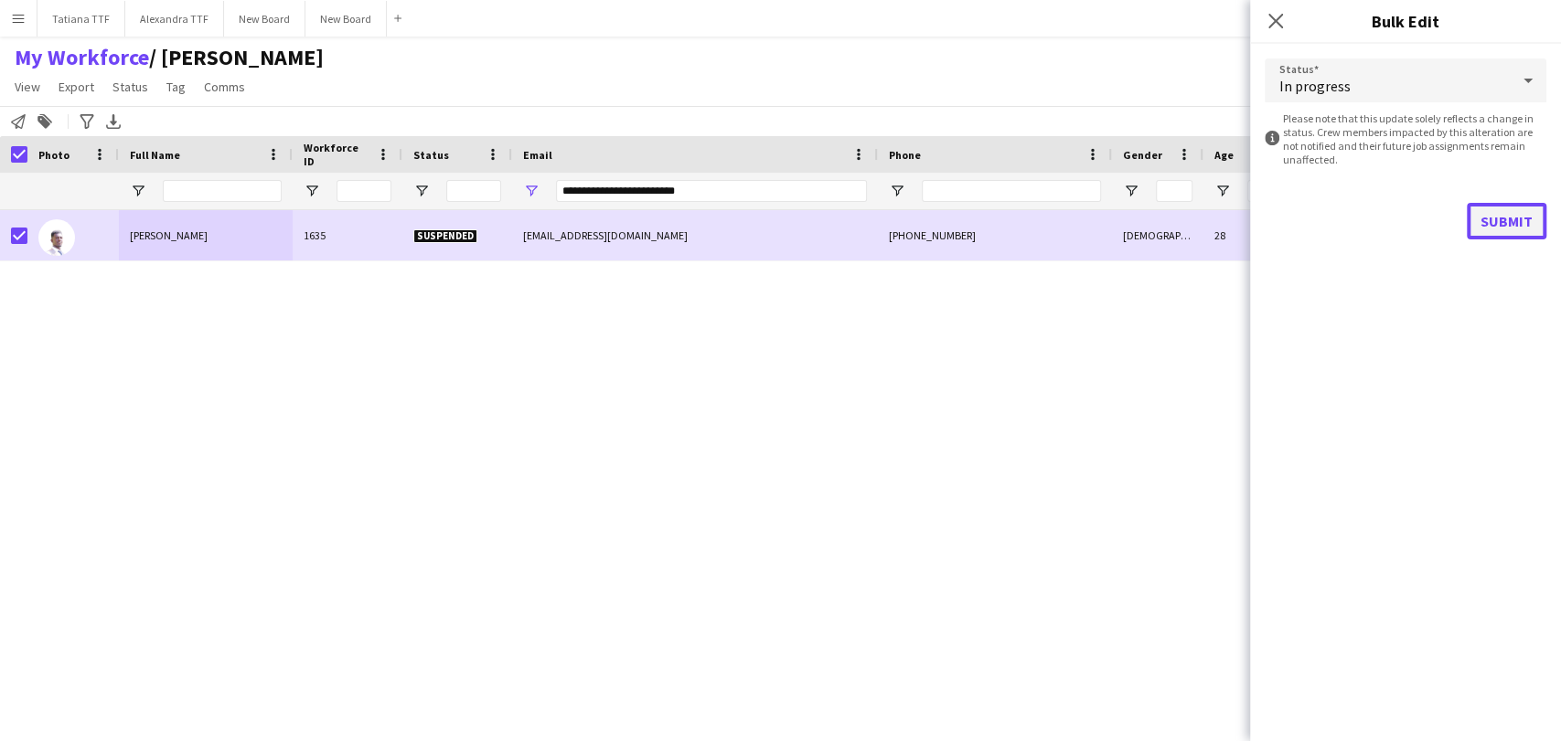
click at [1484, 205] on button "Submit" at bounding box center [1507, 221] width 80 height 37
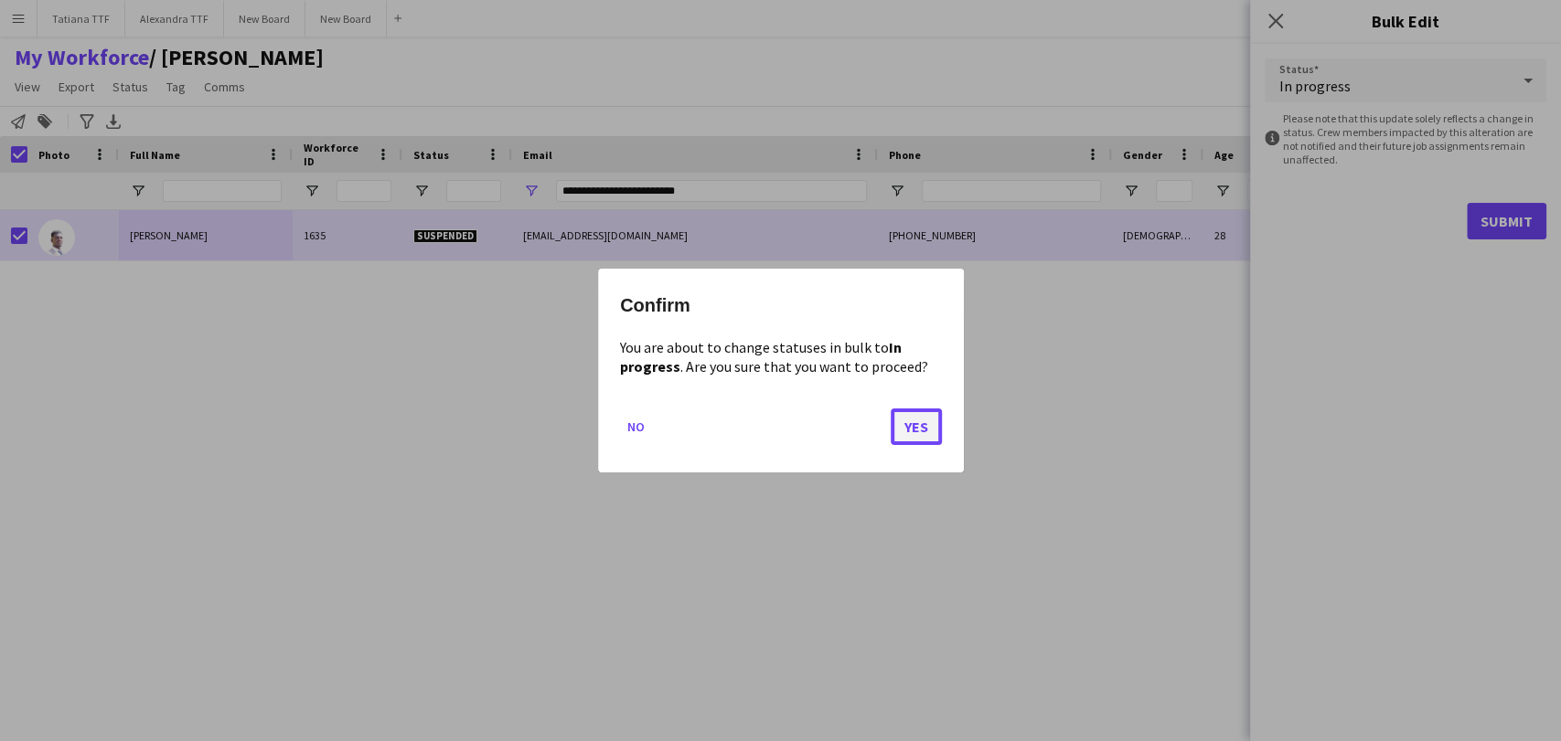
click at [904, 429] on button "Yes" at bounding box center [916, 427] width 51 height 37
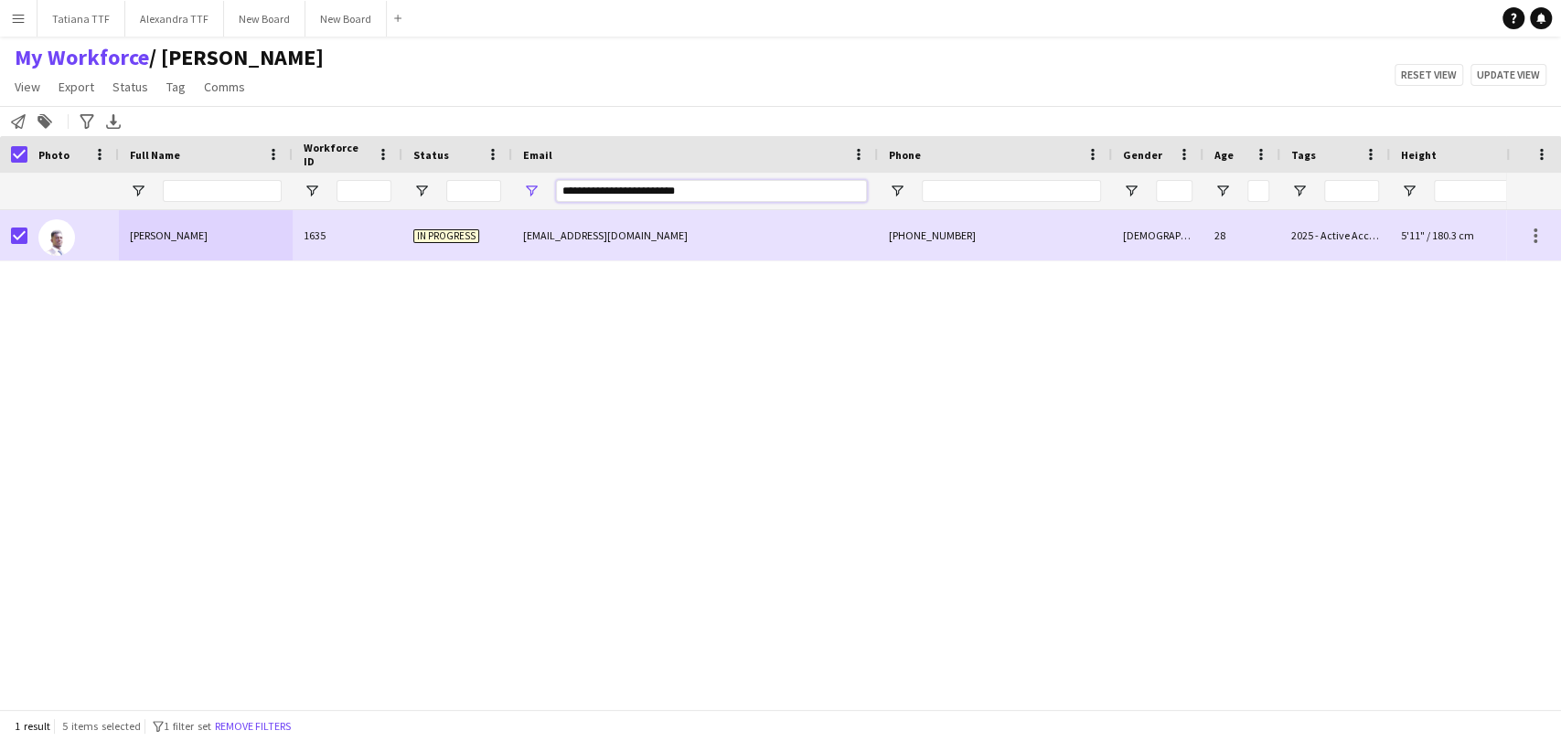
click at [651, 194] on input "**********" at bounding box center [711, 191] width 311 height 22
paste input "Email Filter Input"
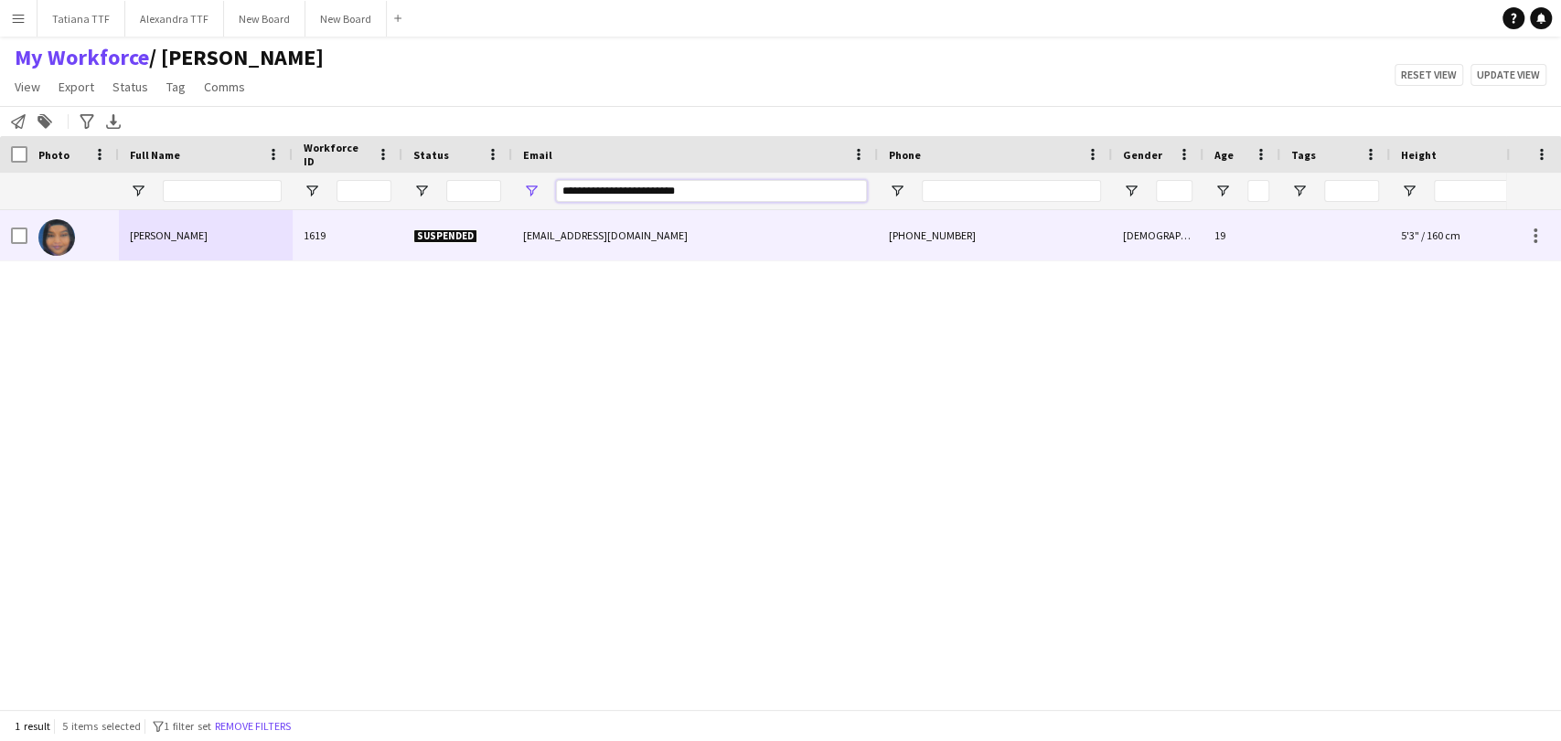
type input "**********"
click at [71, 227] on img at bounding box center [56, 237] width 37 height 37
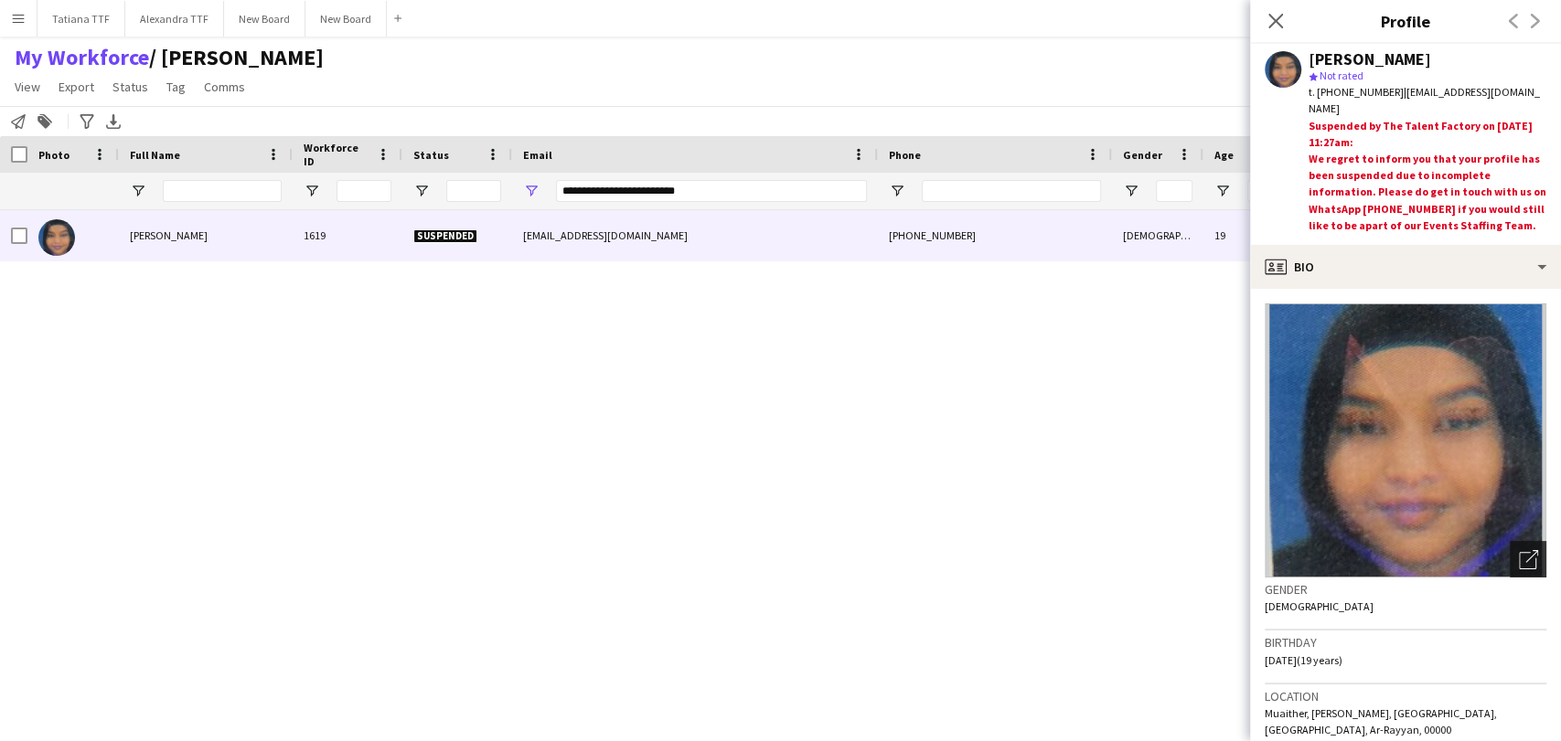
click at [1519, 565] on icon "Open photos pop-in" at bounding box center [1528, 559] width 19 height 19
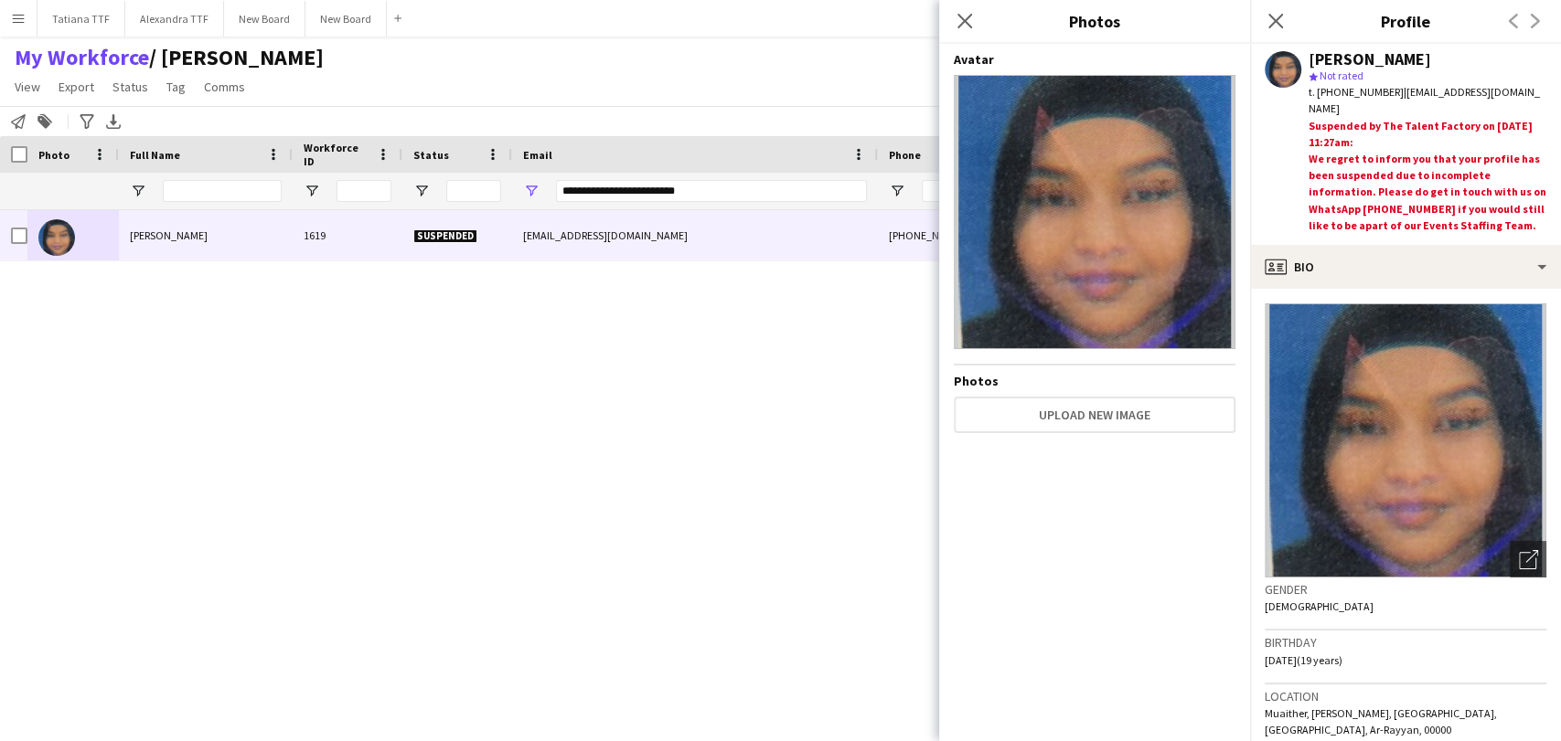
drag, startPoint x: 836, startPoint y: 534, endPoint x: 151, endPoint y: 405, distance: 696.8
click at [828, 529] on div "[PERSON_NAME] 1619 Suspended [EMAIL_ADDRESS][DOMAIN_NAME] [PHONE_NUMBER] [DEMOG…" at bounding box center [753, 452] width 1506 height 484
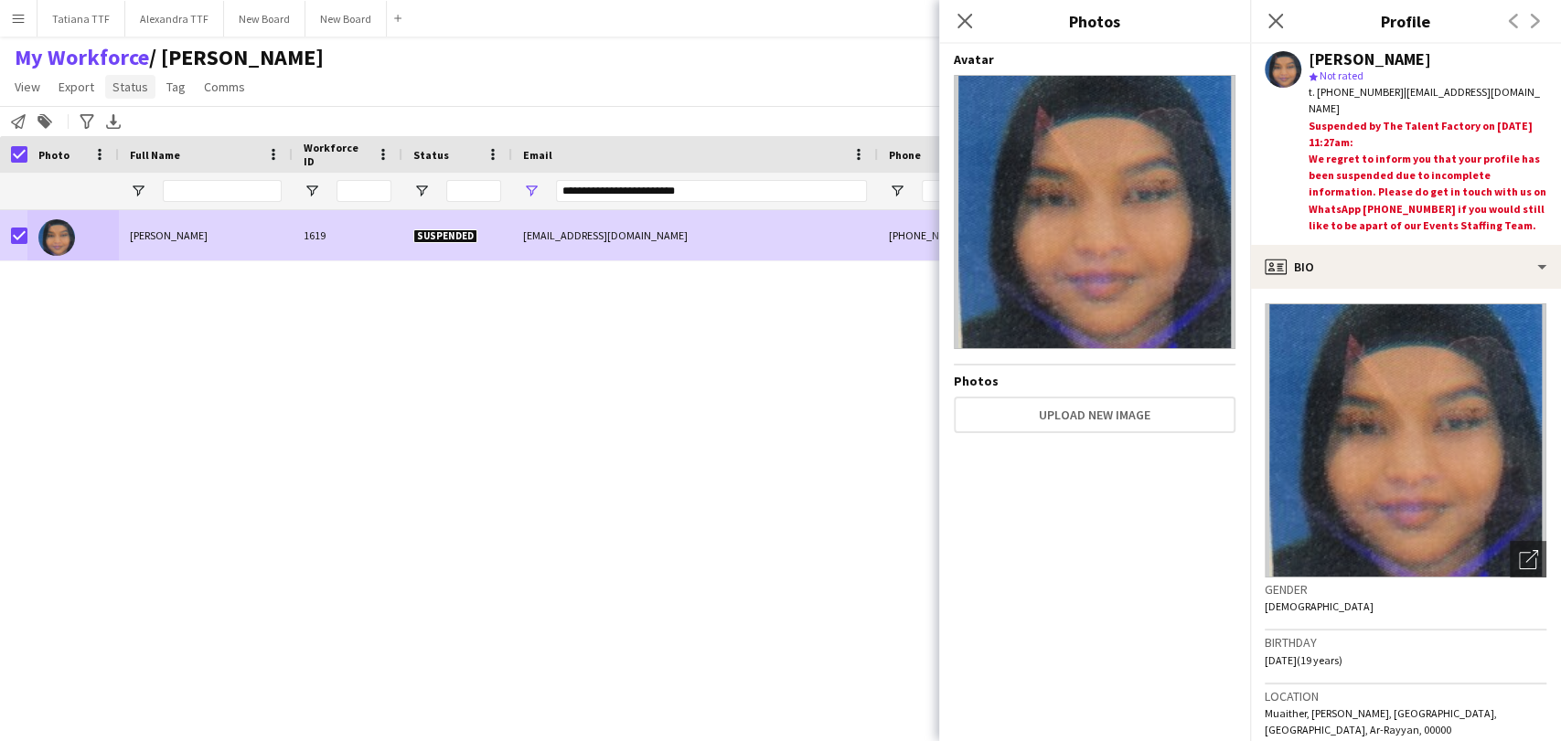
click at [138, 81] on span "Status" at bounding box center [130, 87] width 36 height 16
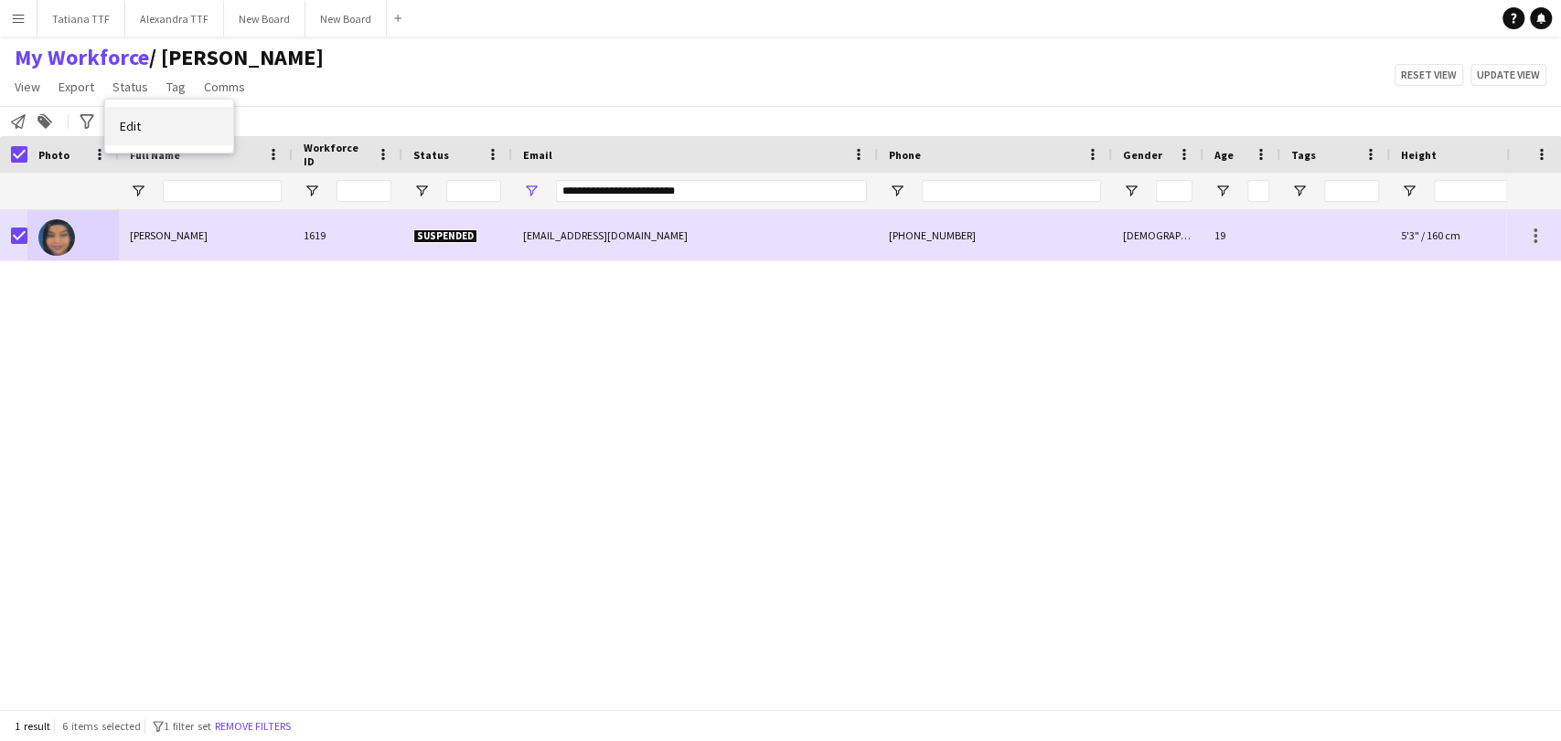
click at [132, 112] on link "Edit" at bounding box center [169, 126] width 128 height 38
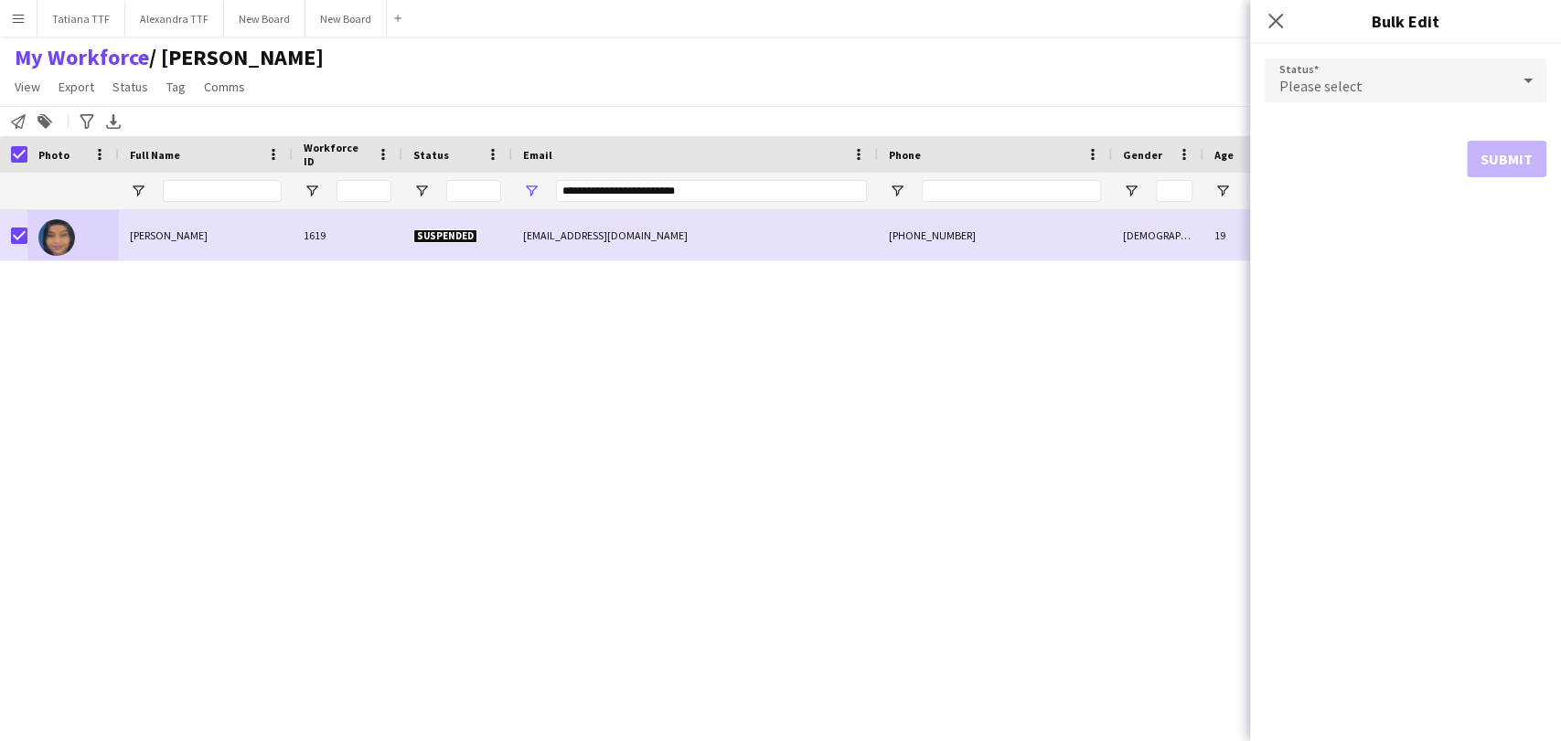
click at [1425, 82] on div "Please select" at bounding box center [1386, 81] width 245 height 44
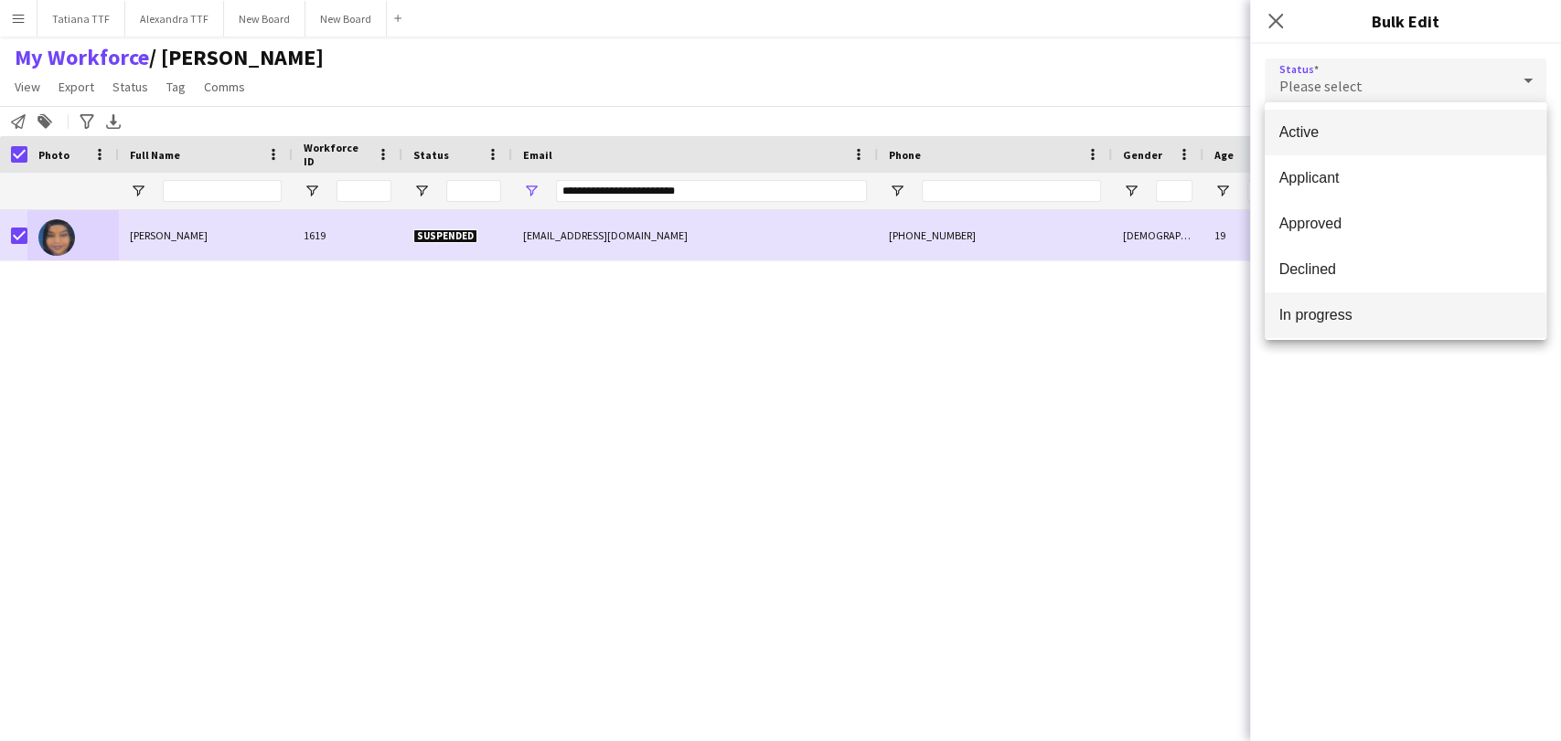
click at [1384, 309] on span "In progress" at bounding box center [1405, 314] width 252 height 17
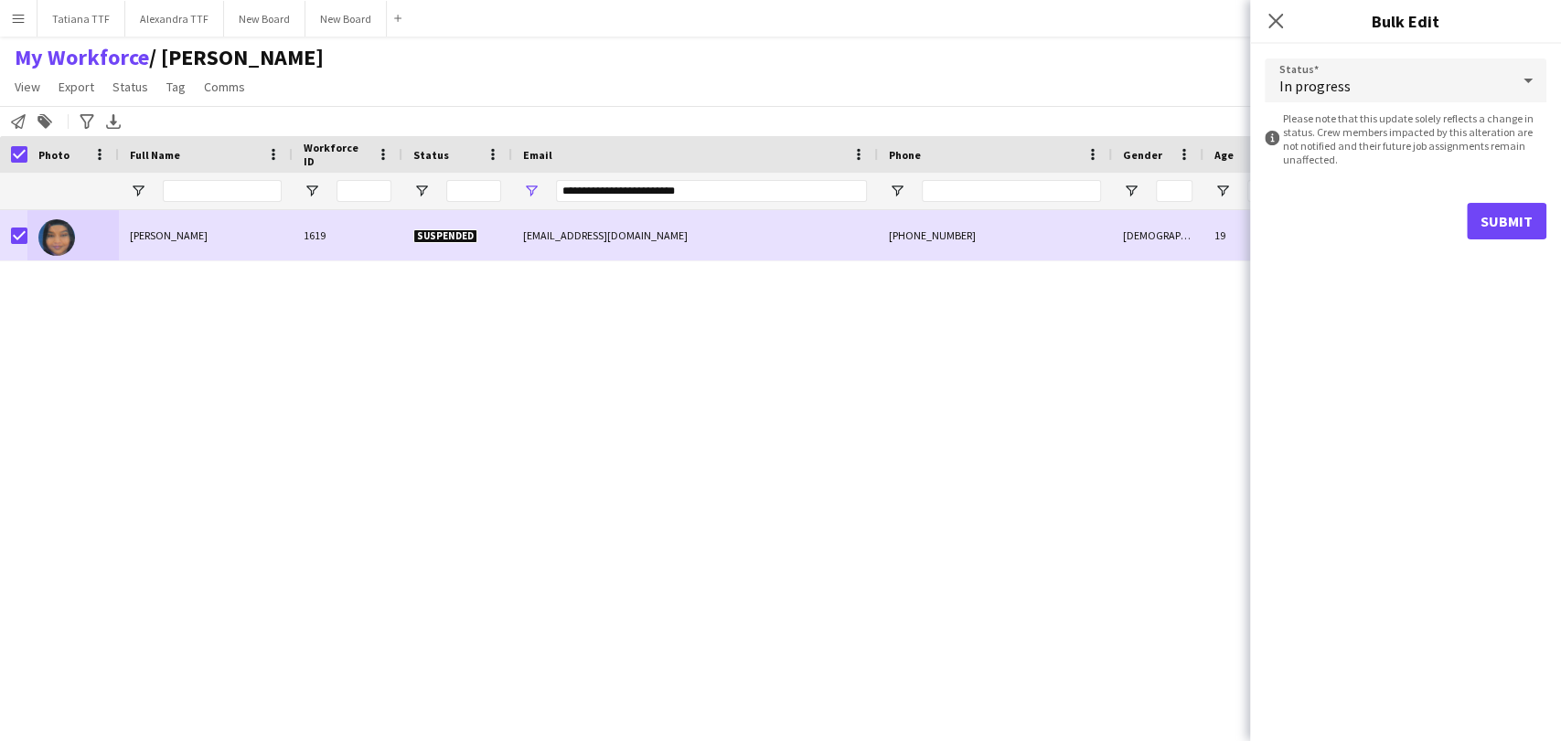
click at [1490, 192] on form "Status In progress information-circle Please note that this update solely refle…" at bounding box center [1405, 149] width 282 height 210
click at [1489, 219] on button "Submit" at bounding box center [1507, 221] width 80 height 37
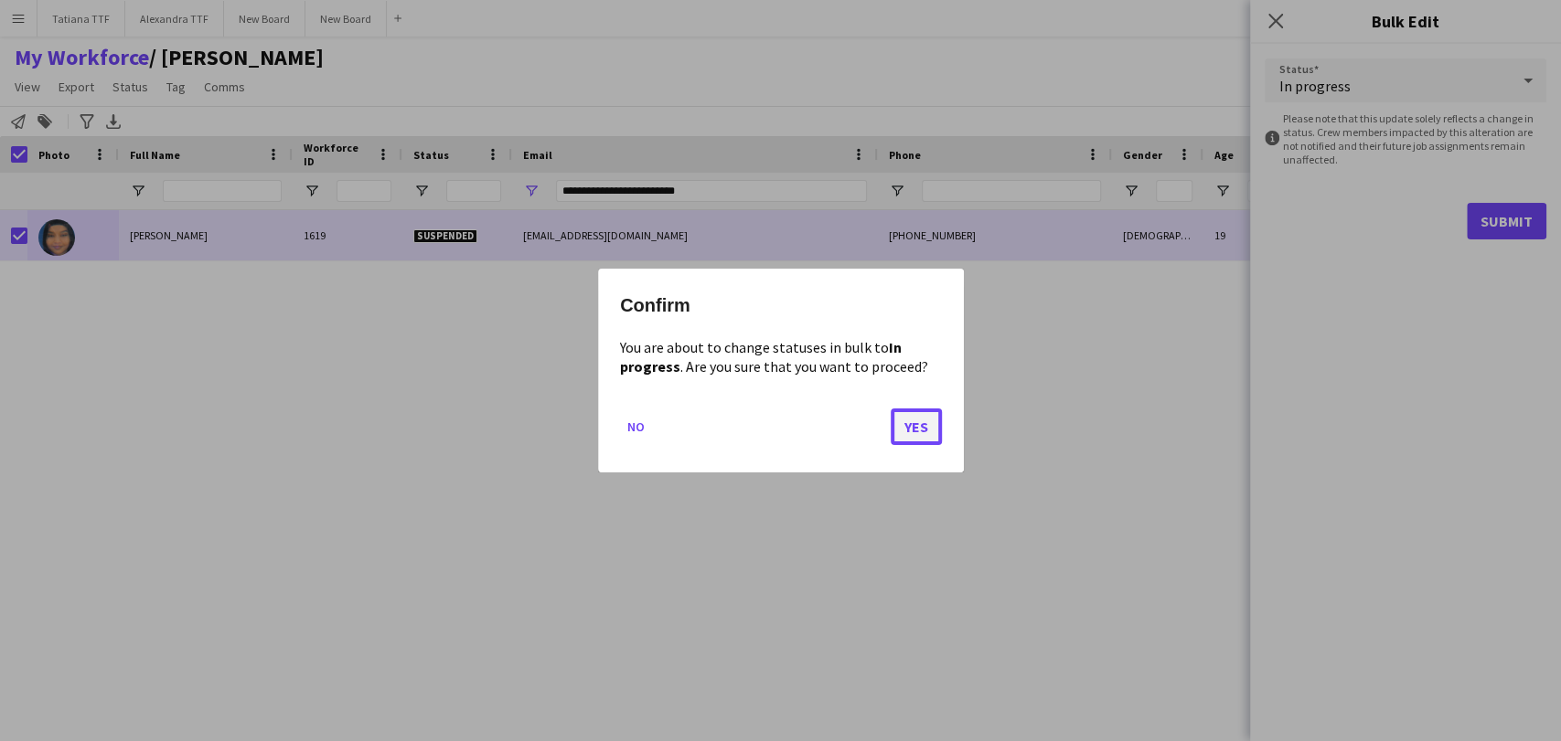
click at [919, 426] on button "Yes" at bounding box center [916, 427] width 51 height 37
